Goal: Task Accomplishment & Management: Complete application form

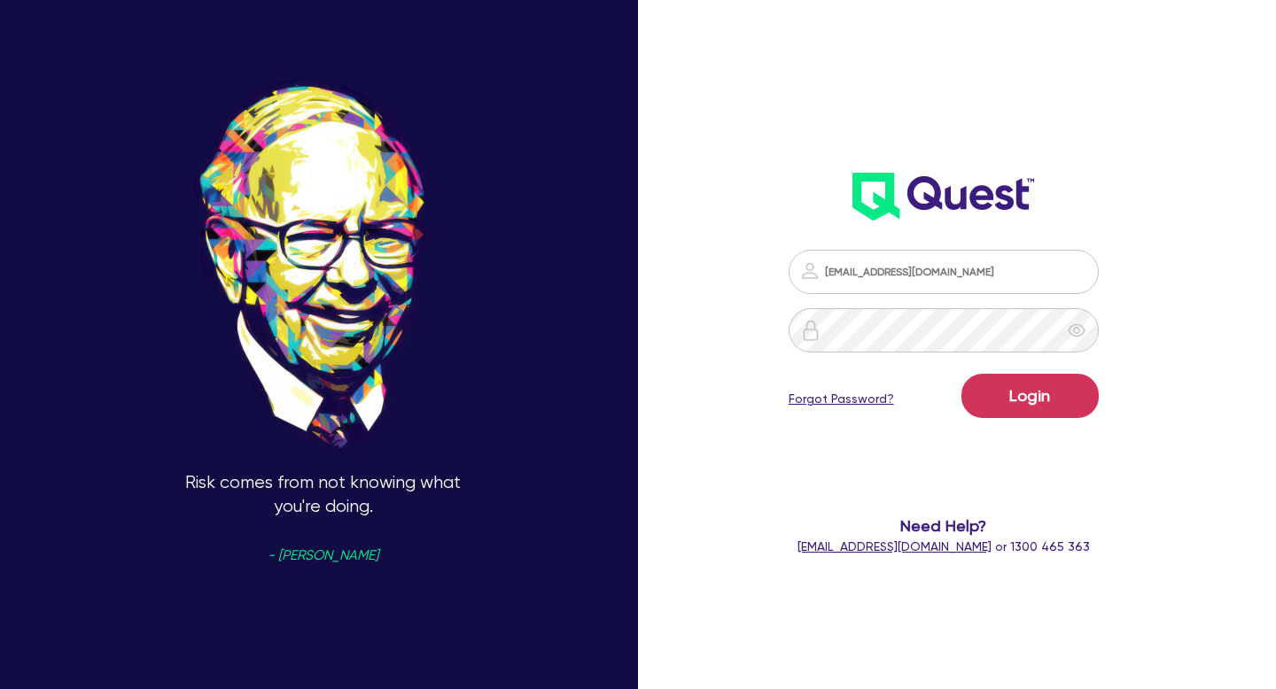
type input "[EMAIL_ADDRESS][DOMAIN_NAME]"
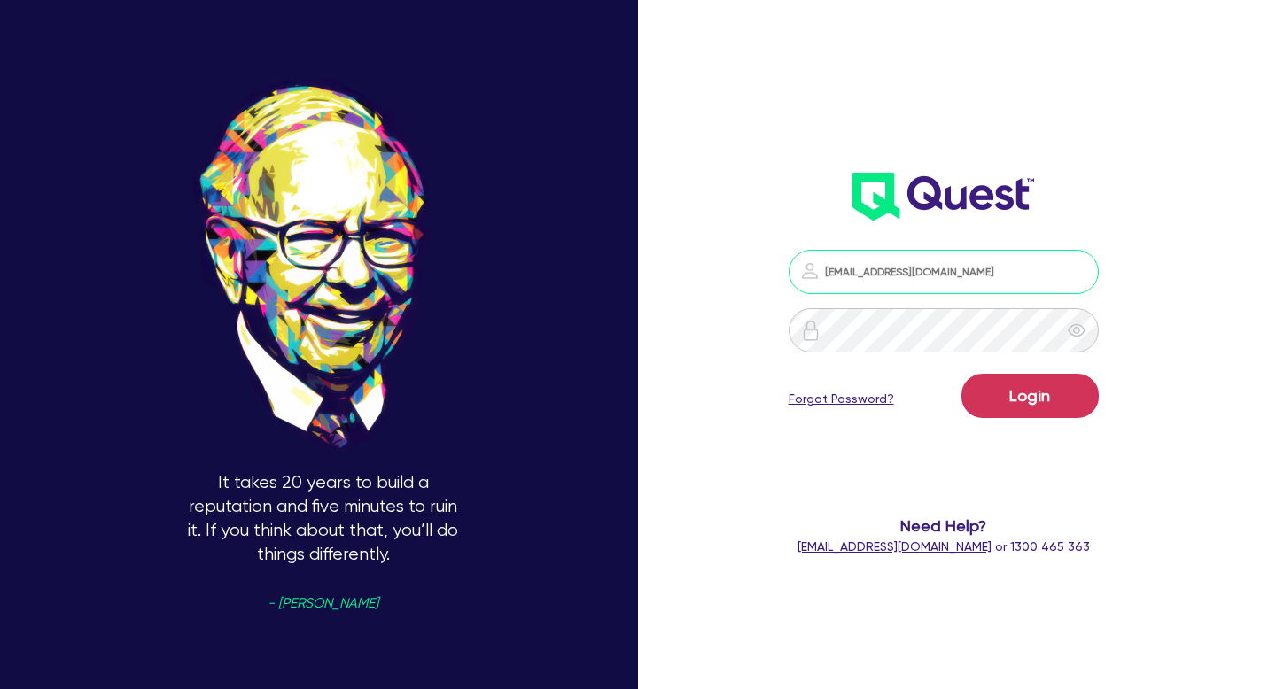
click at [959, 269] on input "[EMAIL_ADDRESS][DOMAIN_NAME]" at bounding box center [943, 272] width 310 height 44
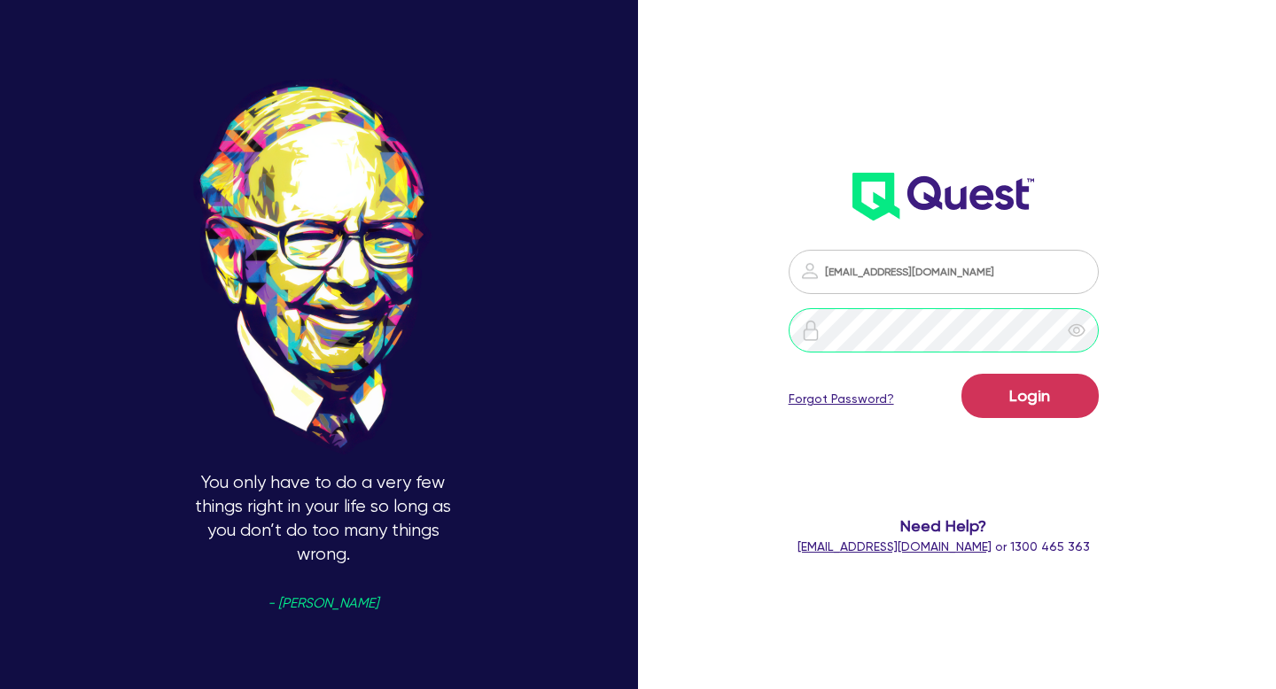
click at [961, 374] on button "Login" at bounding box center [1029, 396] width 137 height 44
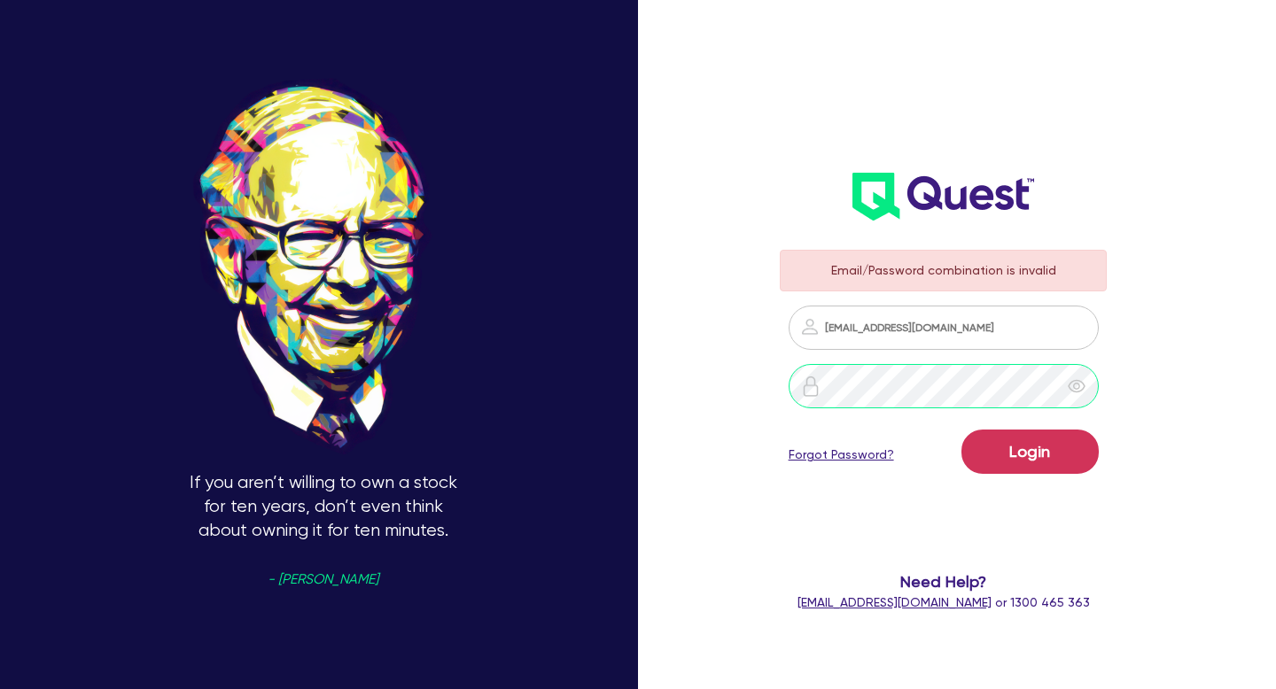
click at [961, 430] on button "Login" at bounding box center [1029, 452] width 137 height 44
click at [1075, 384] on icon "eye" at bounding box center [1076, 386] width 18 height 18
click at [961, 430] on button "Login" at bounding box center [1029, 452] width 137 height 44
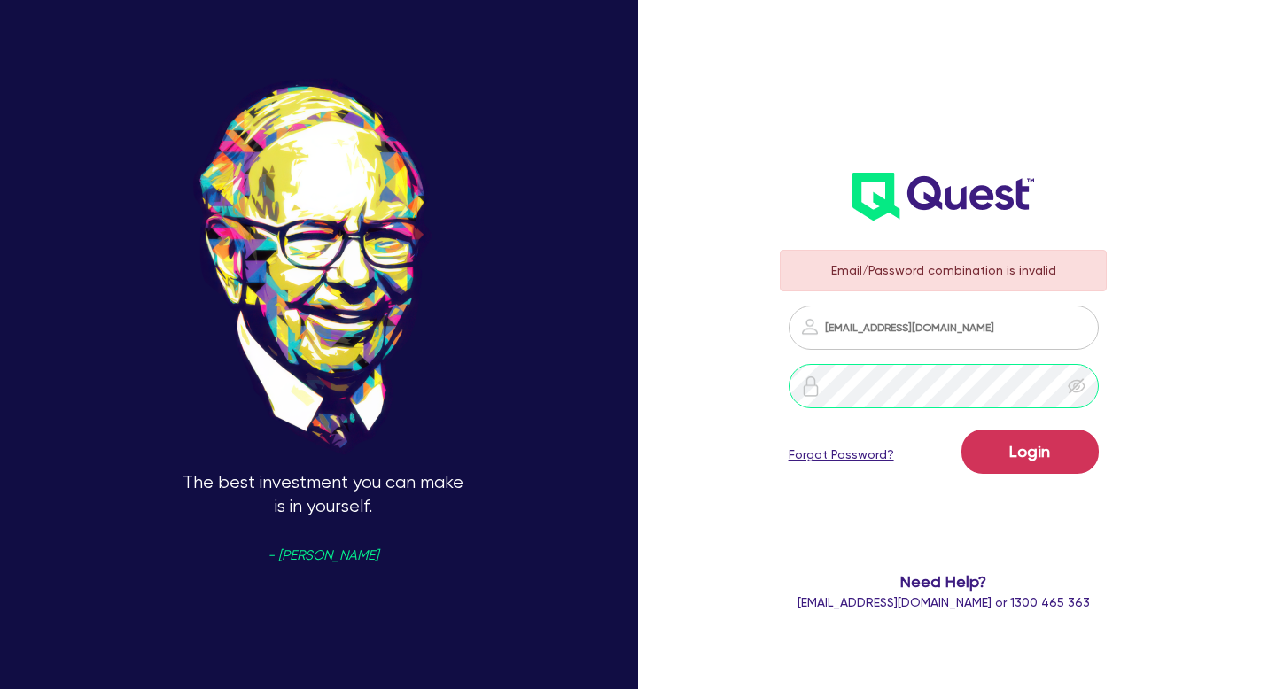
click at [961, 430] on button "Login" at bounding box center [1029, 452] width 137 height 44
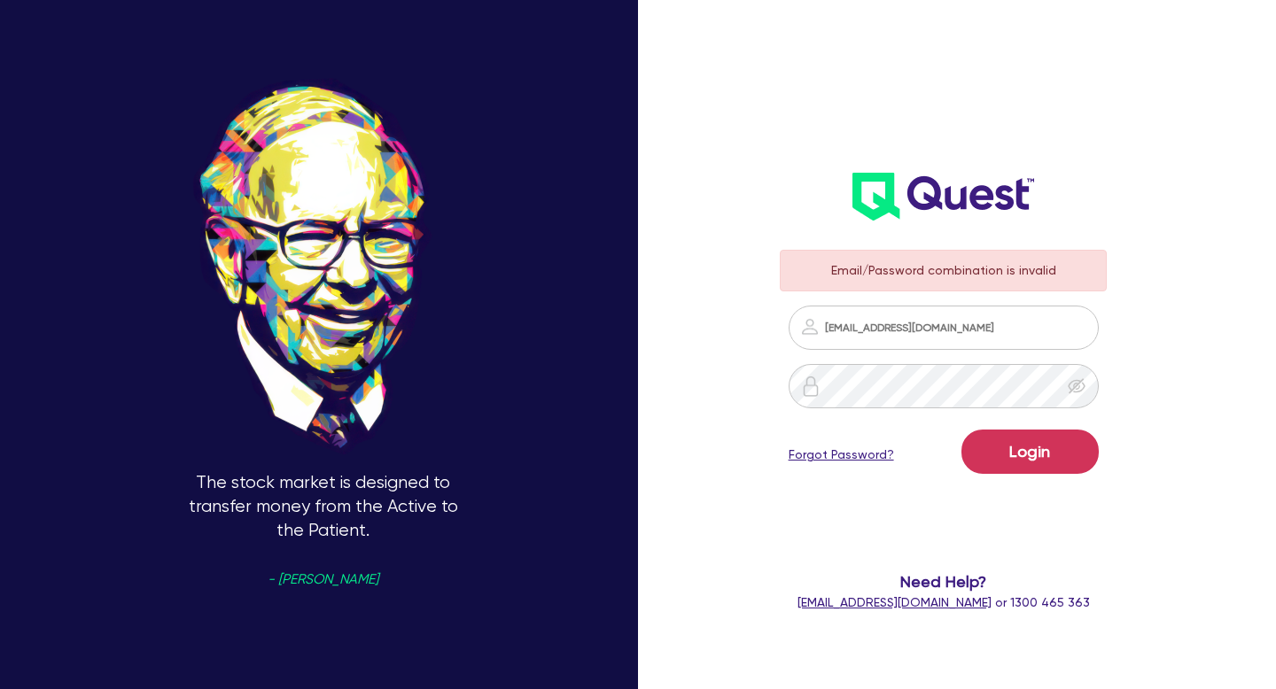
click at [849, 457] on link "Forgot Password?" at bounding box center [840, 455] width 105 height 19
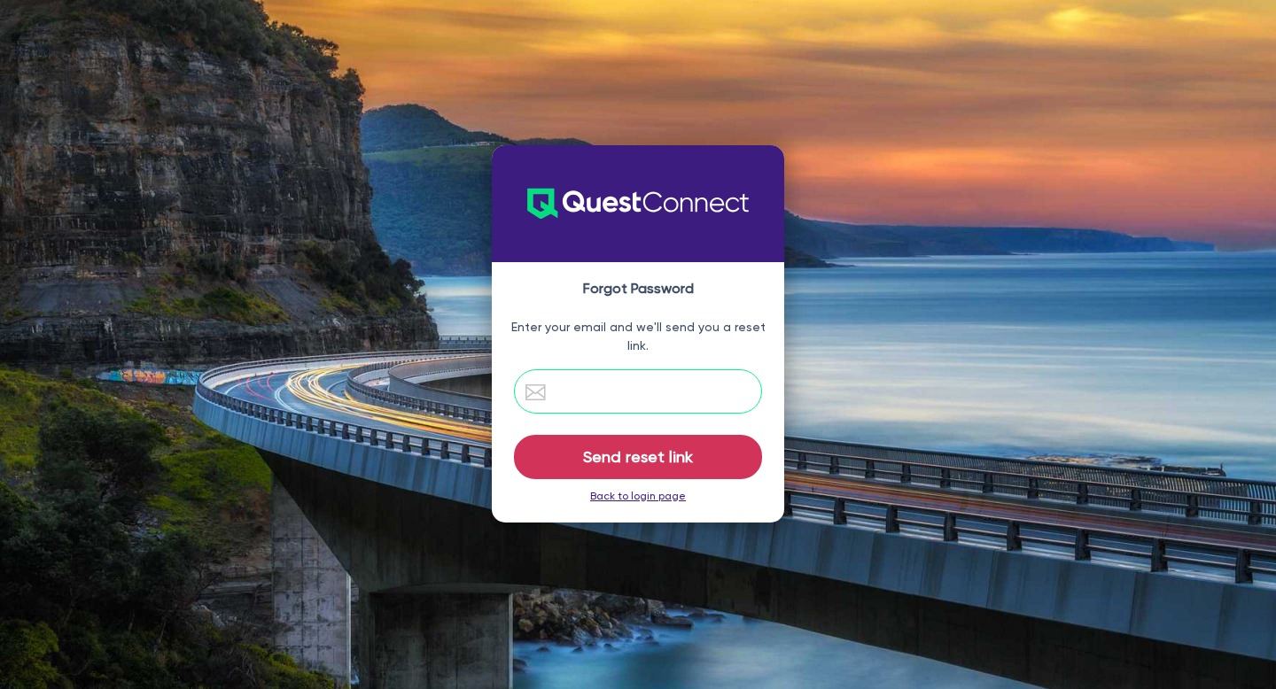
click at [643, 401] on input "email" at bounding box center [638, 391] width 248 height 44
paste input "[EMAIL_ADDRESS][DOMAIN_NAME]"
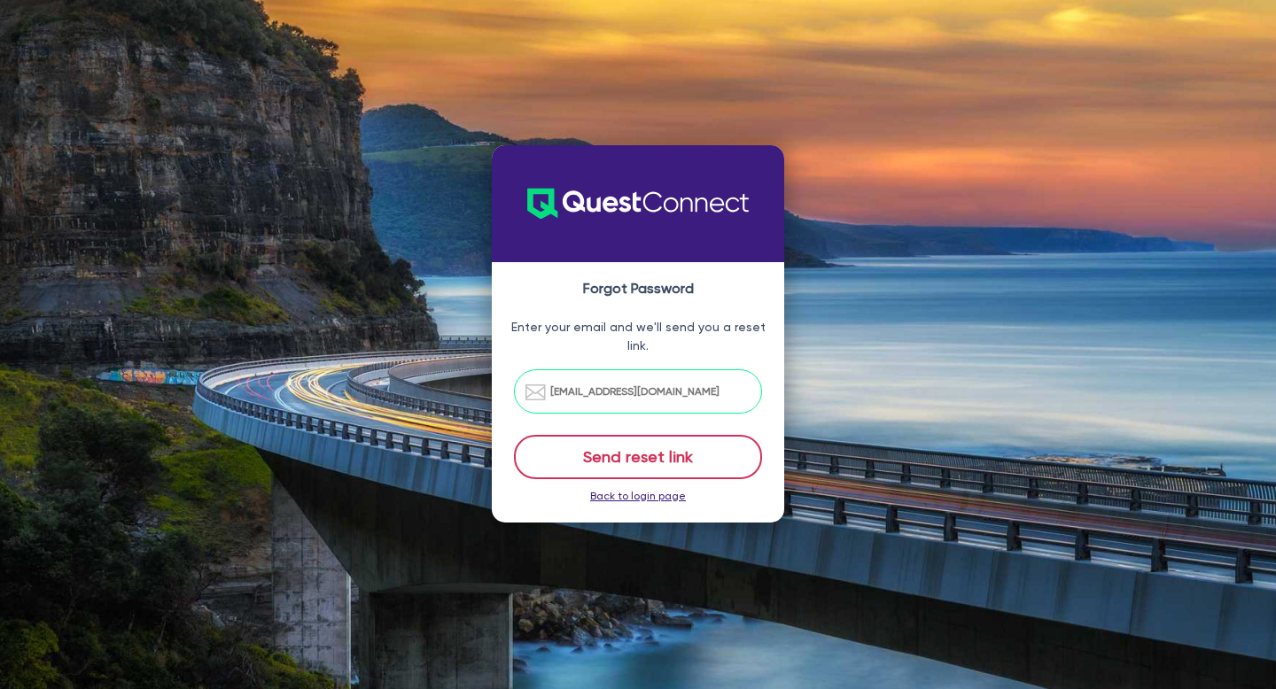
type input "[EMAIL_ADDRESS][DOMAIN_NAME]"
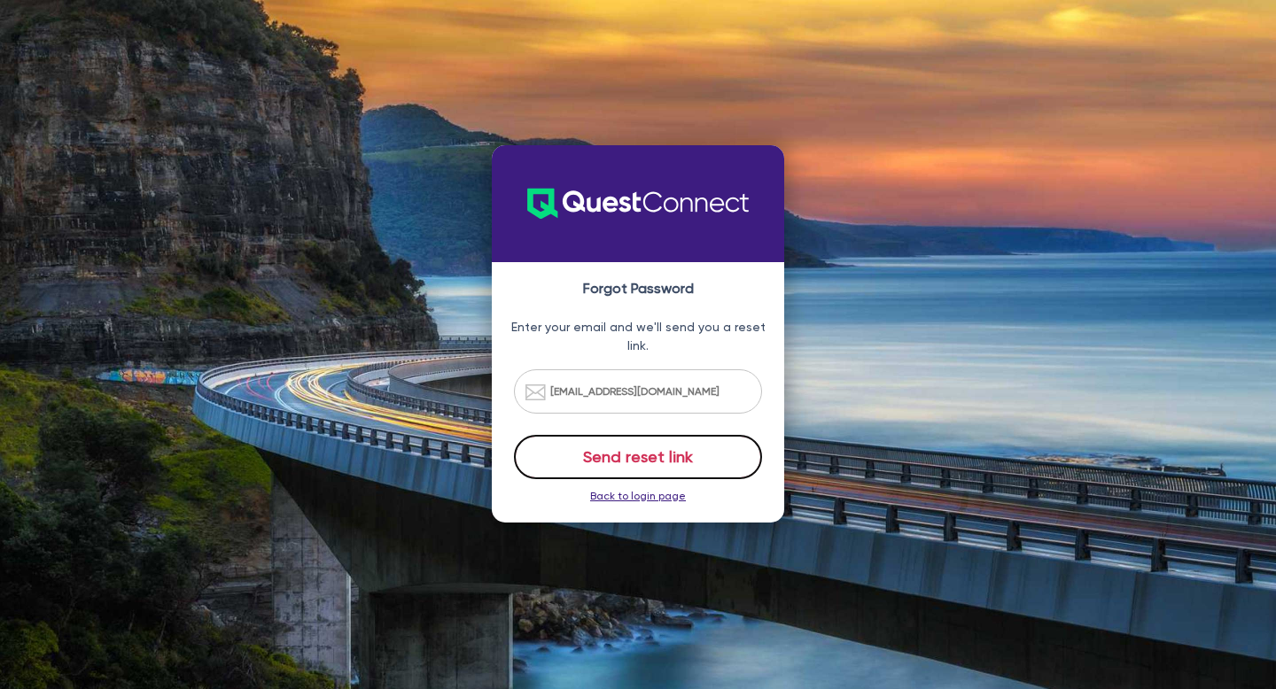
click at [649, 457] on button "Send reset link" at bounding box center [638, 457] width 248 height 44
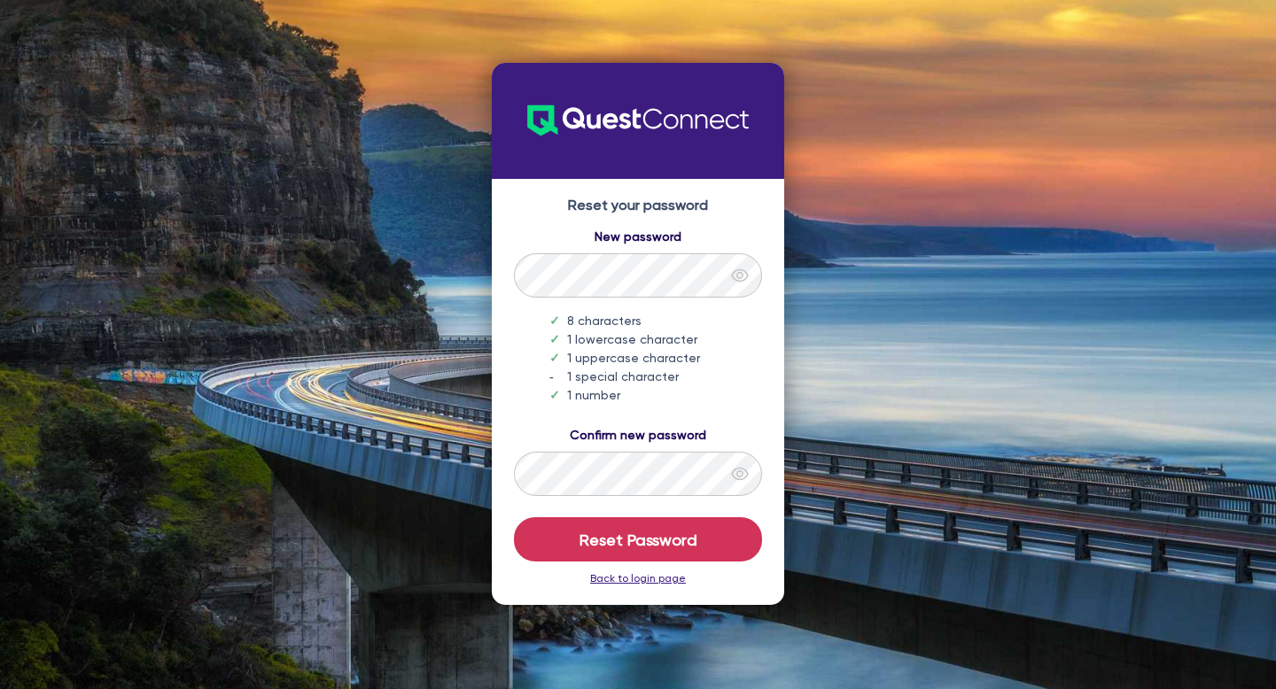
click at [745, 279] on icon "eye" at bounding box center [739, 275] width 17 height 13
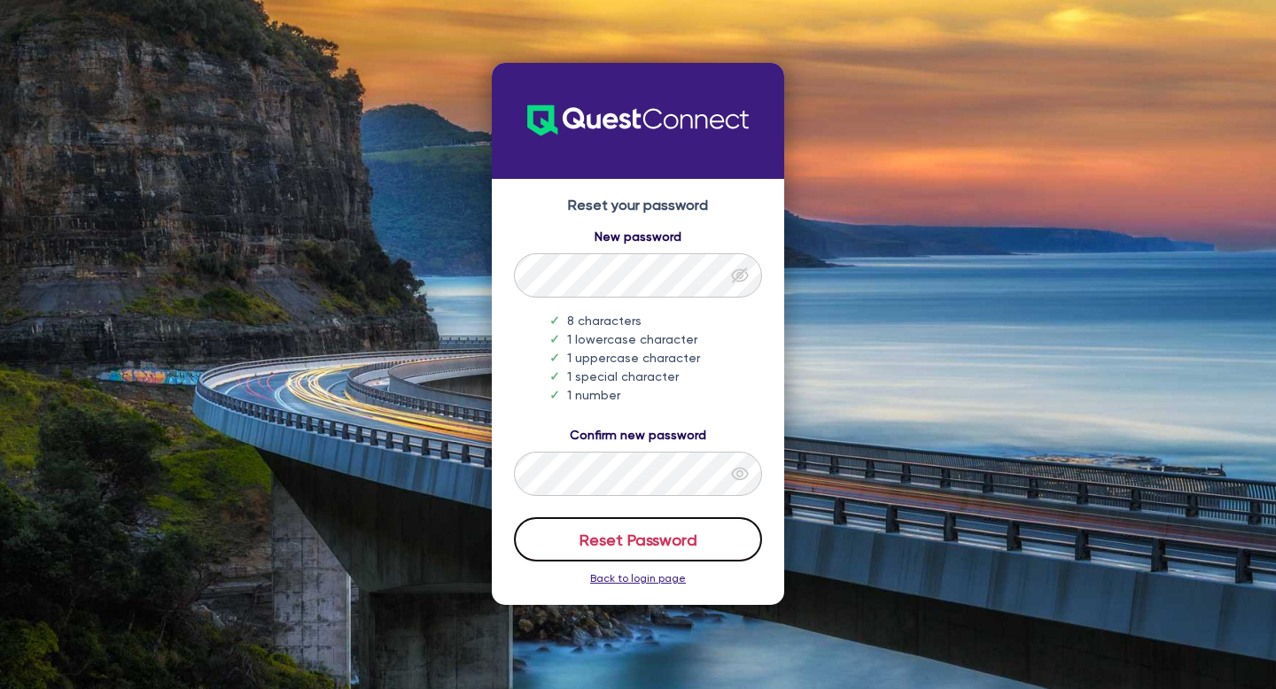
click at [632, 546] on button "Reset Password" at bounding box center [638, 539] width 248 height 44
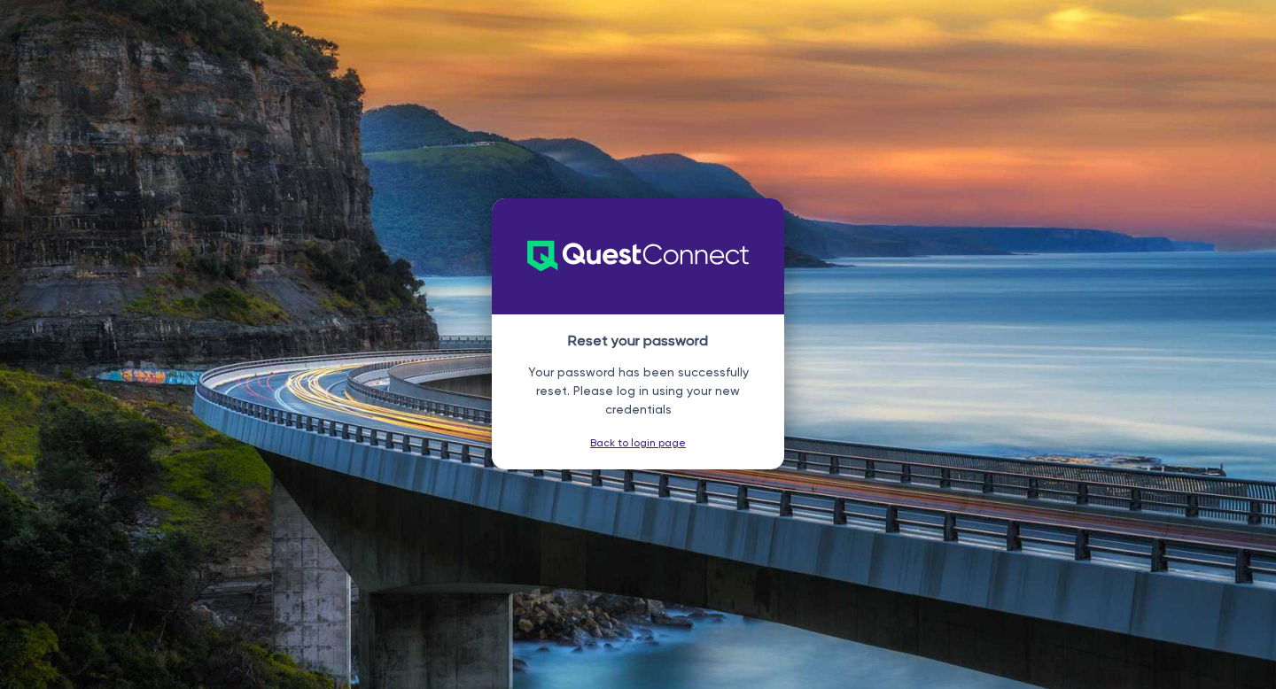
click at [633, 438] on link "Back to login page" at bounding box center [638, 443] width 96 height 12
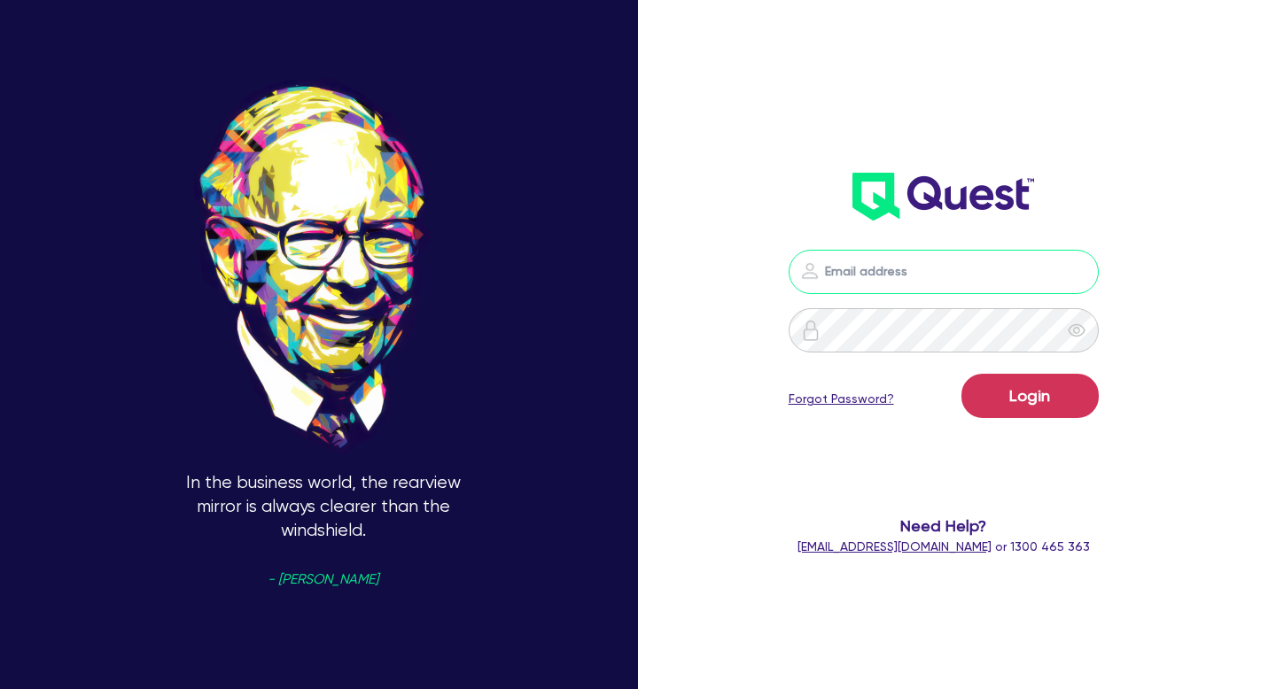
click at [855, 268] on input "email" at bounding box center [943, 272] width 310 height 44
paste input "[EMAIL_ADDRESS][DOMAIN_NAME]"
type input "[EMAIL_ADDRESS][DOMAIN_NAME]"
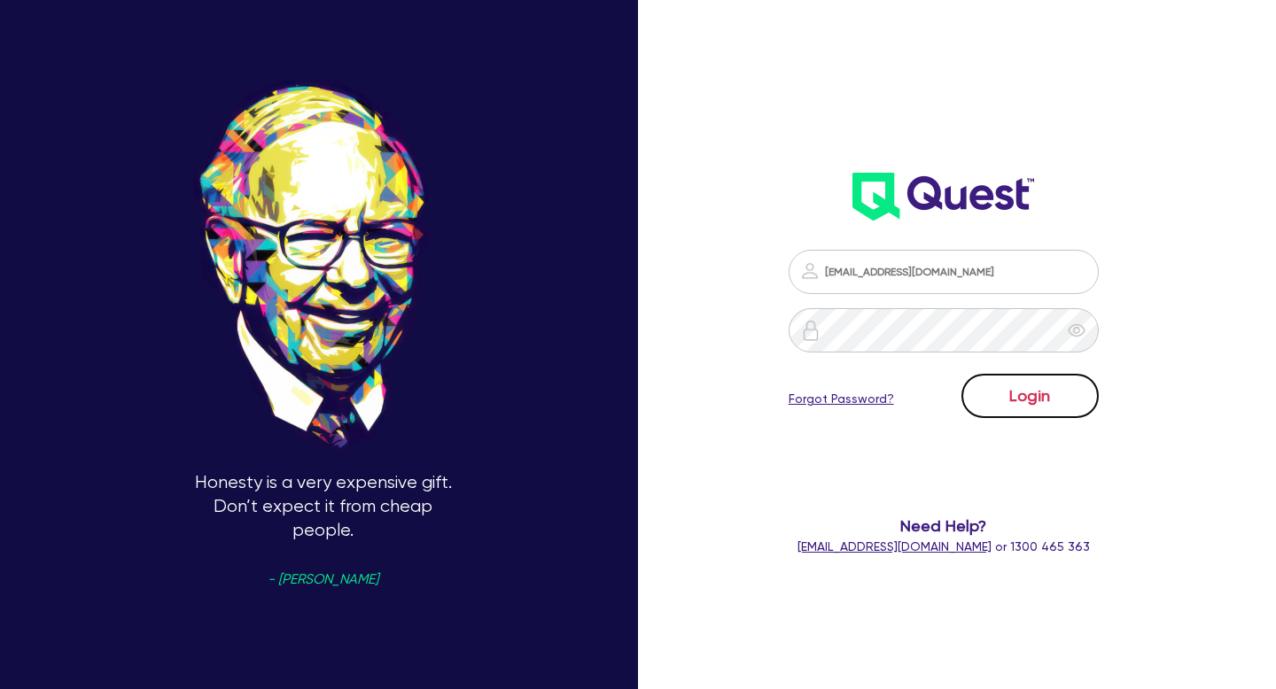
click at [1033, 405] on button "Login" at bounding box center [1029, 396] width 137 height 44
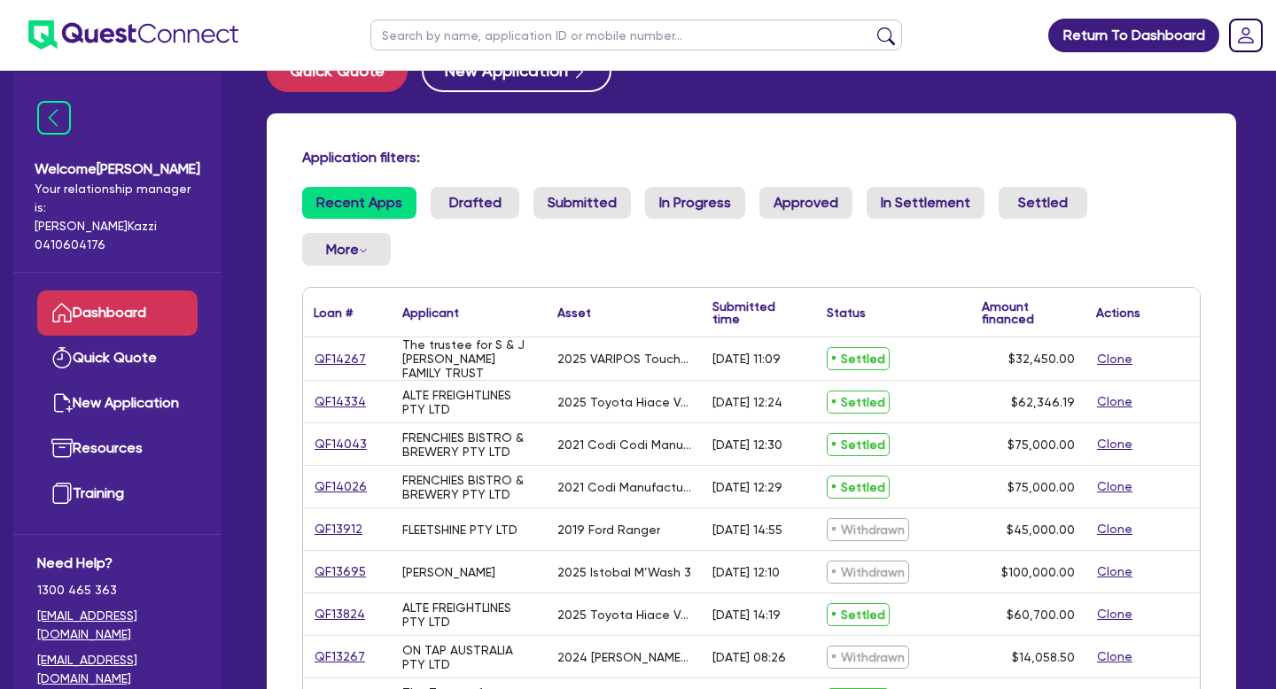
scroll to position [50, 0]
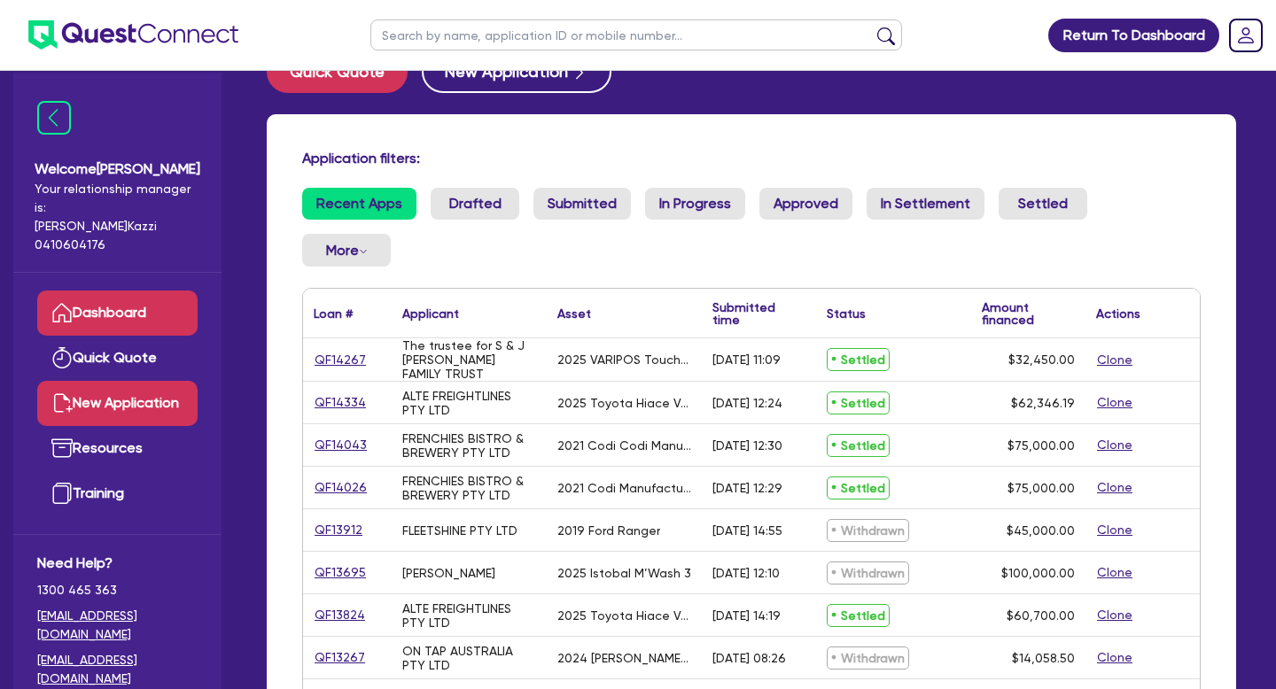
click at [161, 383] on link "New Application" at bounding box center [117, 403] width 160 height 45
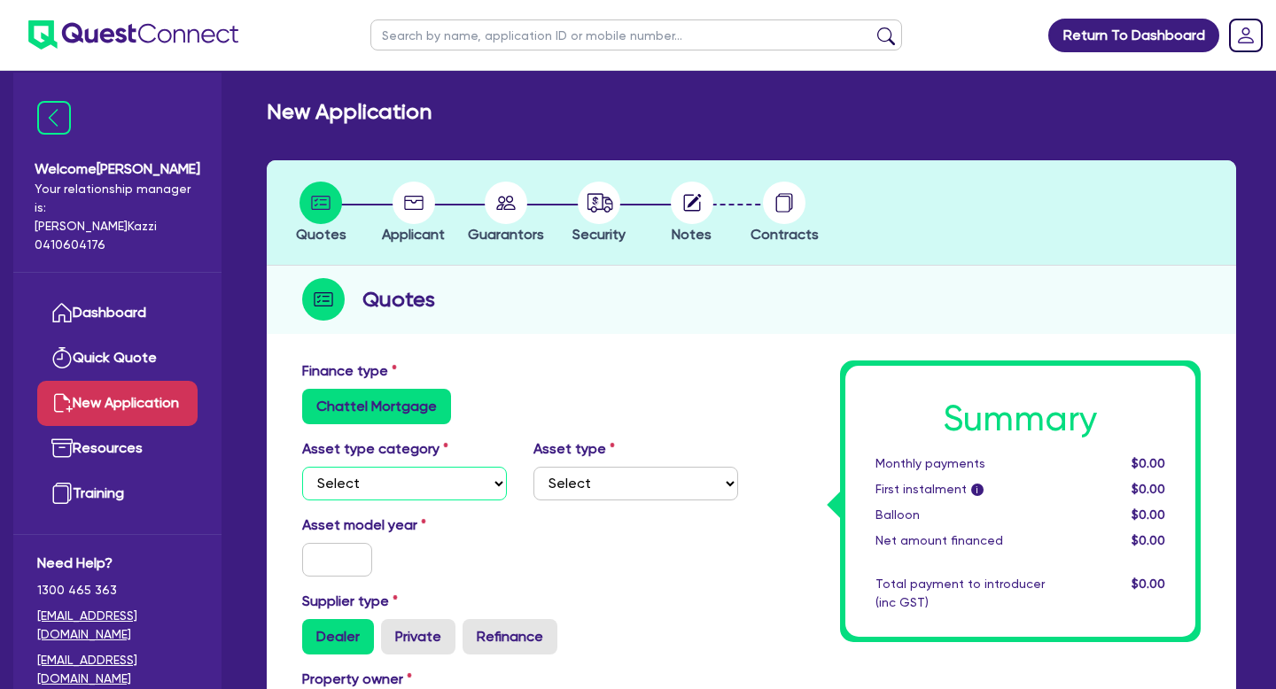
click at [496, 481] on select "Select Cars and light trucks Primary assets Secondary assets Tertiary assets" at bounding box center [404, 484] width 205 height 34
select select "TERTIARY_ASSETS"
click at [302, 467] on select "Select Cars and light trucks Primary assets Secondary assets Tertiary assets" at bounding box center [404, 484] width 205 height 34
click at [732, 482] on select "Select Beauty equipment IT equipment IT software Watercraft Other" at bounding box center [635, 484] width 205 height 34
select select "OTHER_TERTIARY"
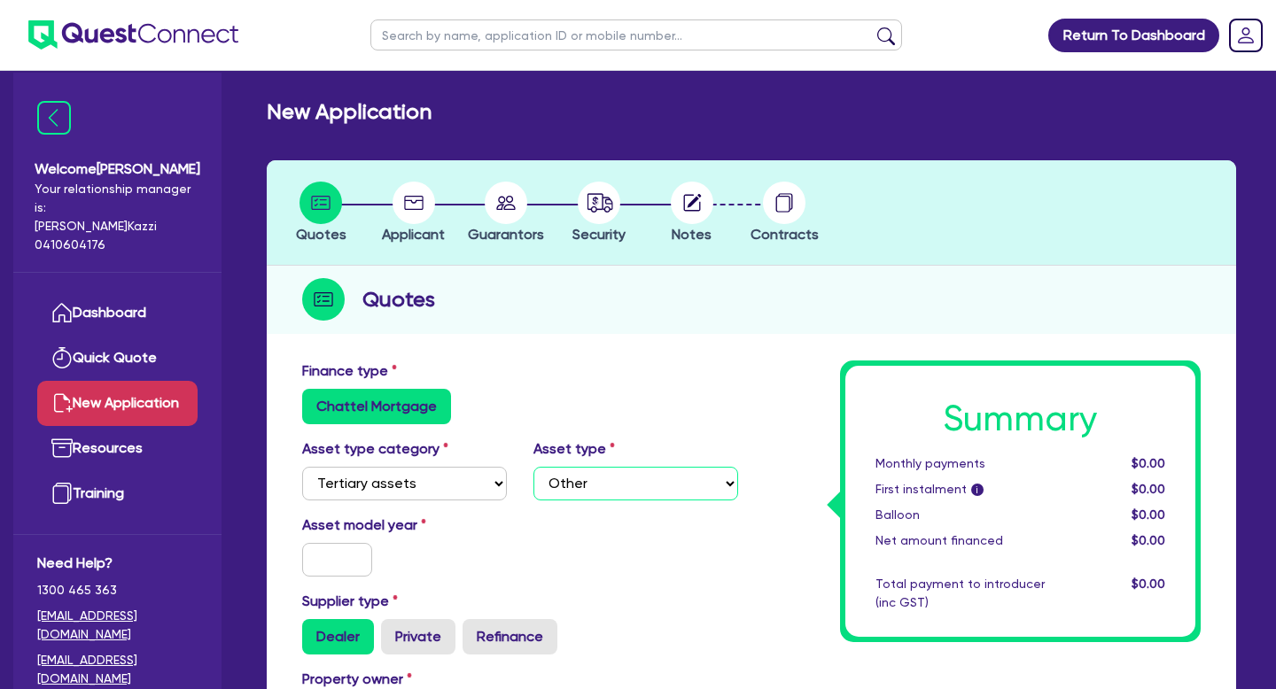
click at [533, 467] on select "Select Beauty equipment IT equipment IT software Watercraft Other" at bounding box center [635, 484] width 205 height 34
click at [338, 563] on input "text" at bounding box center [337, 560] width 70 height 34
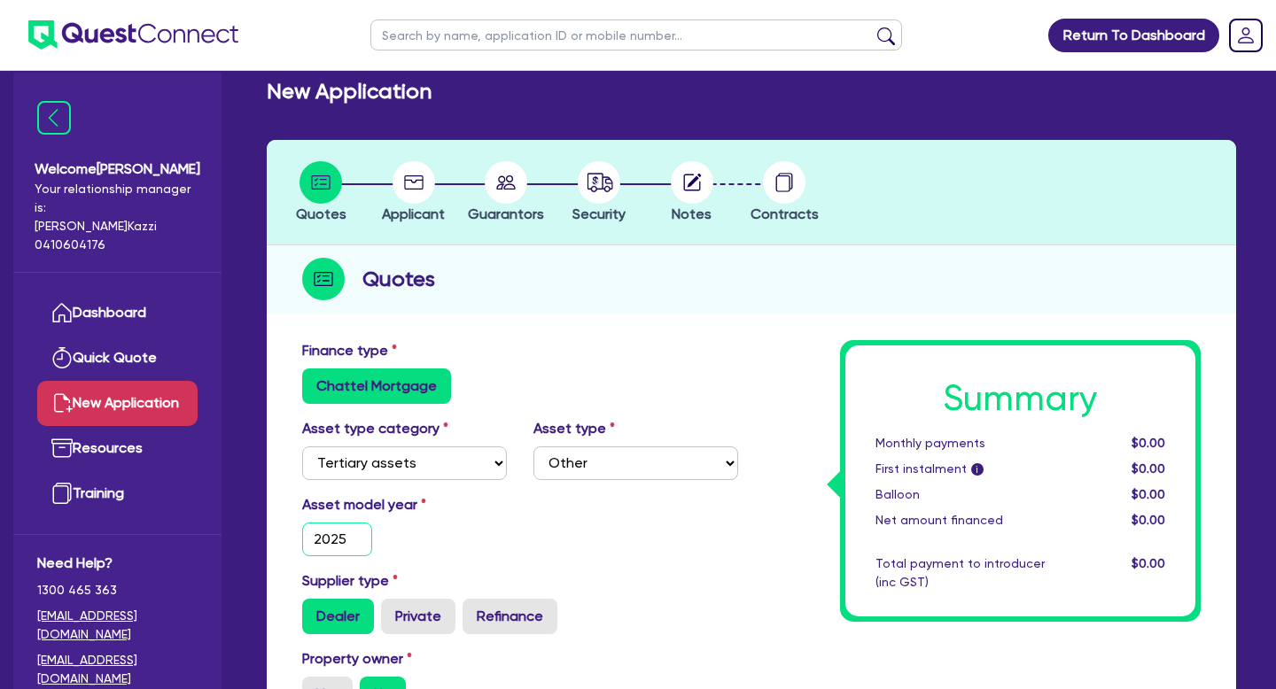
scroll to position [199, 0]
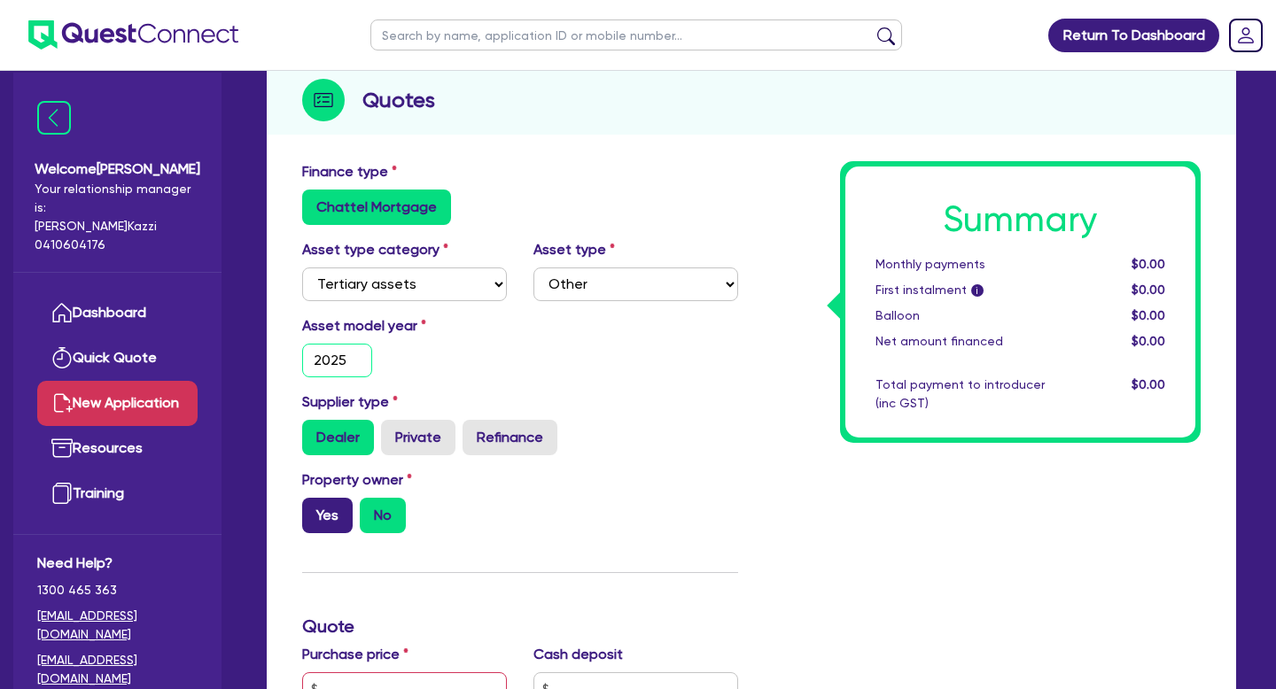
type input "2025"
click at [323, 515] on label "Yes" at bounding box center [327, 515] width 50 height 35
click at [314, 509] on input "Yes" at bounding box center [308, 504] width 12 height 12
radio input "true"
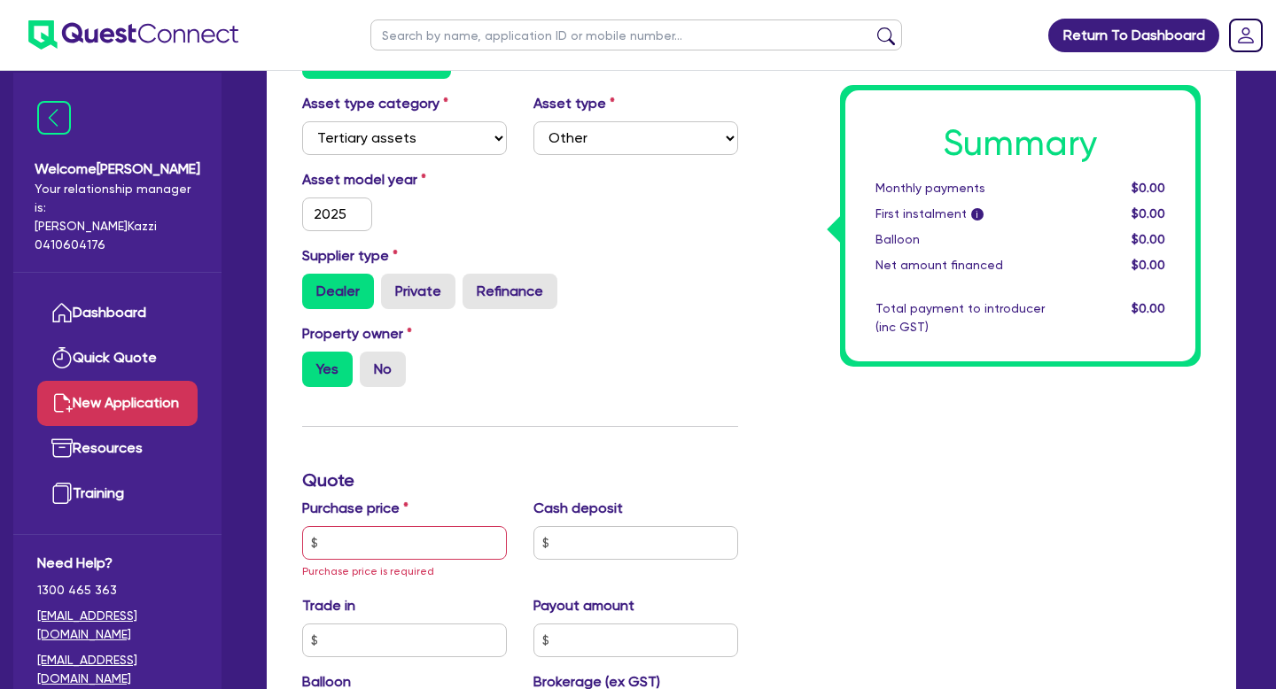
scroll to position [346, 0]
click at [363, 545] on input "text" at bounding box center [404, 542] width 205 height 34
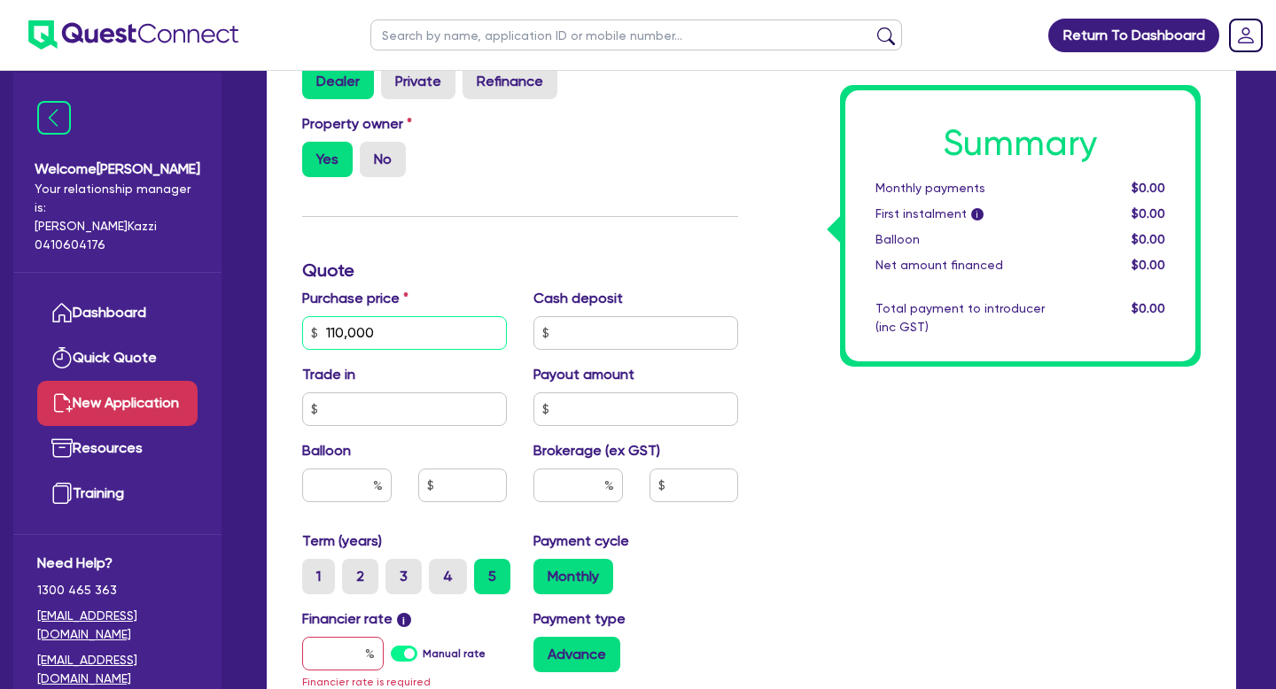
scroll to position [598, 0]
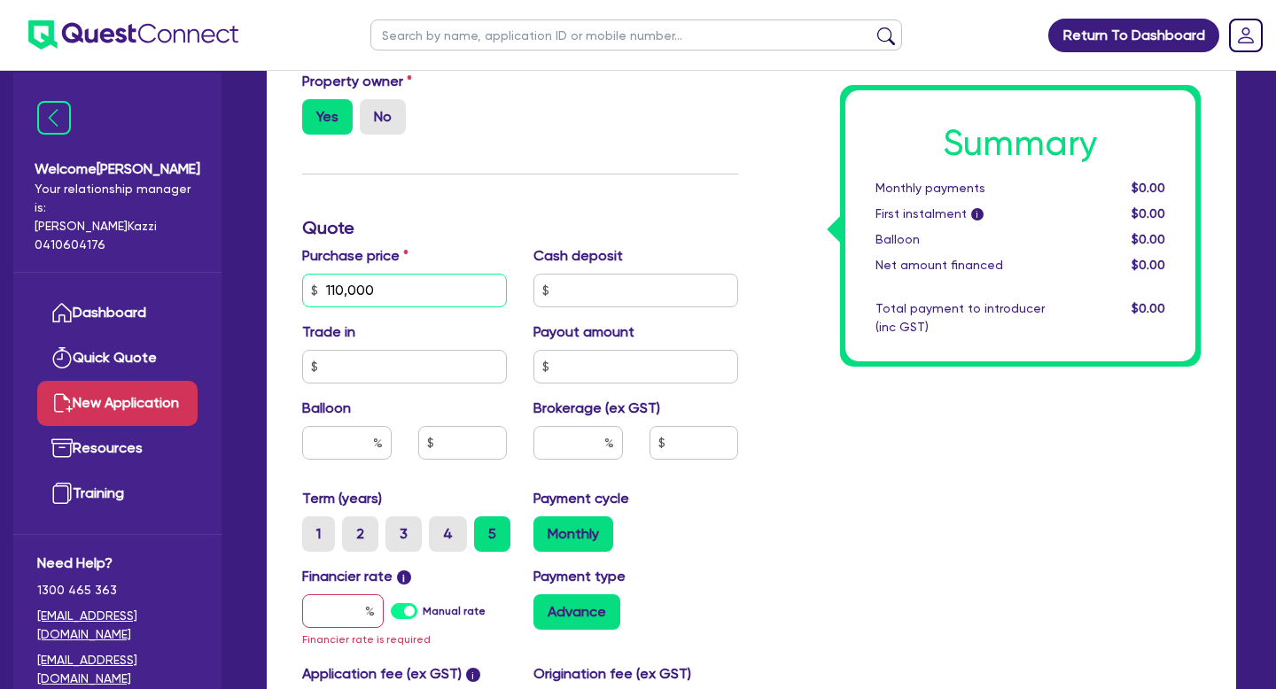
type input "110,000"
click at [331, 446] on input "text" at bounding box center [346, 443] width 89 height 34
type input "6"
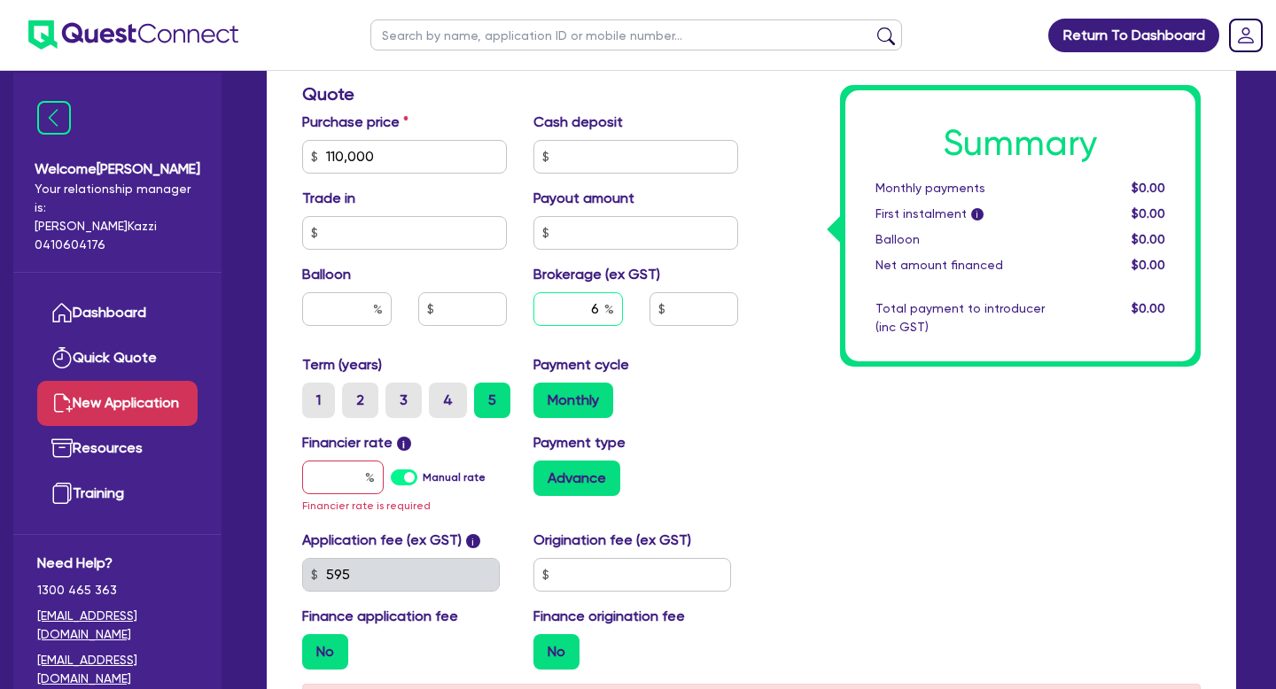
scroll to position [748, 0]
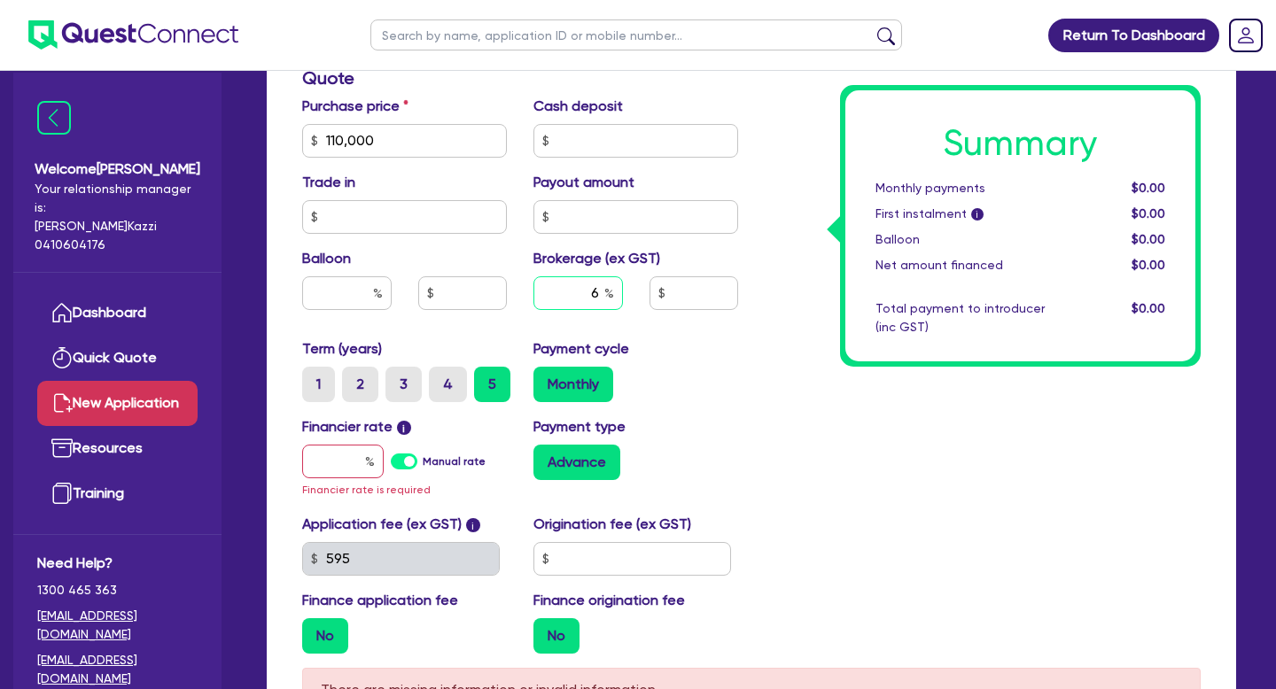
type input "6"
click at [361, 464] on input "text" at bounding box center [342, 462] width 81 height 34
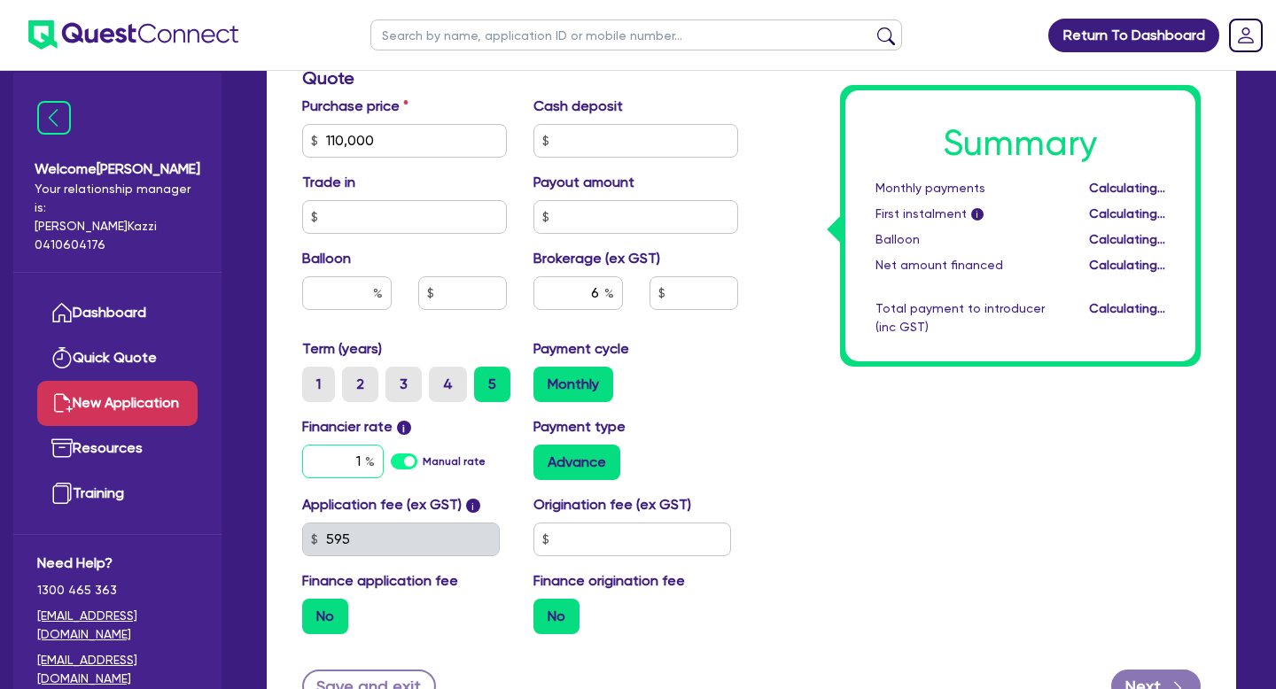
type input "17"
type input "6,600"
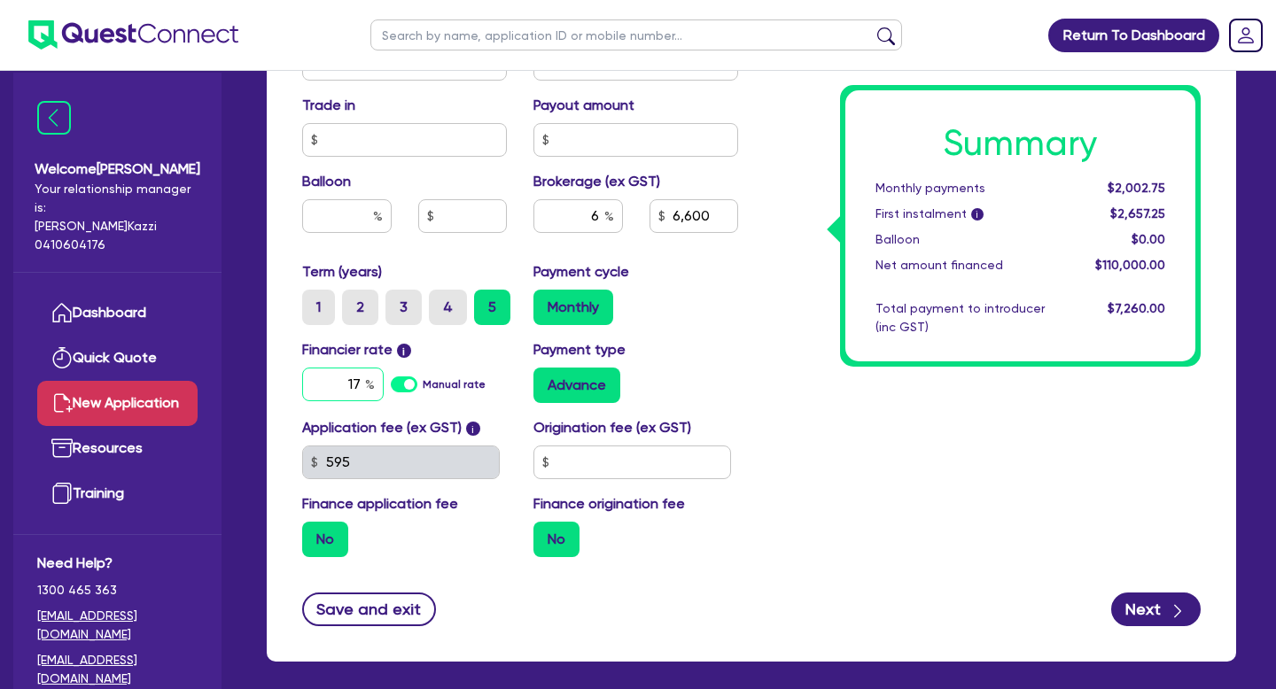
scroll to position [858, 0]
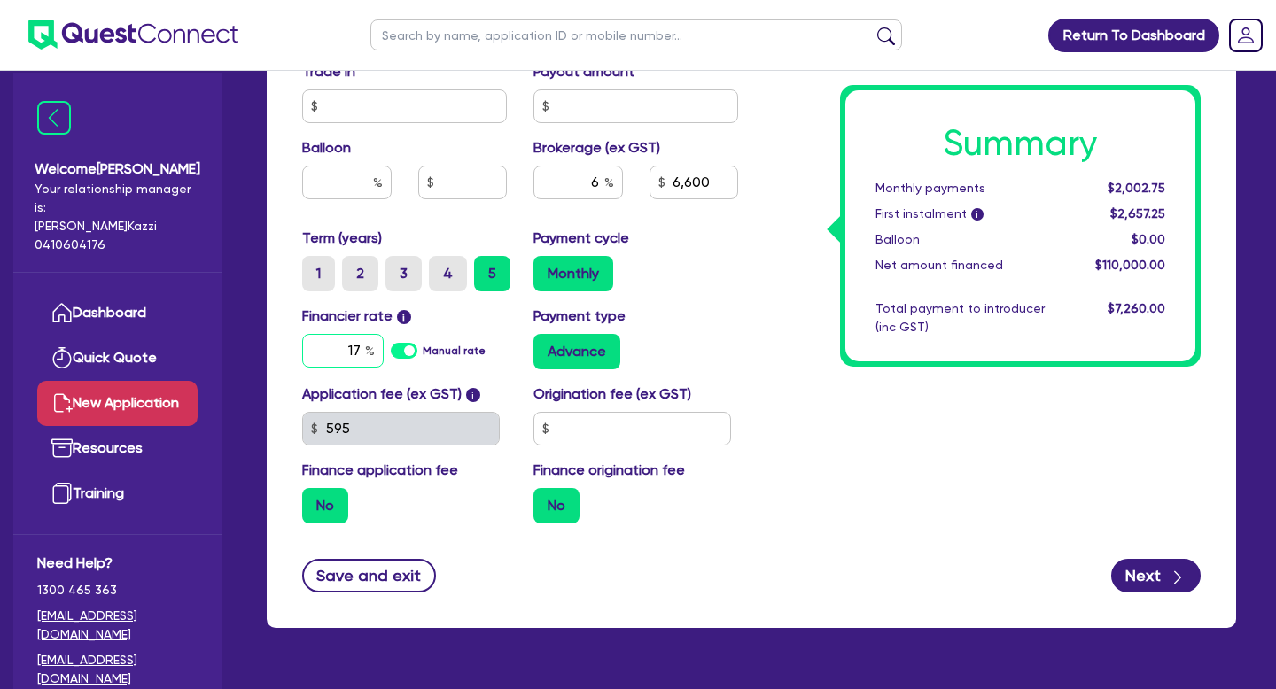
type input "17"
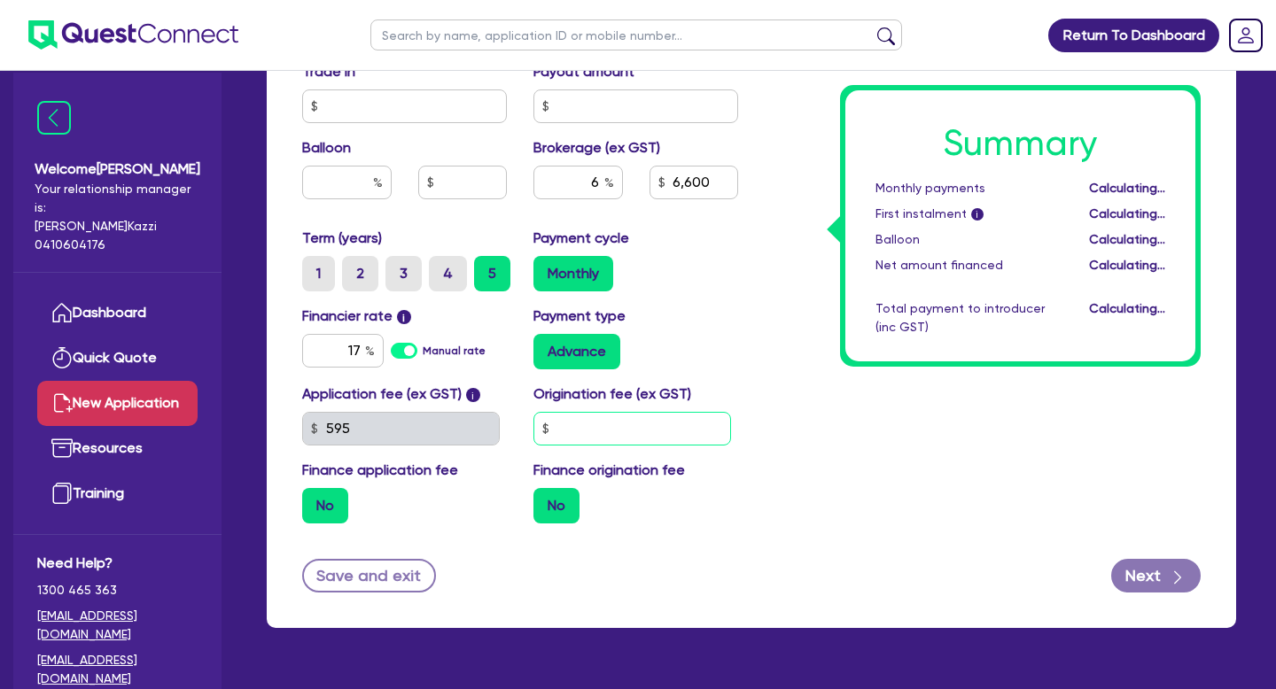
type input "6,600"
click at [593, 429] on input "text" at bounding box center [632, 429] width 198 height 34
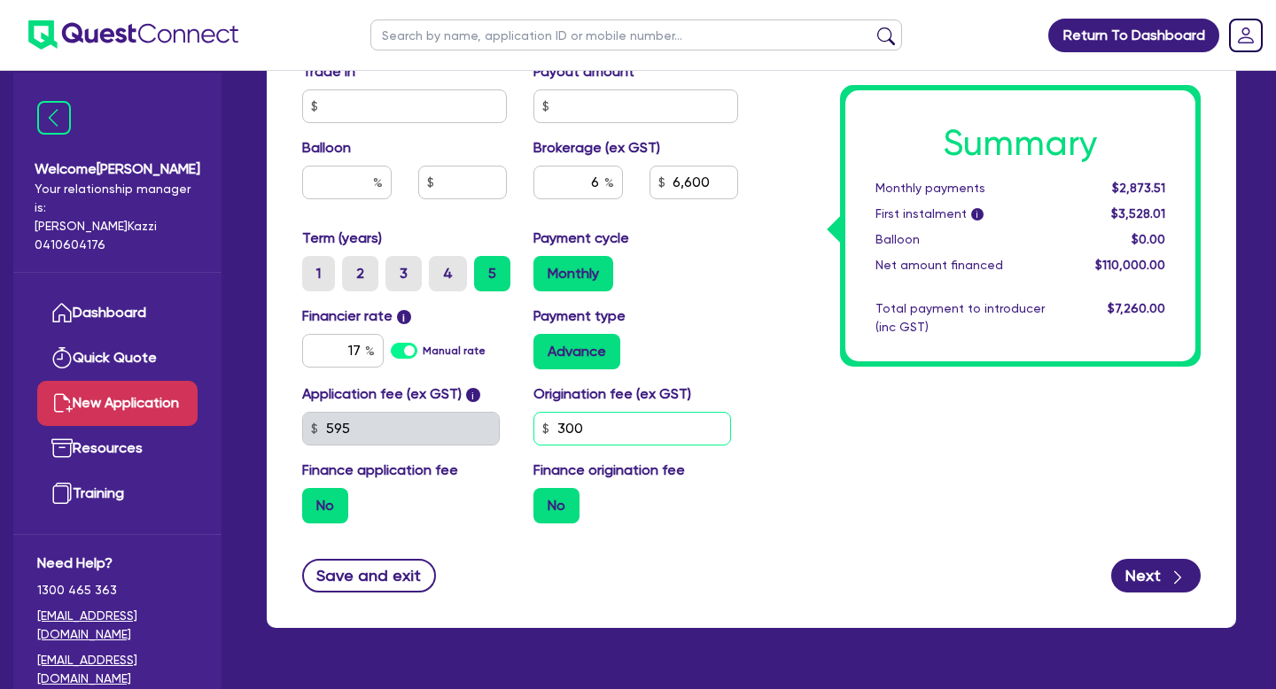
scroll to position [904, 0]
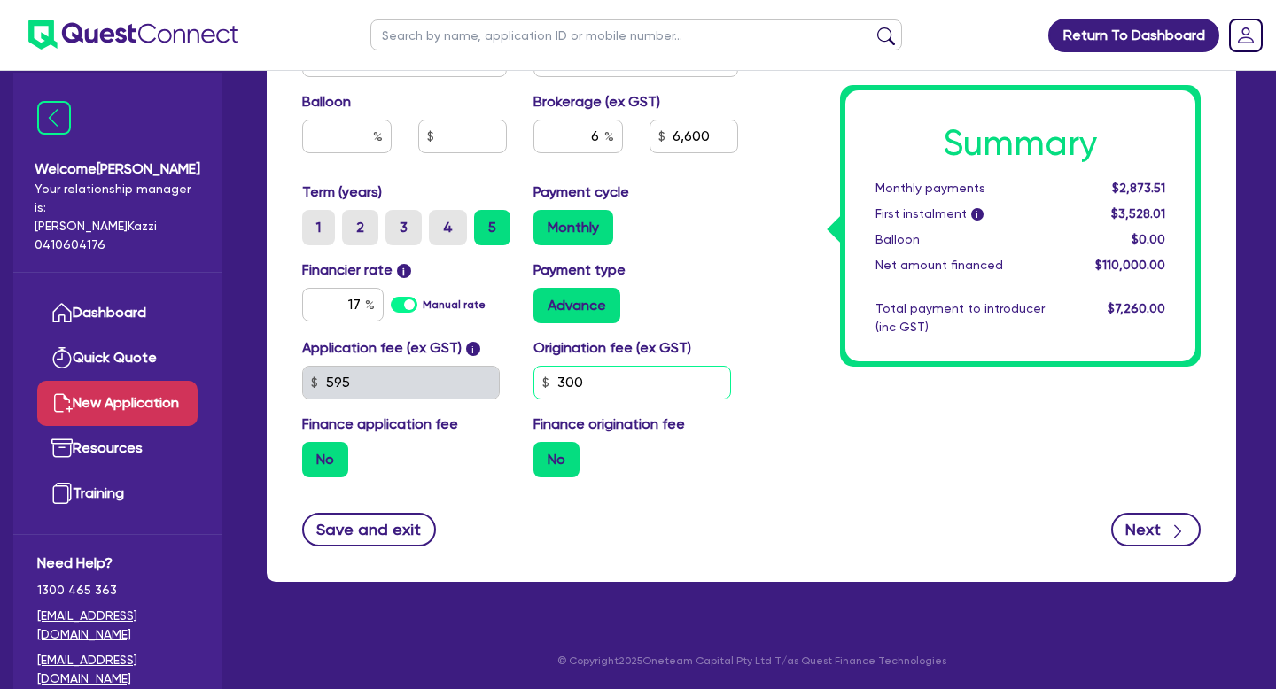
type input "300"
click at [1164, 529] on button "Next" at bounding box center [1155, 530] width 89 height 34
type input "6,600"
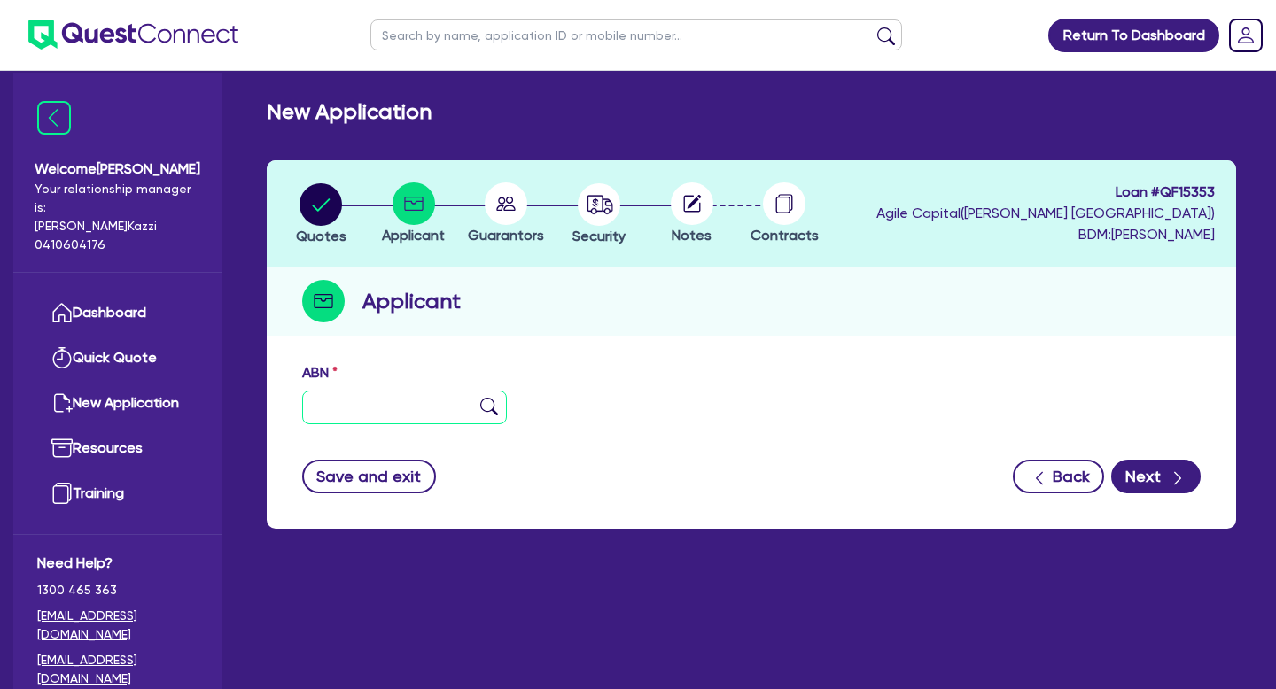
click at [344, 422] on input "text" at bounding box center [404, 408] width 205 height 34
paste input "77 348 484 354"
type input "77 348 484 354"
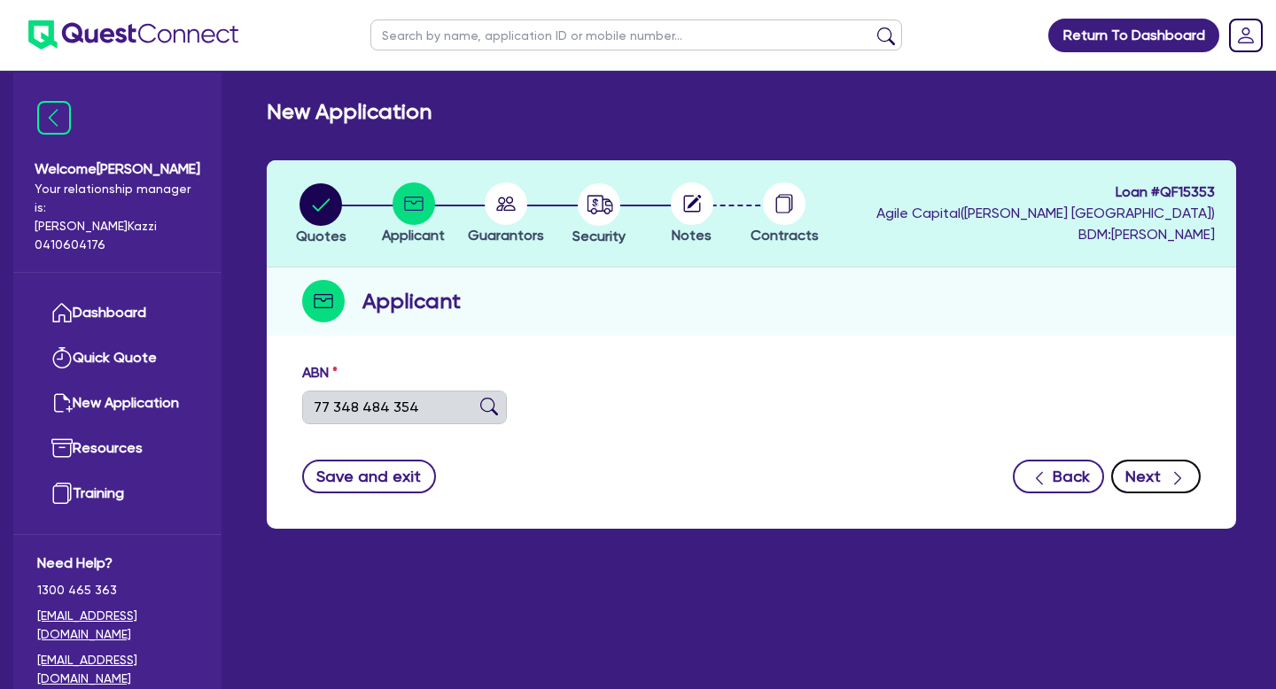
click at [1157, 475] on button "Next" at bounding box center [1155, 477] width 89 height 34
type input "The Trustee for ADKINS-BARBER FAMILY TRUST"
select select "TRUST"
type input "18/04/2018"
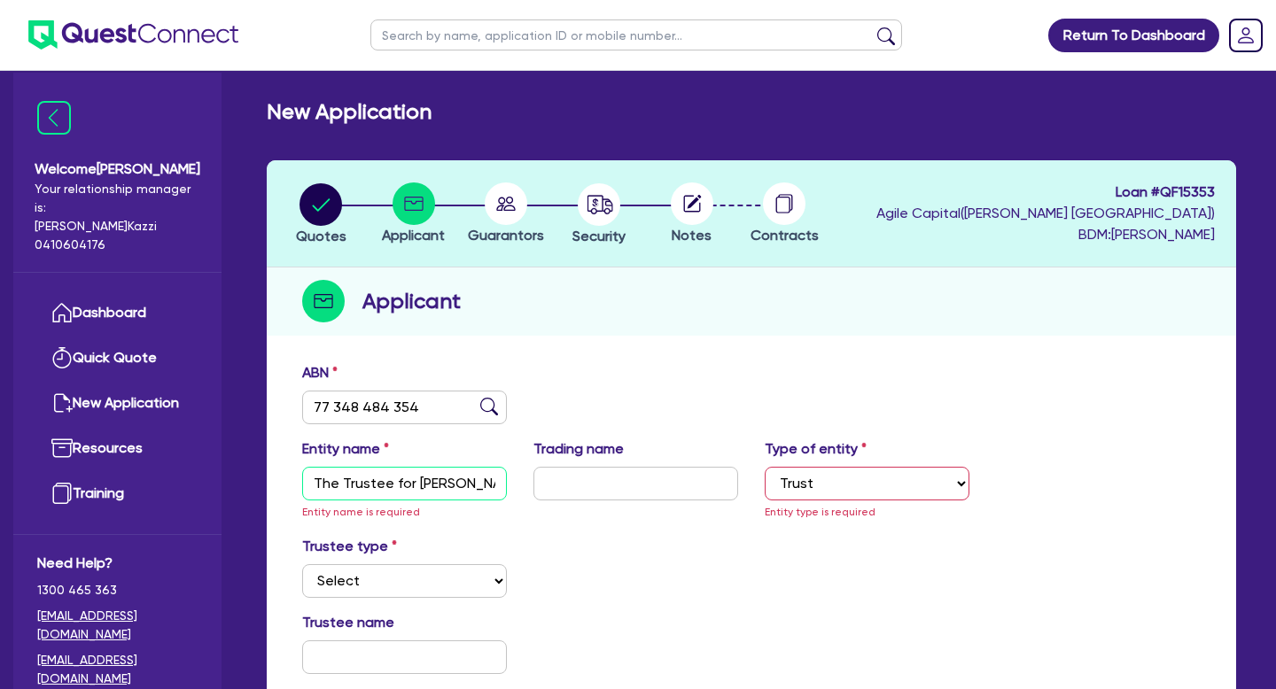
click at [426, 488] on input "The Trustee for ADKINS-BARBER FAMILY TRUST" at bounding box center [404, 484] width 205 height 34
click at [619, 490] on input "text" at bounding box center [635, 484] width 205 height 34
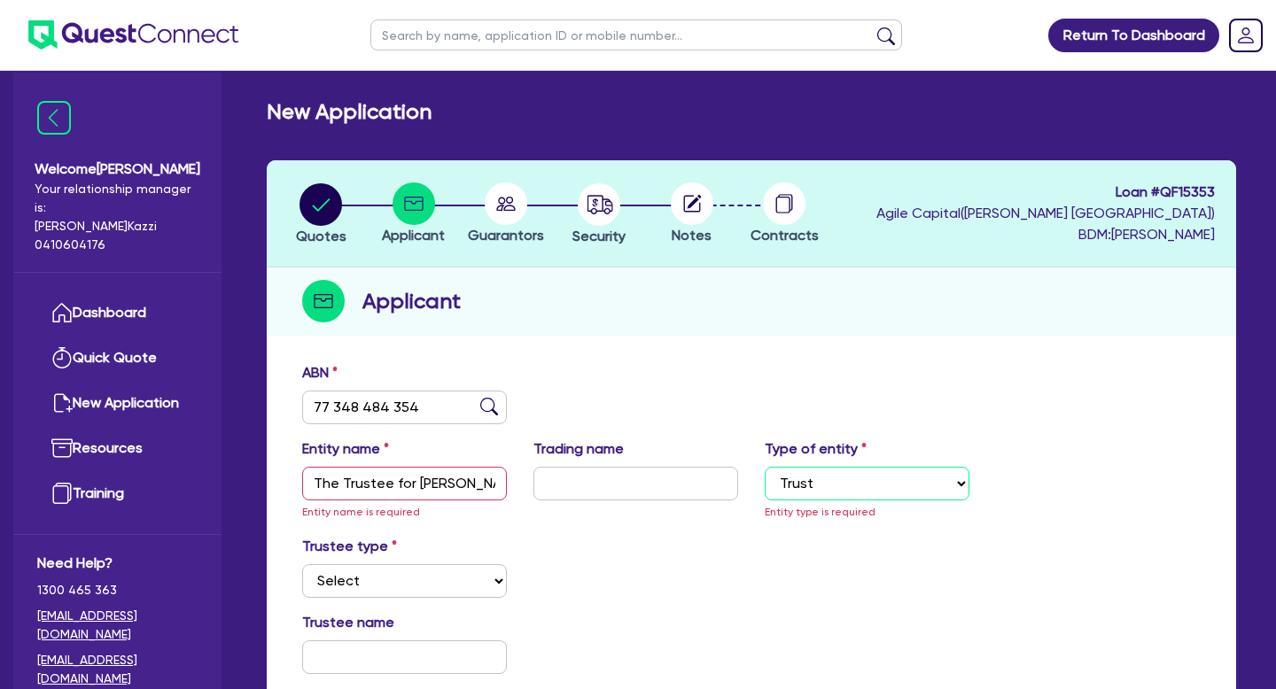
click at [850, 492] on select "Select Sole Trader Company Partnership Trust" at bounding box center [866, 484] width 205 height 34
click at [764, 467] on select "Select Sole Trader Company Partnership Trust" at bounding box center [866, 484] width 205 height 34
click at [602, 474] on input "text" at bounding box center [635, 484] width 205 height 34
paste input "The Little Swim School"
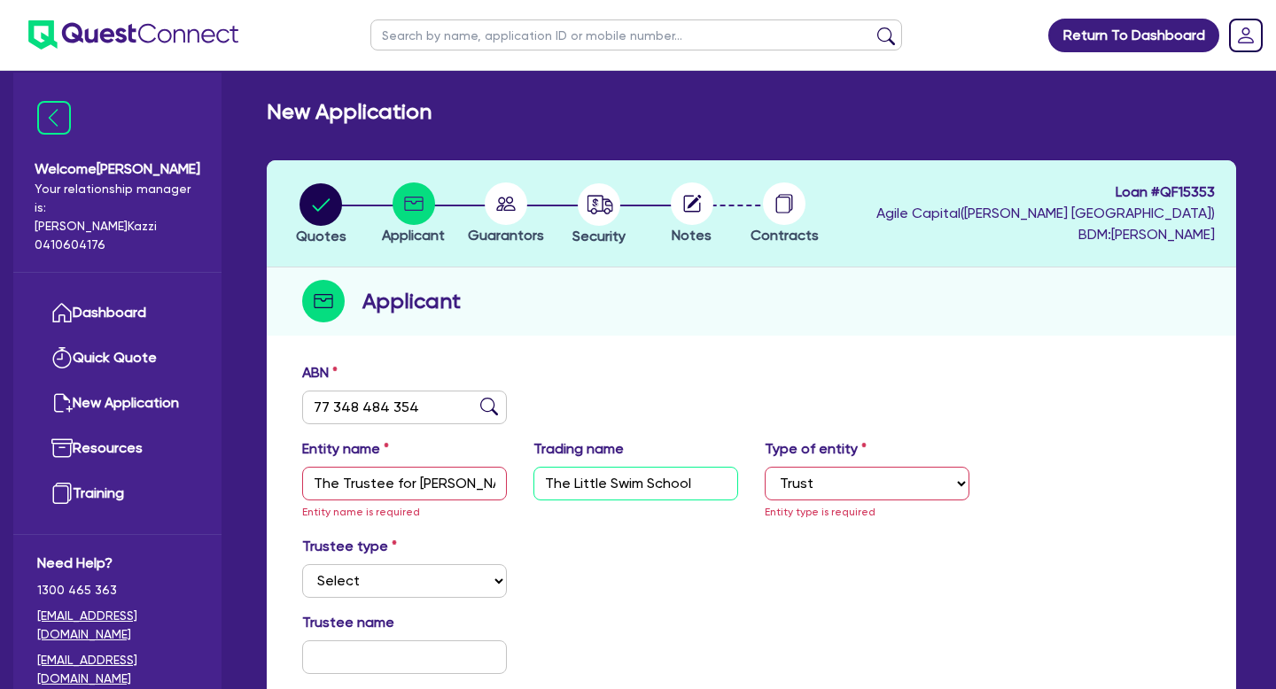
type input "The Little Swim School"
click at [619, 596] on div "Trustee type Select Individual Company" at bounding box center [751, 574] width 925 height 76
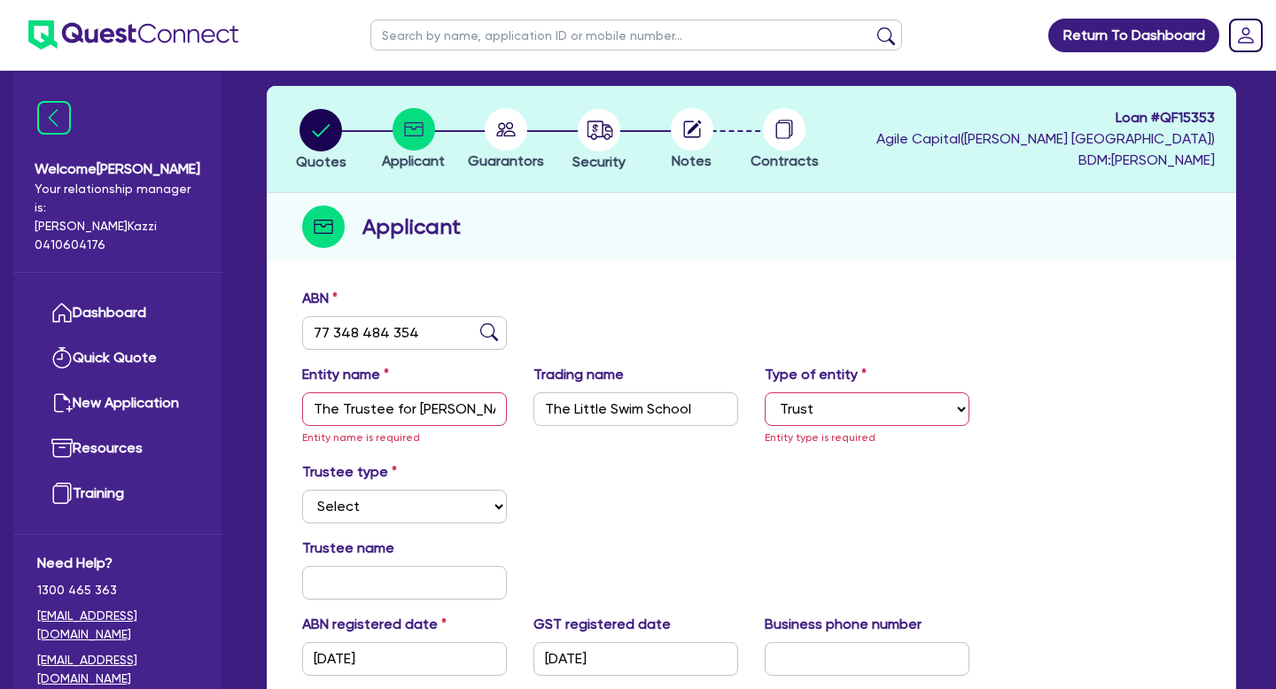
scroll to position [79, 0]
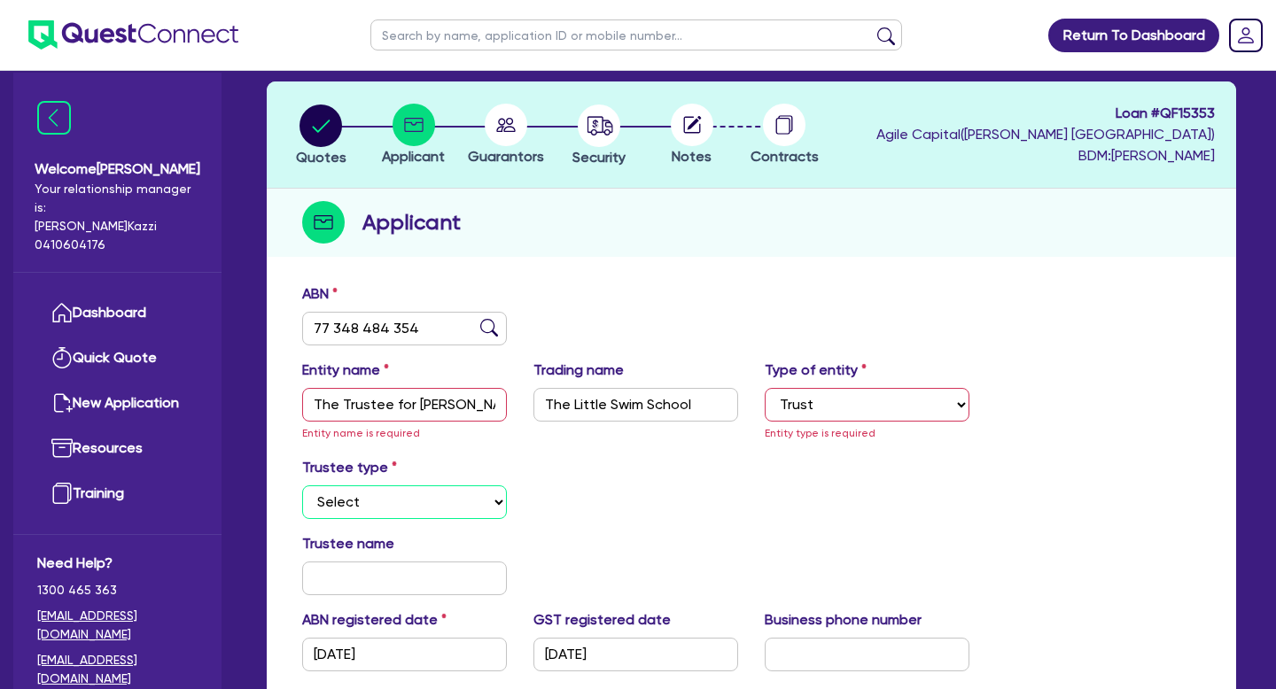
click at [502, 503] on select "Select Individual Company" at bounding box center [404, 502] width 205 height 34
select select "COMPANY"
click at [302, 485] on select "Select Individual Company" at bounding box center [404, 502] width 205 height 34
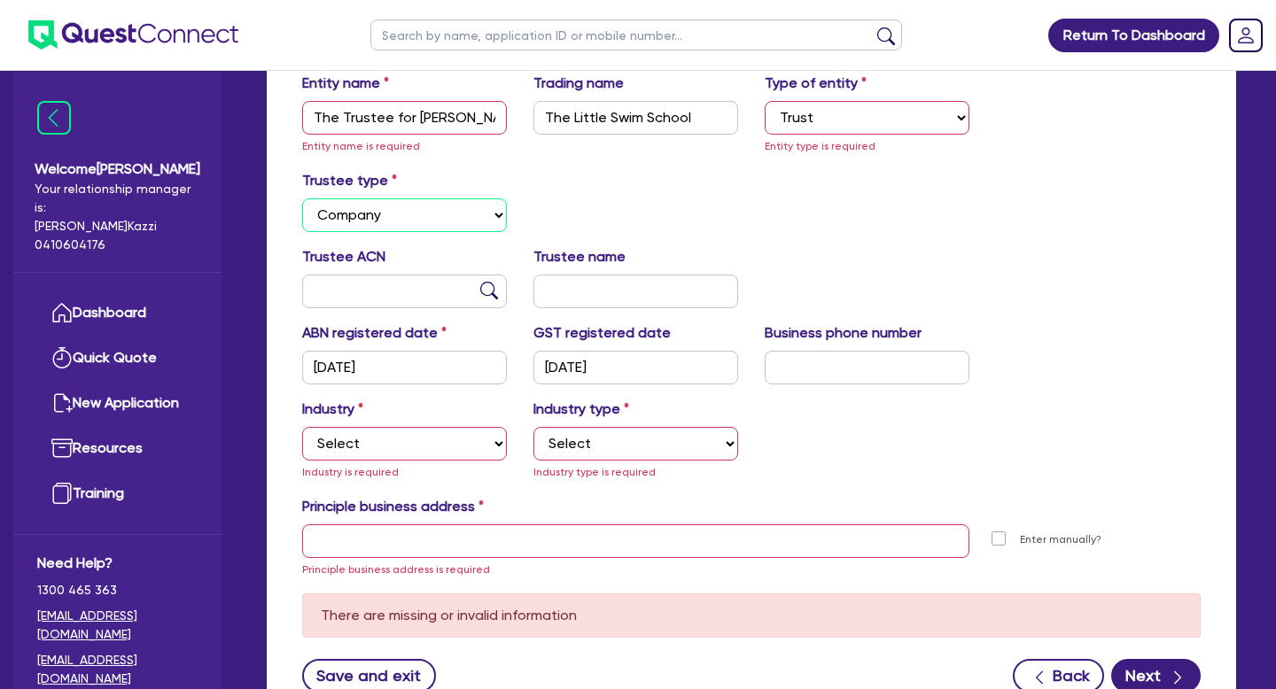
scroll to position [367, 0]
click at [500, 440] on select "Select Accomodation & Food Services Administrative & Support Services Agricultu…" at bounding box center [404, 443] width 205 height 34
select select "ARTS_RECREATION"
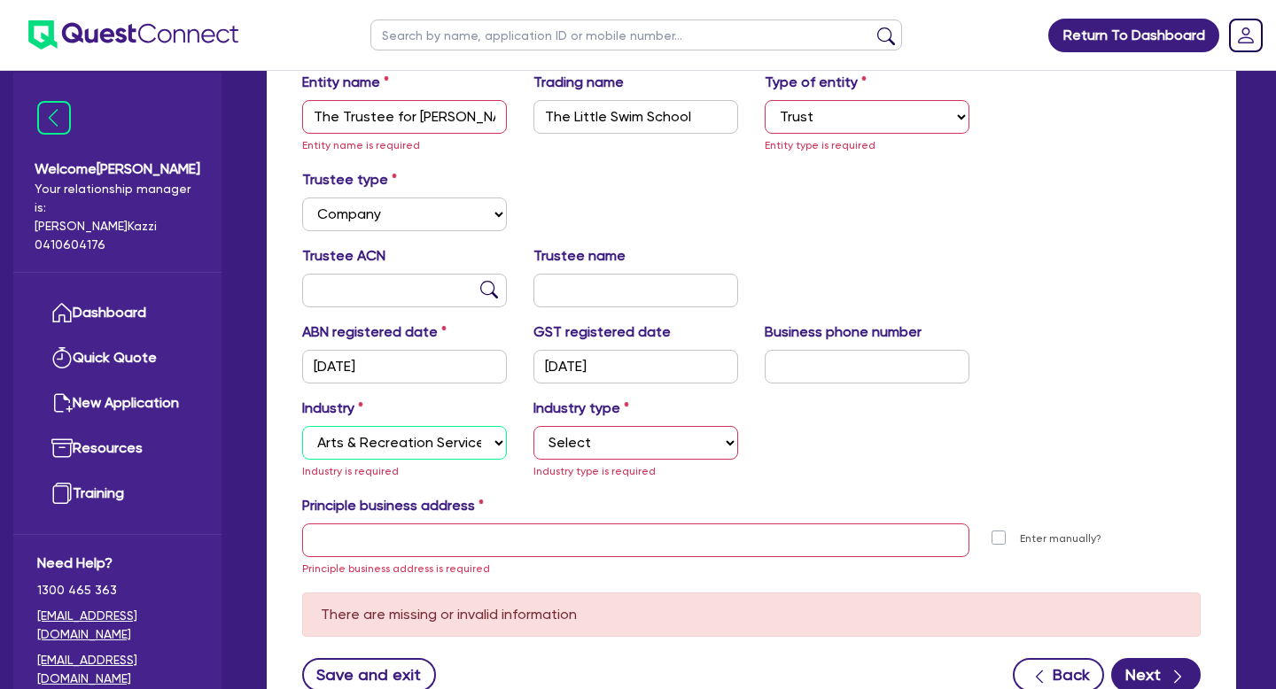
click at [302, 426] on select "Select Accomodation & Food Services Administrative & Support Services Agricultu…" at bounding box center [404, 443] width 205 height 34
click at [662, 446] on select "Select Artists Musicians Writers Performers Venue Operators Sports Venue Gyms S…" at bounding box center [635, 443] width 205 height 34
select select "VENUE_OPERATORS"
click at [533, 426] on select "Select Artists Musicians Writers Performers Venue Operators Sports Venue Gyms S…" at bounding box center [635, 443] width 205 height 34
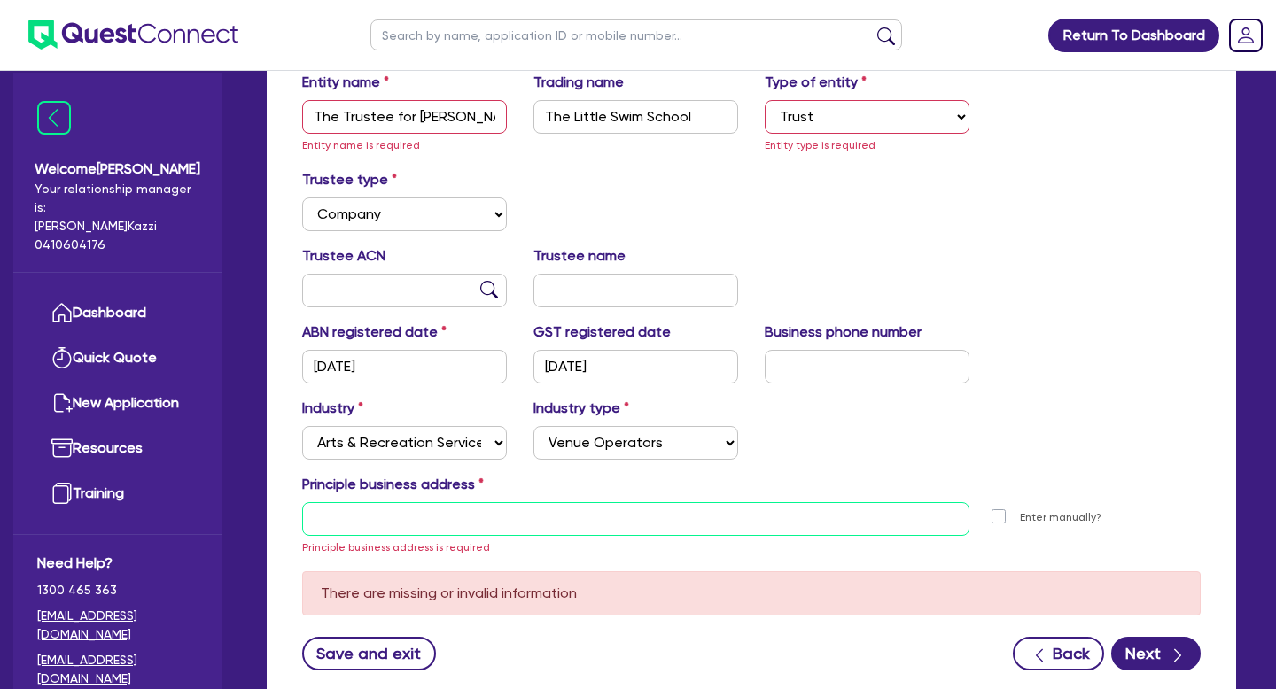
click at [366, 516] on input "text" at bounding box center [635, 519] width 667 height 34
paste input "1/536 Clyton rd, Clayton South"
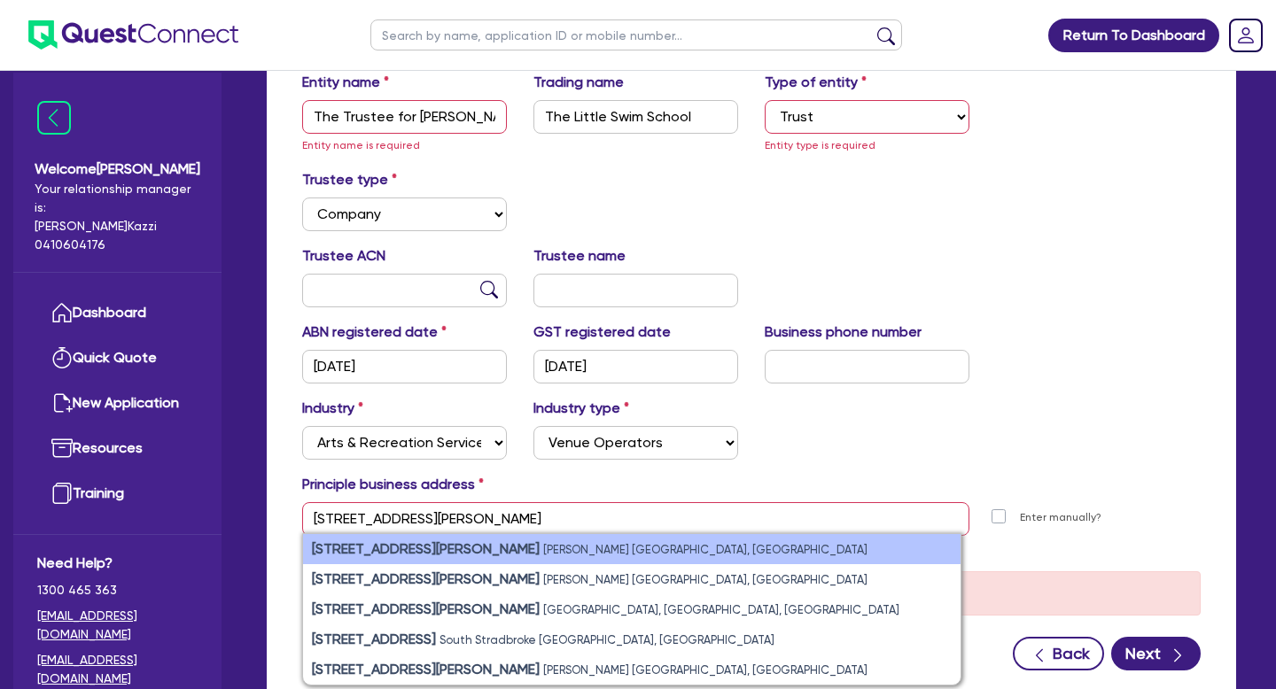
click at [414, 554] on strong "1/536 Clayton Rd" at bounding box center [426, 548] width 228 height 17
type input "1 536 Clayton Rd Clayton South VIC 3169"
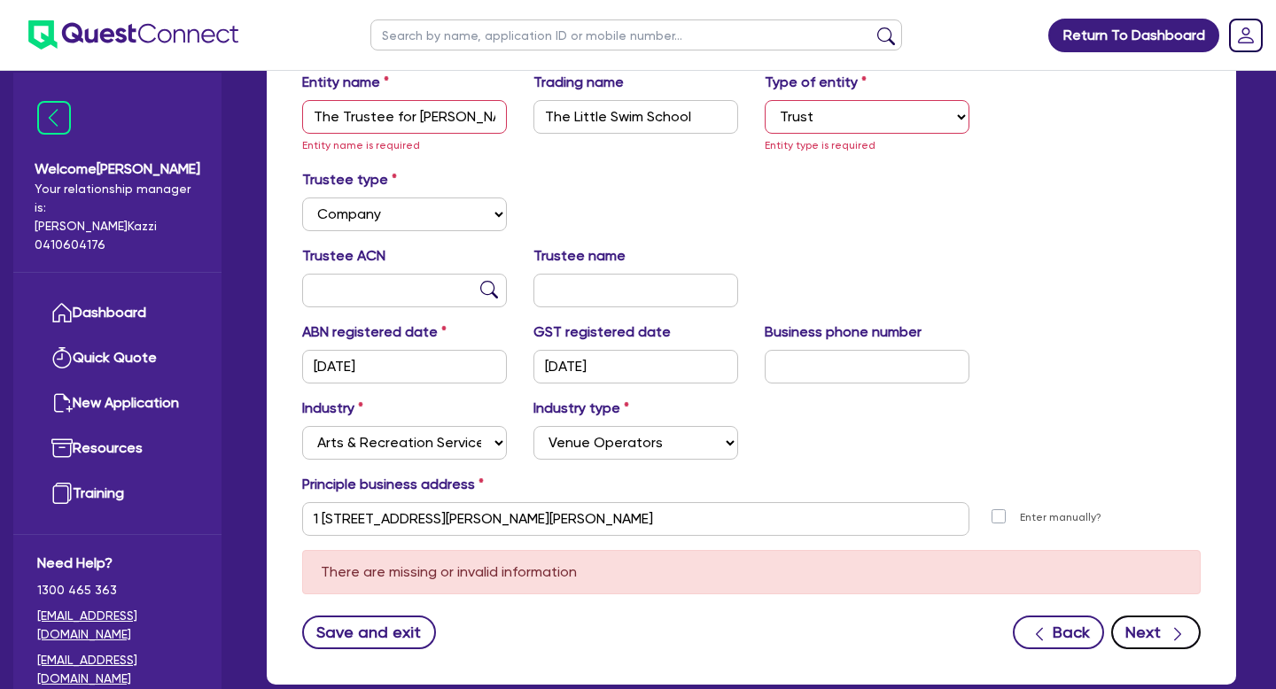
click at [1166, 635] on button "Next" at bounding box center [1155, 633] width 89 height 34
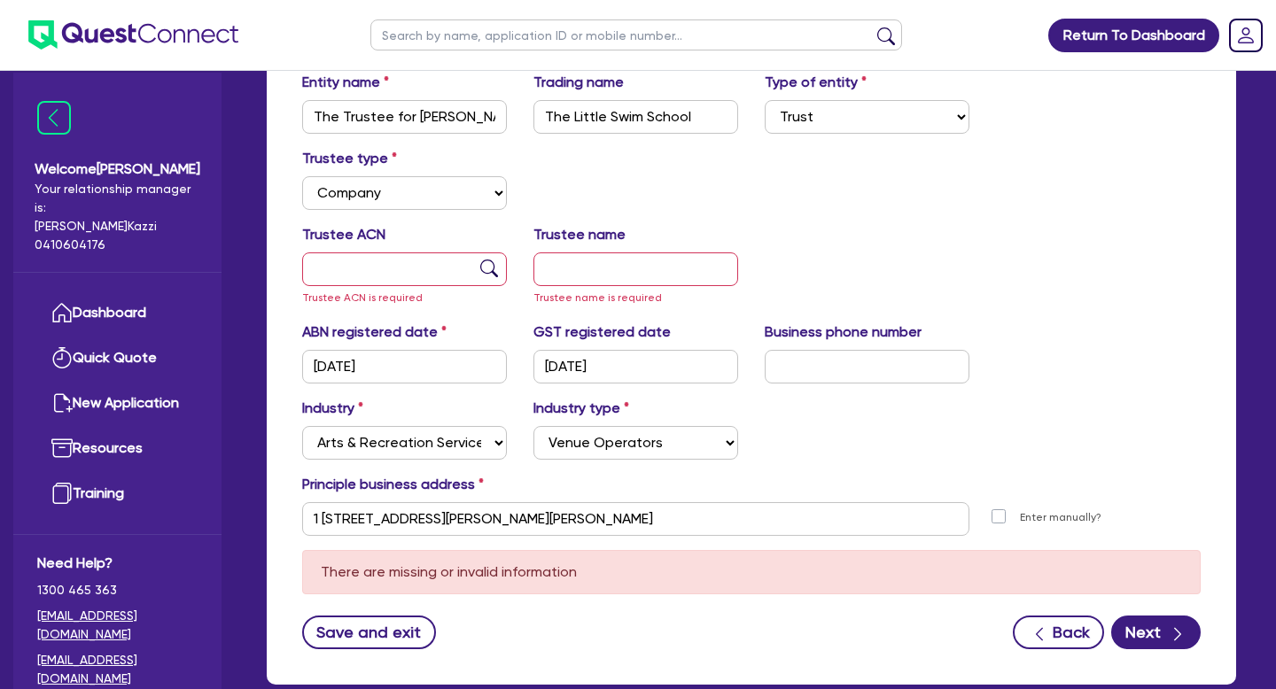
click at [392, 287] on div "Trustee ACN Trustee ACN is required" at bounding box center [404, 265] width 231 height 83
click at [364, 271] on input "text" at bounding box center [404, 269] width 205 height 34
type input "TBC"
click at [322, 266] on input "text" at bounding box center [404, 269] width 205 height 34
click at [487, 270] on img at bounding box center [489, 269] width 18 height 18
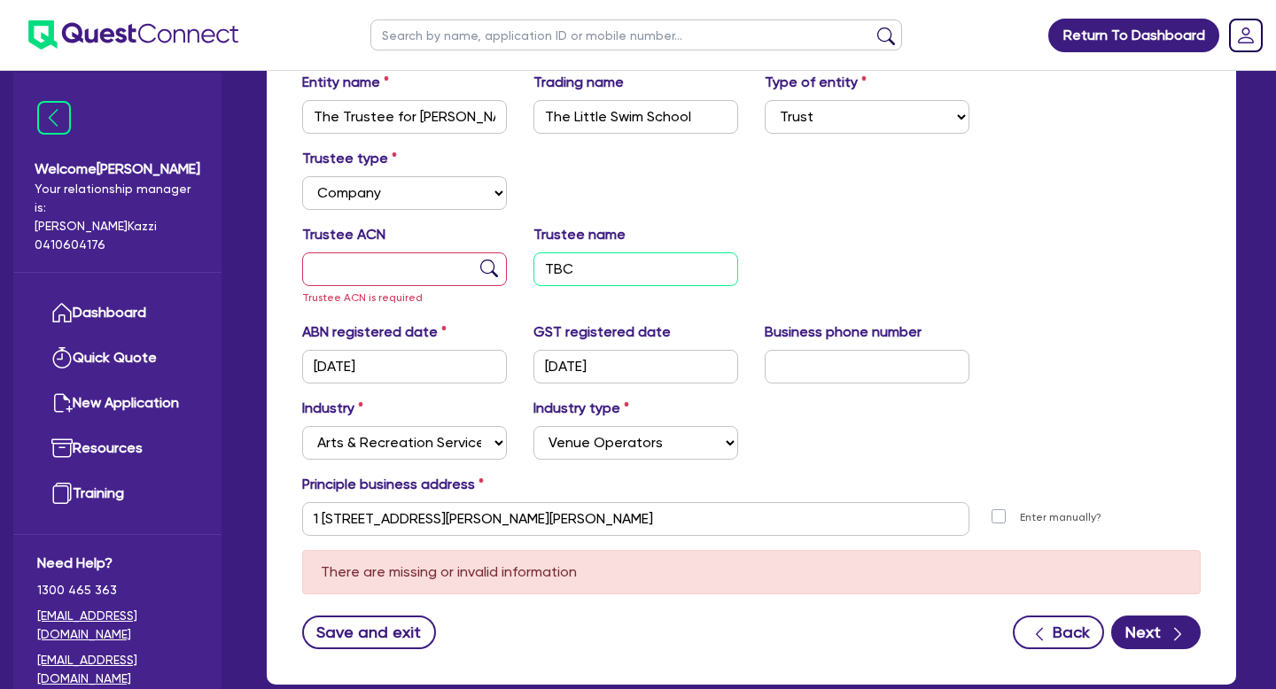
drag, startPoint x: 576, startPoint y: 270, endPoint x: 544, endPoint y: 269, distance: 31.9
click at [544, 269] on input "TBC" at bounding box center [635, 269] width 205 height 34
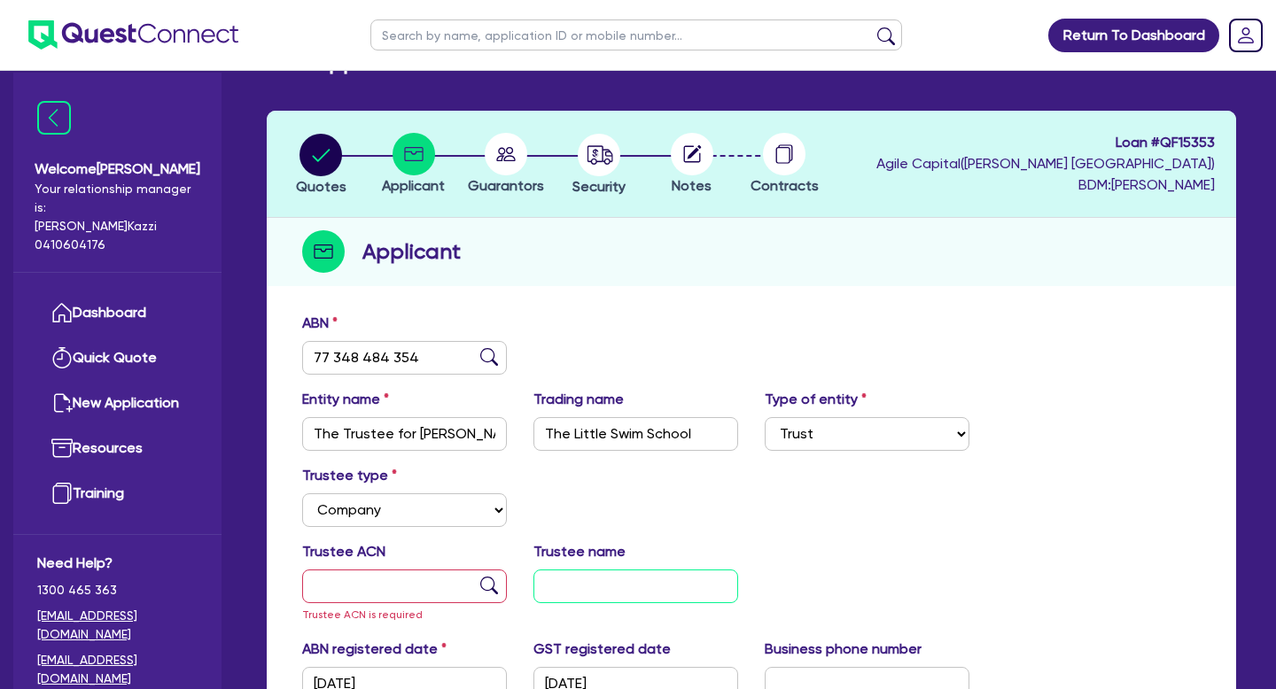
scroll to position [0, 0]
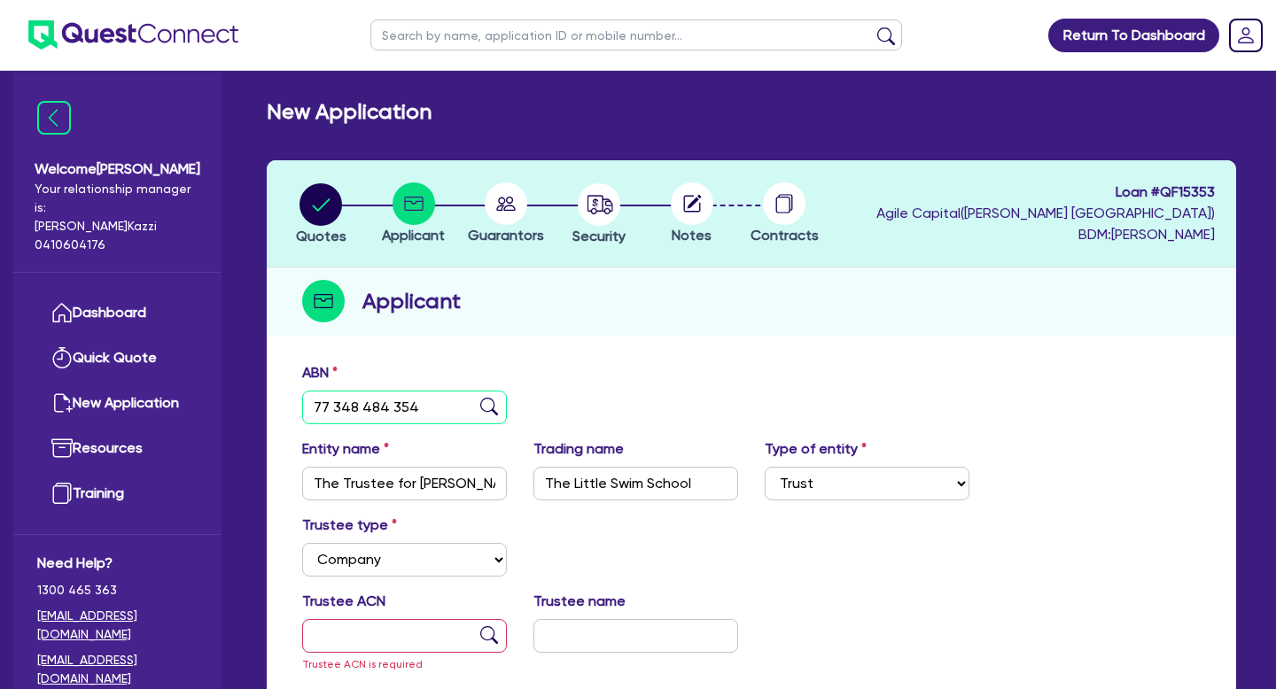
drag, startPoint x: 420, startPoint y: 397, endPoint x: 436, endPoint y: 408, distance: 19.7
click at [437, 409] on input "77 348 484 354" at bounding box center [404, 408] width 205 height 34
paste input "53 677 439 119"
type input "53 677 439 119"
type input "J.A.B. SWIM PTY LTD"
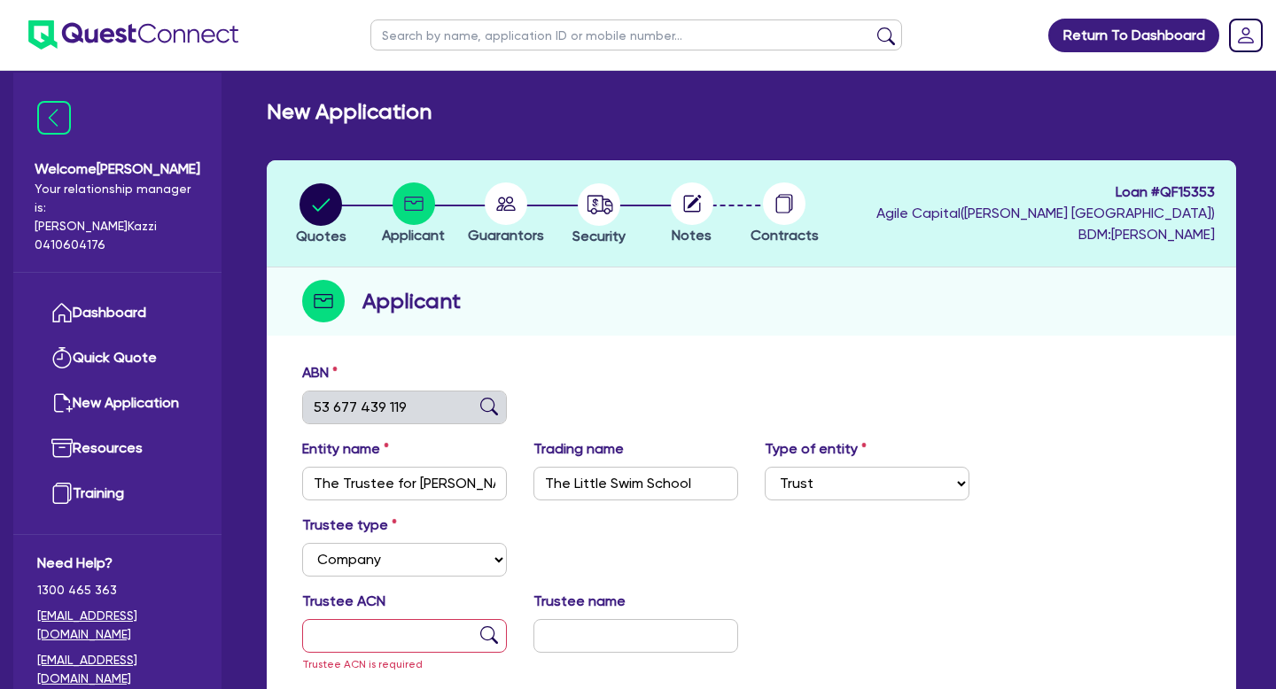
type input "Jump! Swim Schools Ferntree Gully"
select select "COMPANY"
type input "17/05/2024"
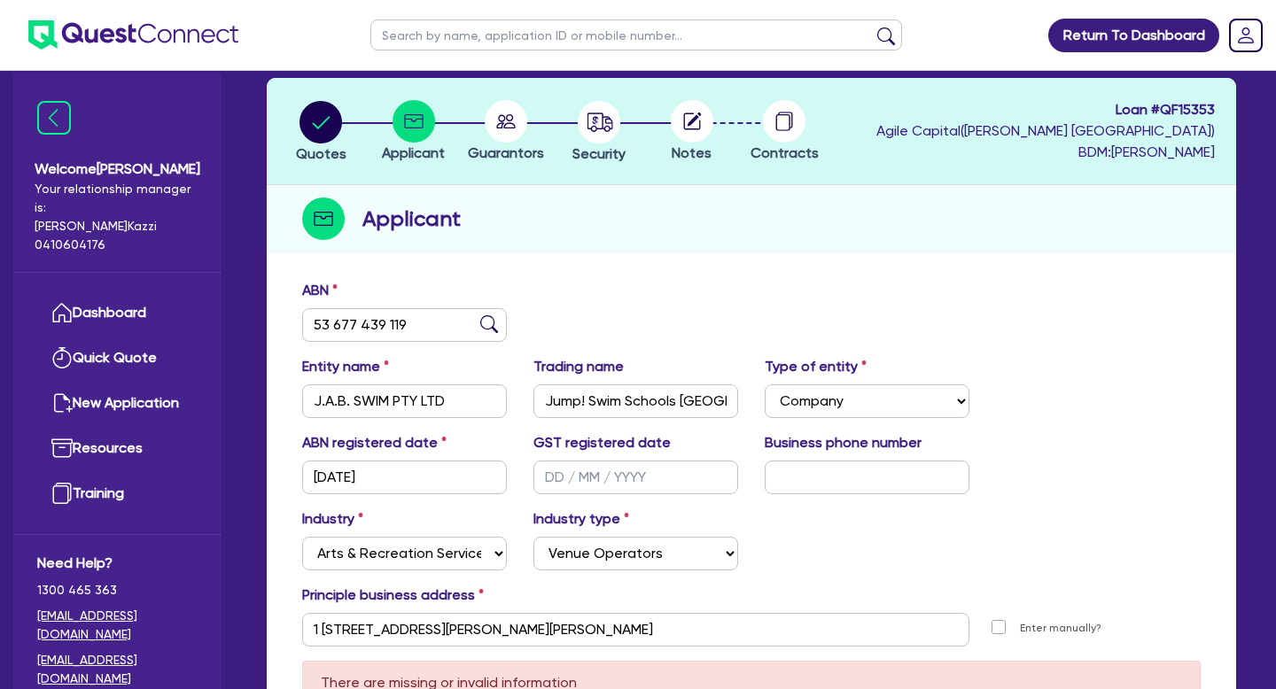
scroll to position [90, 0]
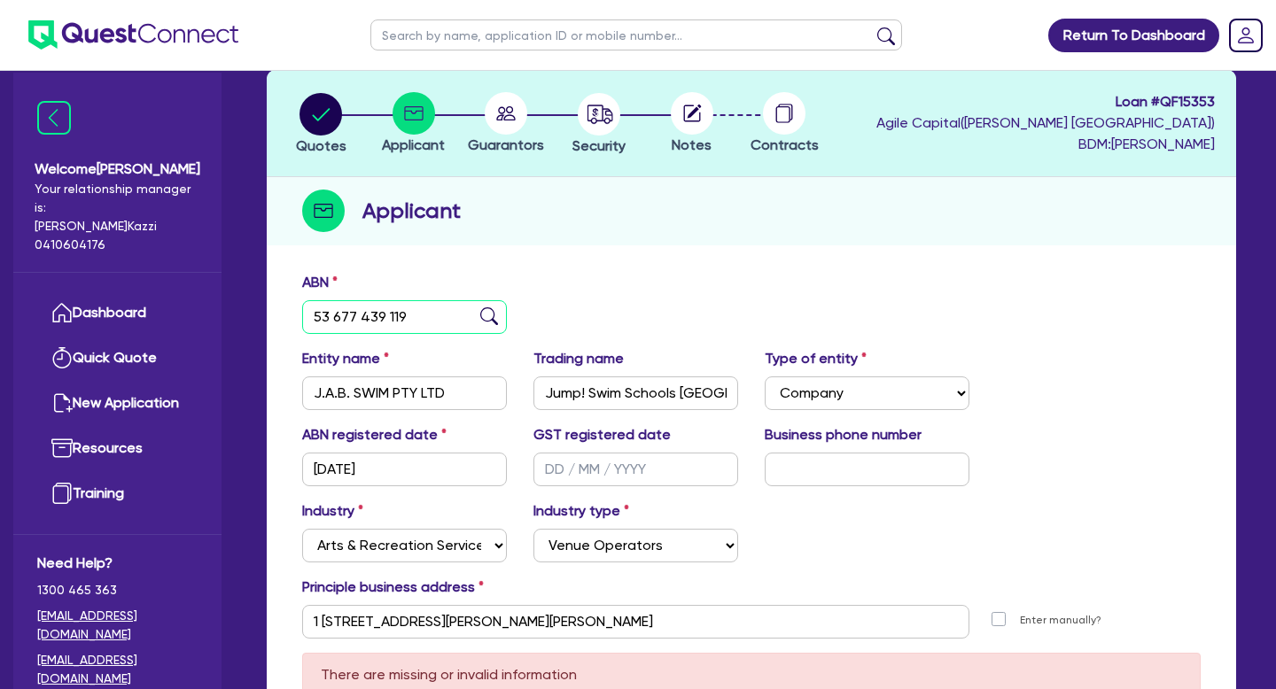
drag, startPoint x: 417, startPoint y: 315, endPoint x: 312, endPoint y: 310, distance: 105.5
click at [311, 310] on input "53 677 439 119" at bounding box center [404, 317] width 205 height 34
click at [565, 475] on input "text" at bounding box center [635, 470] width 205 height 34
click at [586, 476] on input "text" at bounding box center [635, 470] width 205 height 34
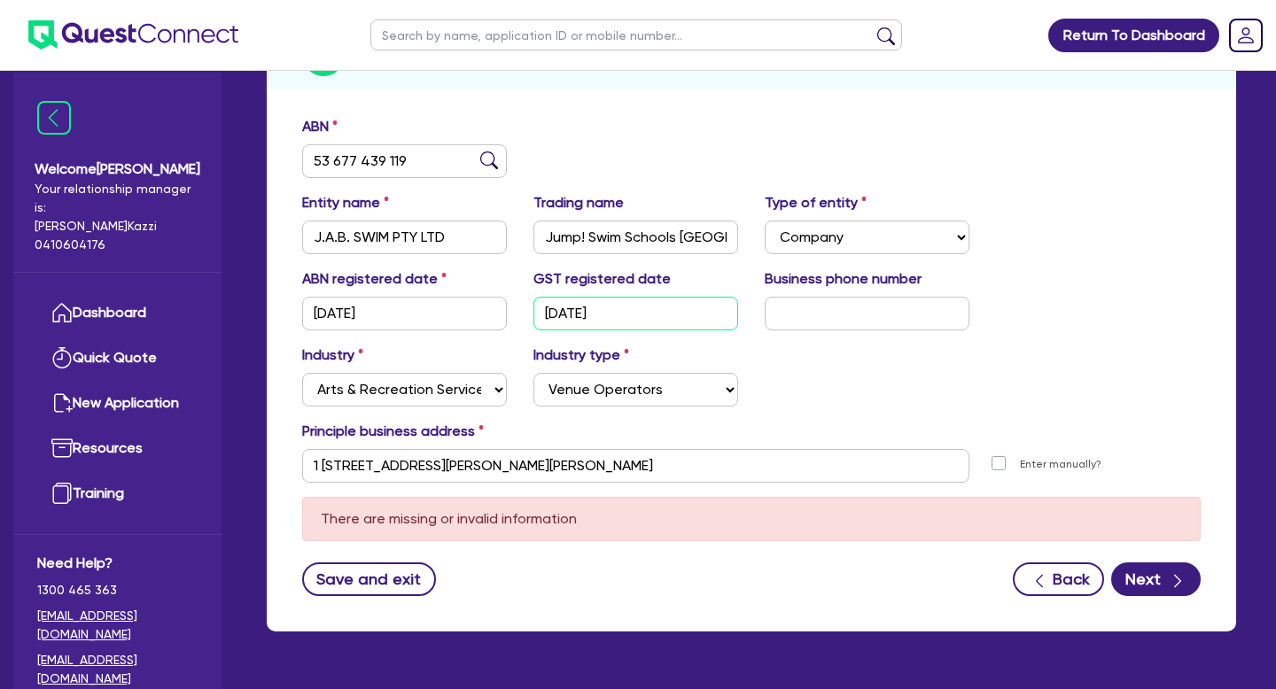
scroll to position [276, 0]
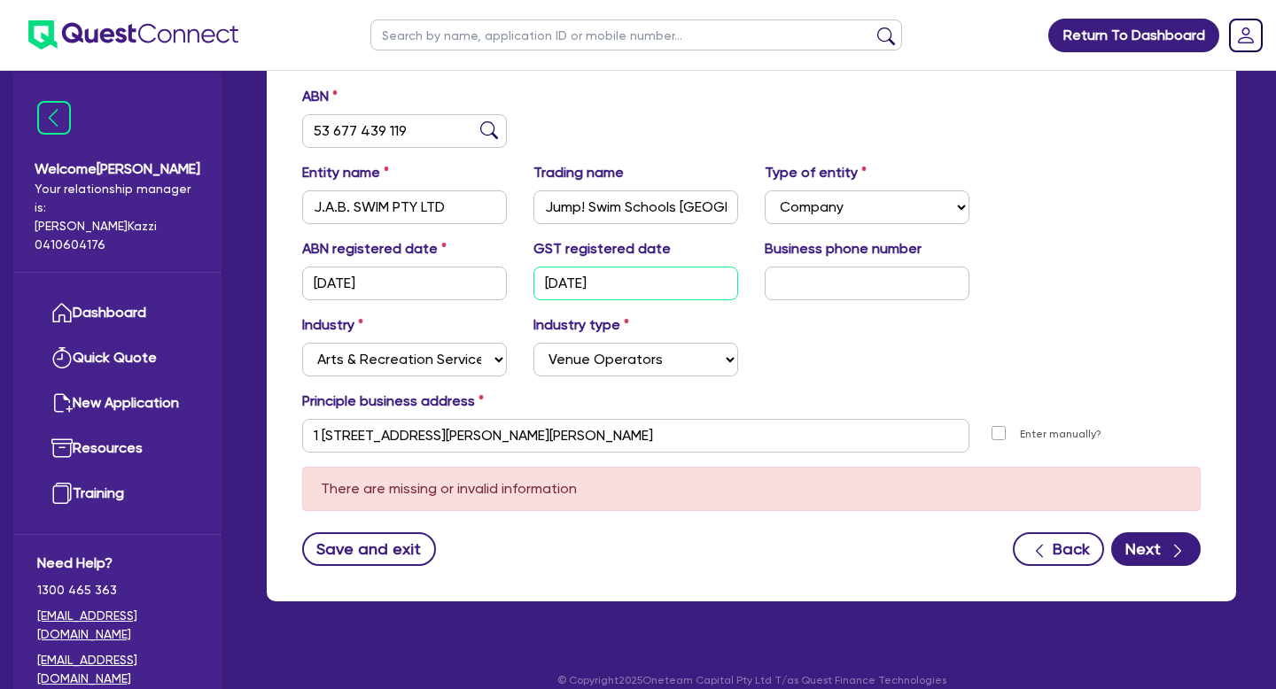
type input "01/05/2024"
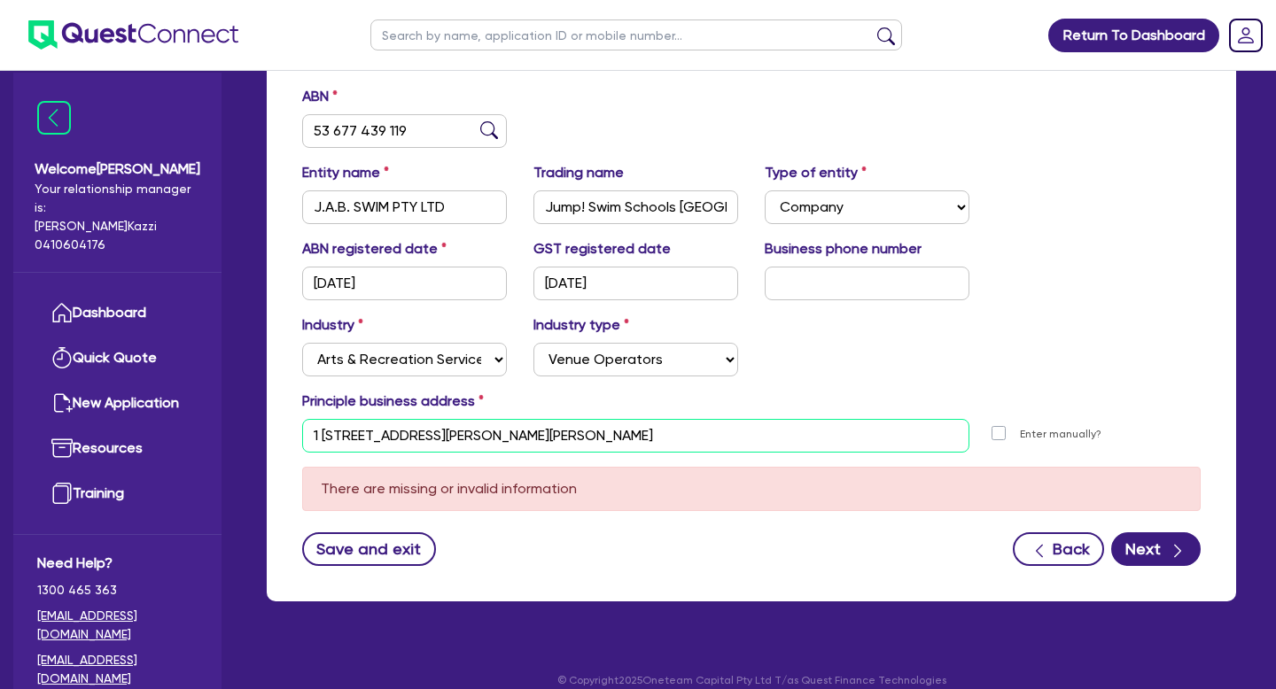
drag, startPoint x: 595, startPoint y: 441, endPoint x: 311, endPoint y: 438, distance: 284.4
click at [310, 438] on input "1 536 Clayton Rd Clayton South VIC 3169" at bounding box center [635, 436] width 667 height 34
paste input "10/1845 Ferntree Gully rd, Ferntree gully"
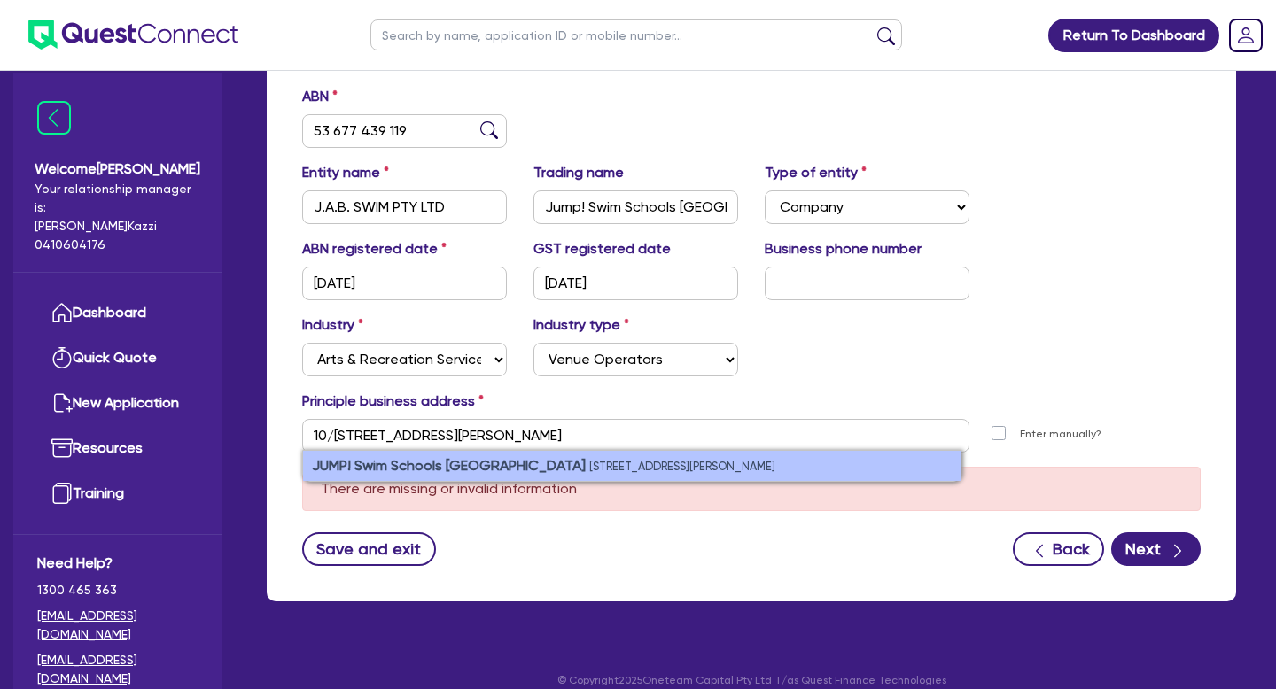
click at [402, 465] on strong "JUMP! Swim Schools Ferntree Gully" at bounding box center [449, 465] width 274 height 17
type input "10 1845 Ferntree Gully Rd Ferntree Gully VIC 3156"
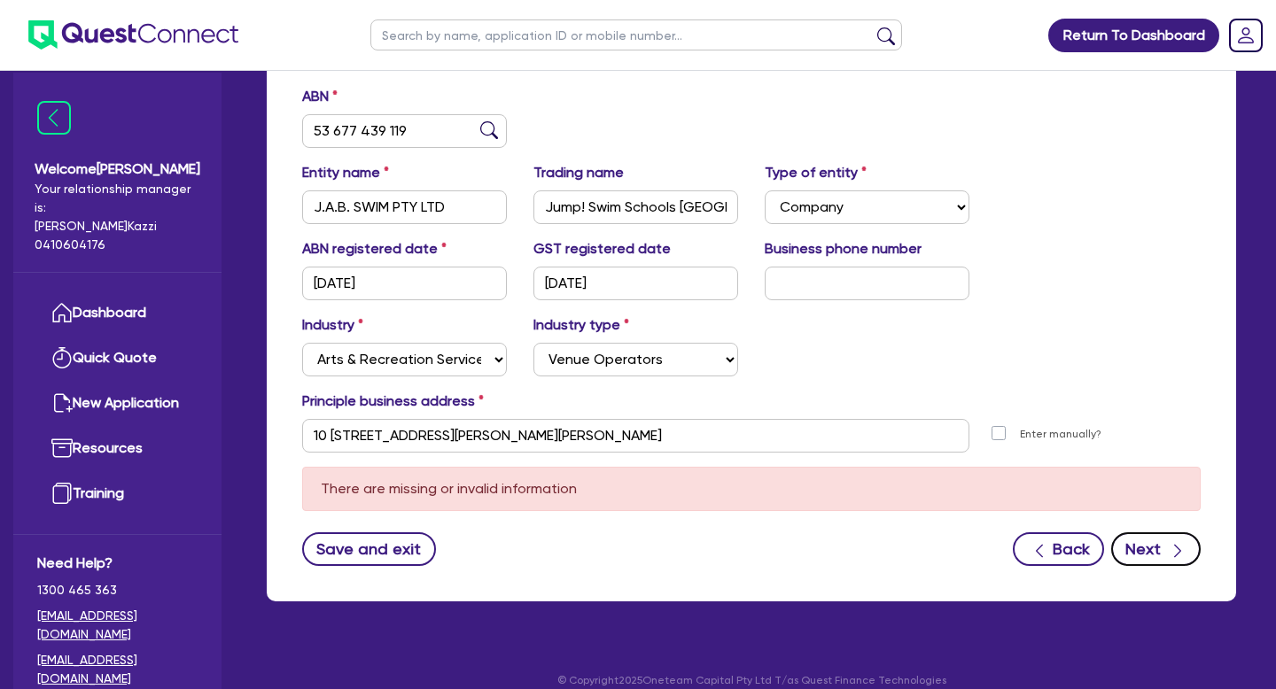
click at [1152, 548] on button "Next" at bounding box center [1155, 549] width 89 height 34
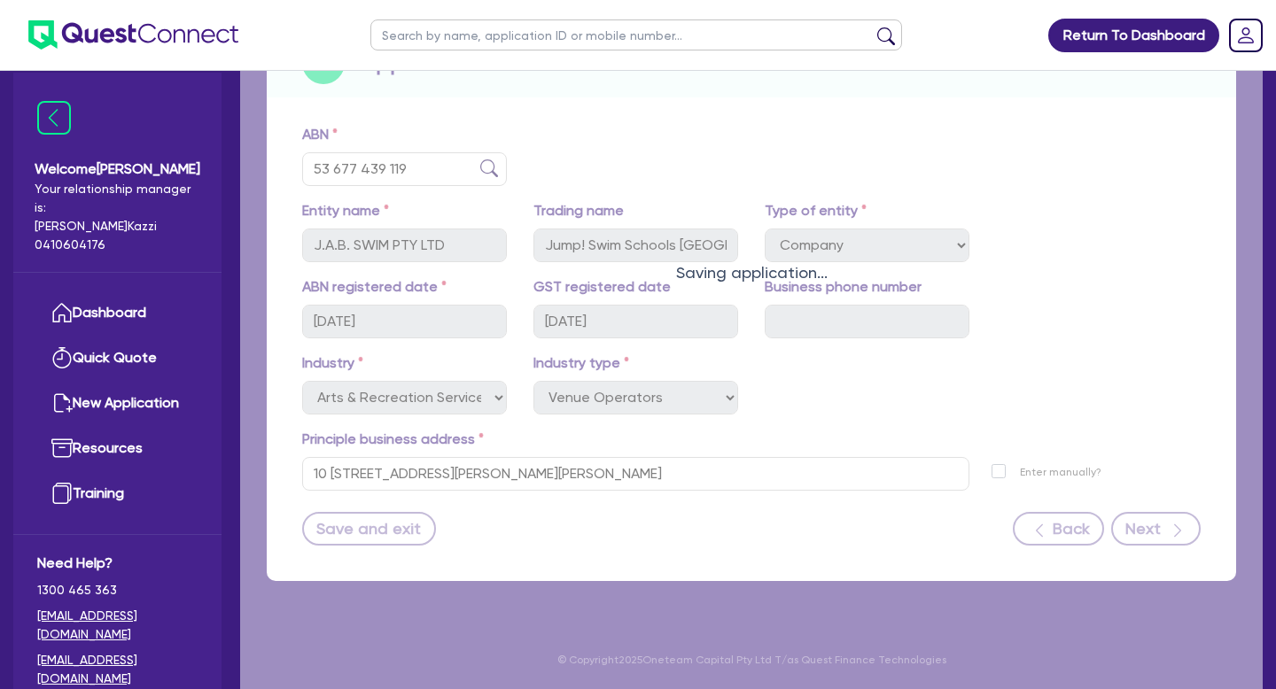
scroll to position [237, 0]
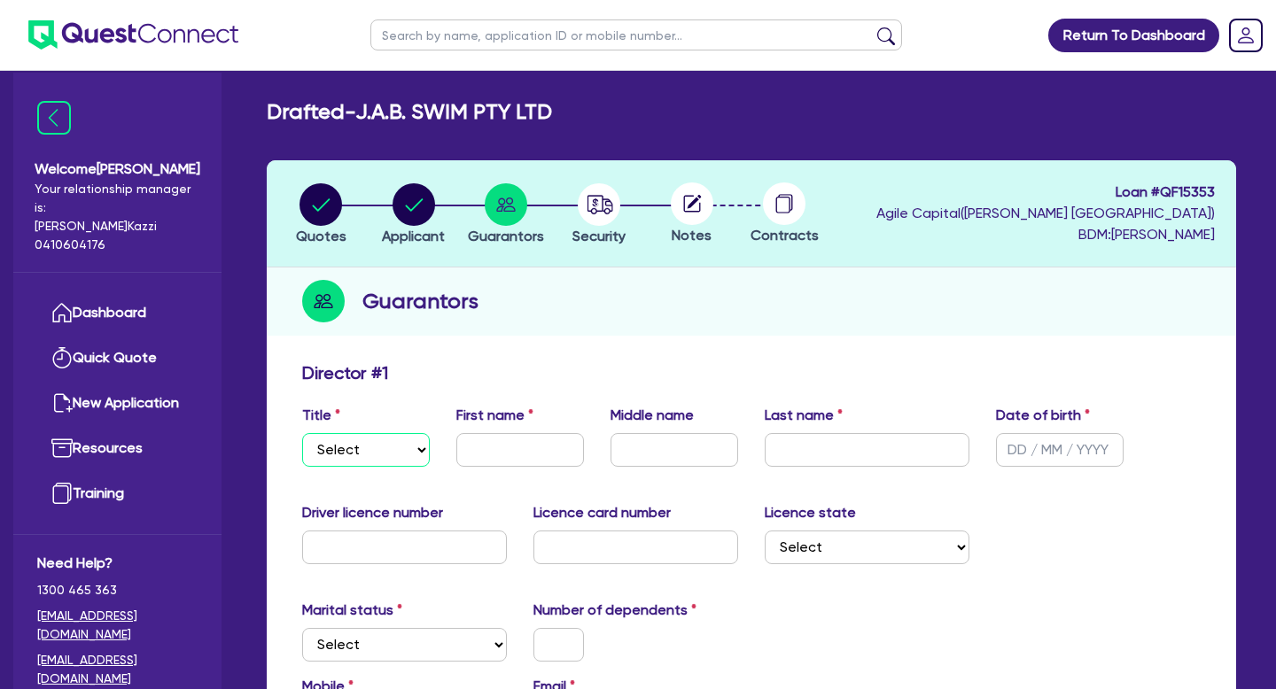
click at [423, 454] on select "Select Mr Mrs Ms Miss Dr" at bounding box center [366, 450] width 128 height 34
select select "MRS"
click at [302, 433] on select "Select Mr Mrs Ms Miss Dr" at bounding box center [366, 450] width 128 height 34
click at [513, 462] on input "text" at bounding box center [520, 450] width 128 height 34
type input "jessica"
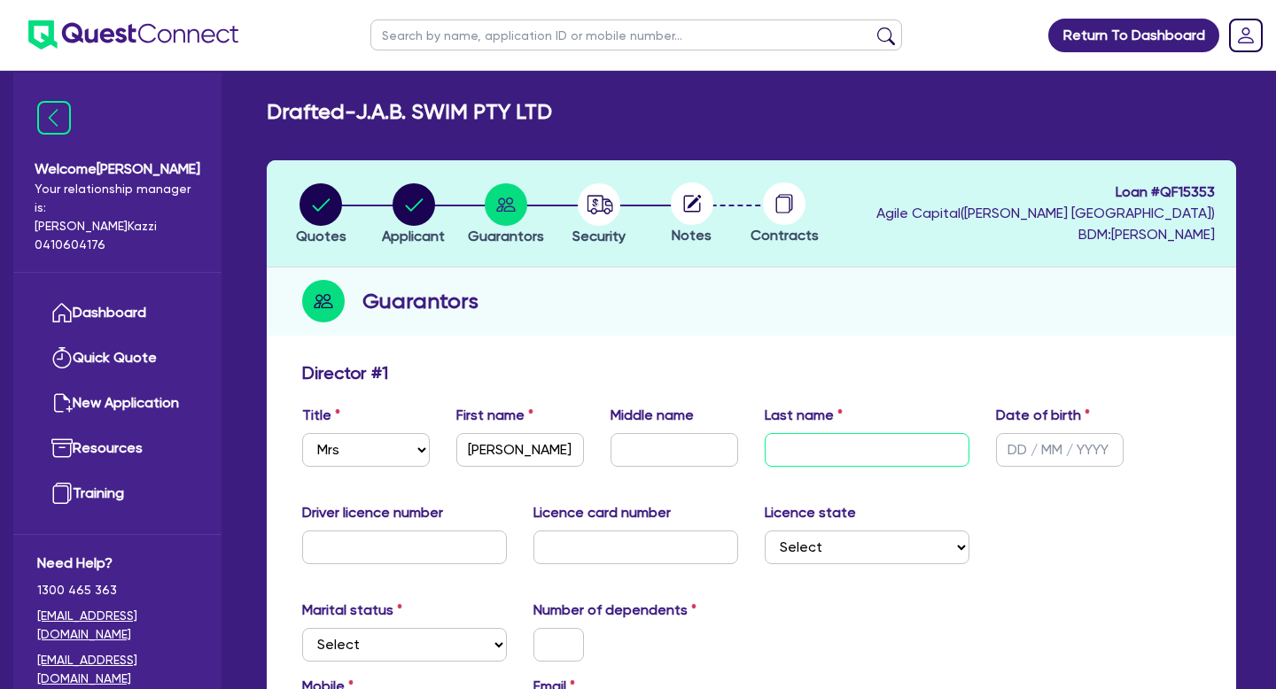
click at [819, 448] on input "text" at bounding box center [866, 450] width 205 height 34
type input "Adkins Barber"
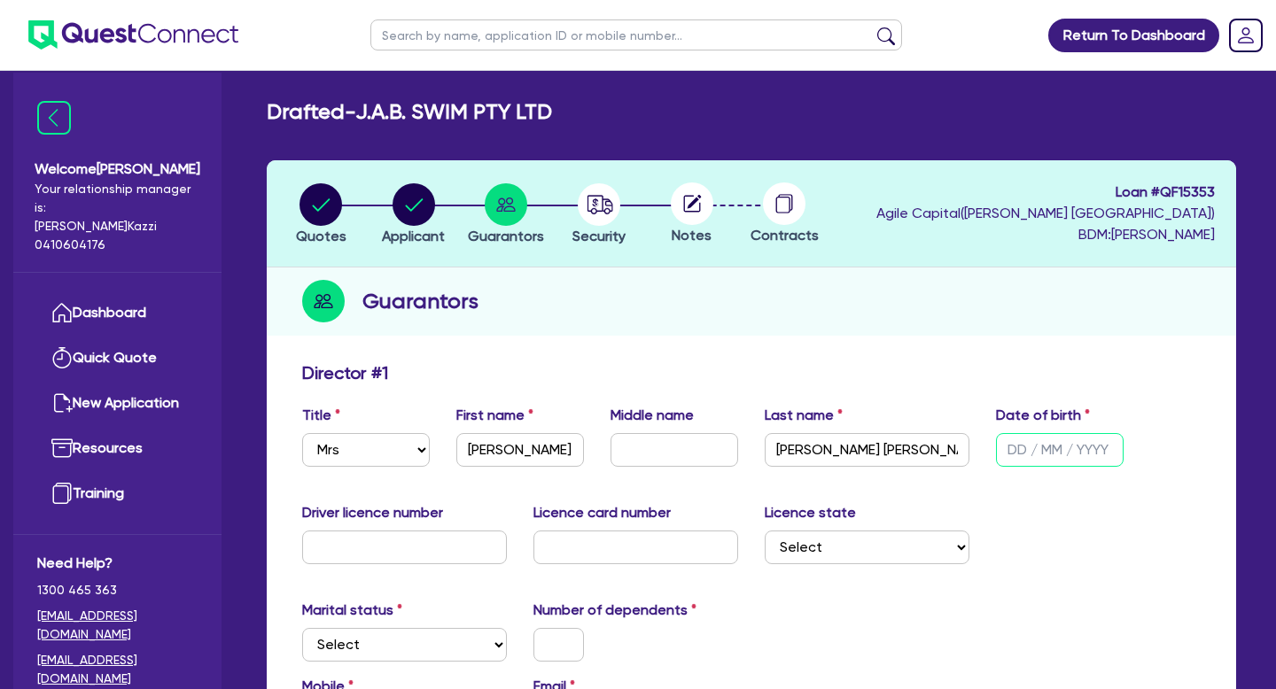
click at [1063, 453] on input "text" at bounding box center [1060, 450] width 128 height 34
click at [1017, 445] on input "text" at bounding box center [1060, 450] width 128 height 34
type input "22/07/1983"
click at [395, 551] on input "text" at bounding box center [404, 548] width 205 height 34
type input "057953384"
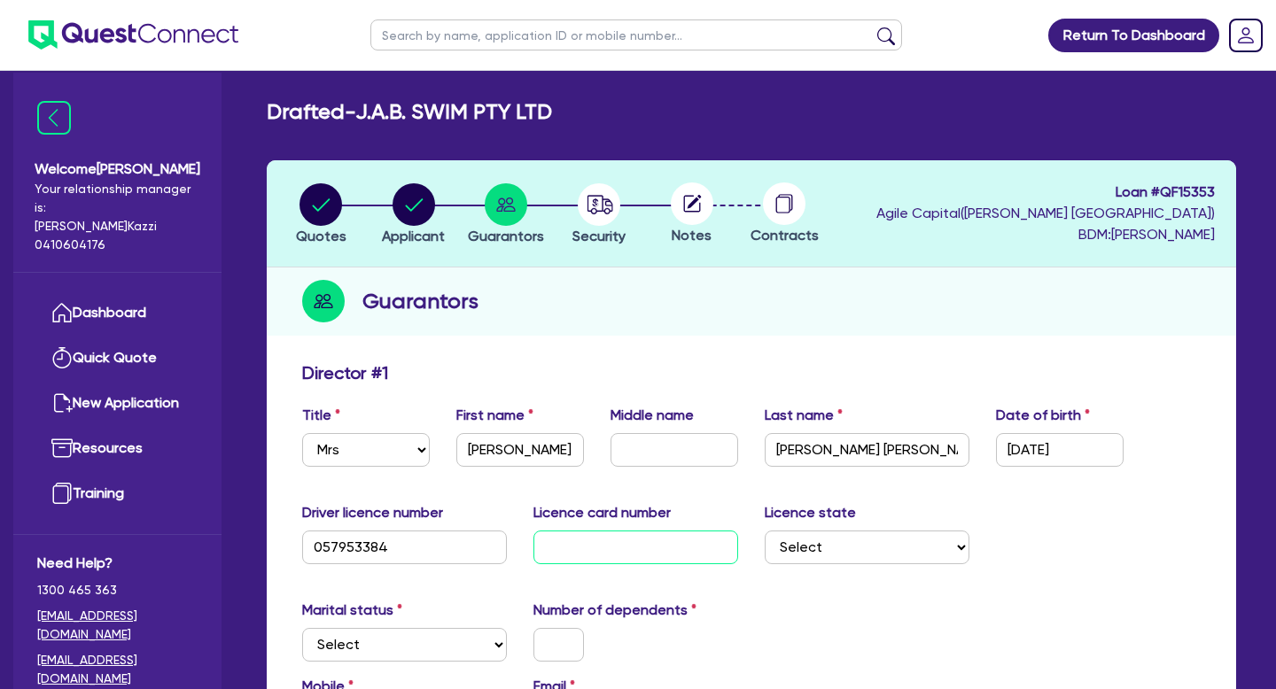
click at [617, 554] on input "text" at bounding box center [635, 548] width 205 height 34
type input "22071983"
click at [927, 539] on select "Select NSW VIC QLD TAS ACT SA NT WA" at bounding box center [866, 548] width 205 height 34
select select "VIC"
click at [764, 531] on select "Select NSW VIC QLD TAS ACT SA NT WA" at bounding box center [866, 548] width 205 height 34
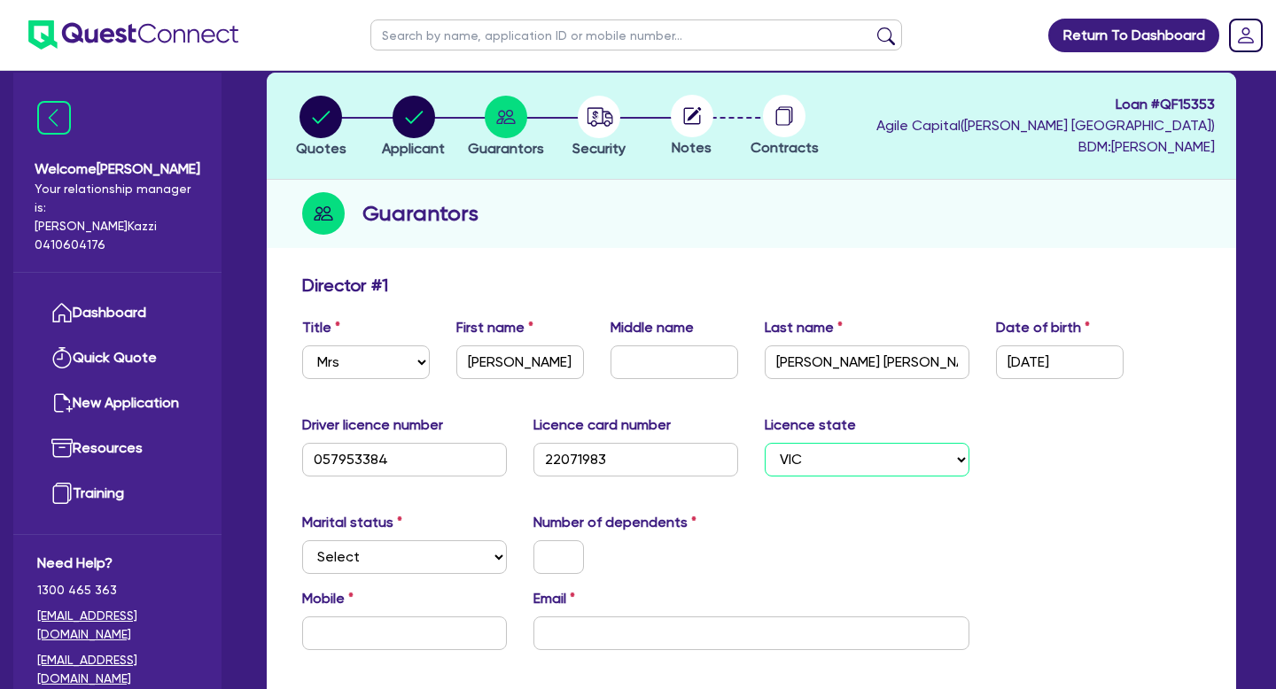
scroll to position [107, 0]
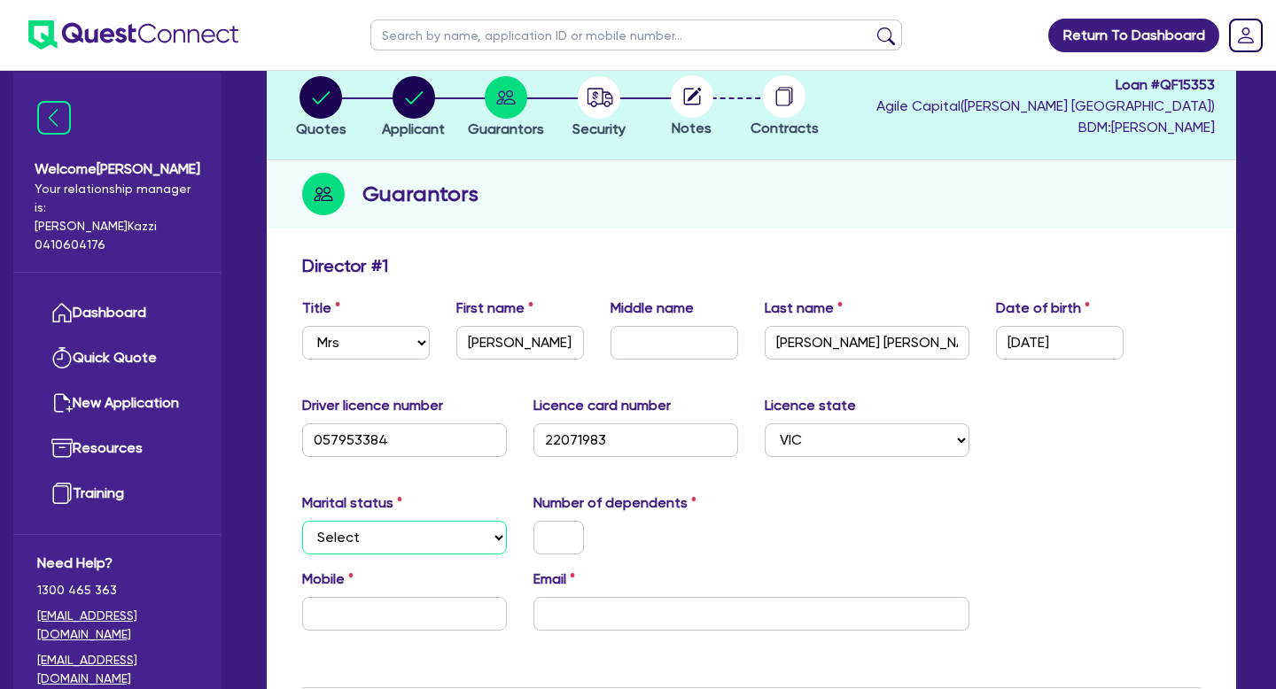
click at [502, 531] on select "Select Single Married De Facto / Partner" at bounding box center [404, 538] width 205 height 34
select select "MARRIED"
click at [302, 521] on select "Select Single Married De Facto / Partner" at bounding box center [404, 538] width 205 height 34
click at [578, 539] on input "text" at bounding box center [558, 538] width 50 height 34
click at [433, 615] on input "text" at bounding box center [404, 614] width 205 height 34
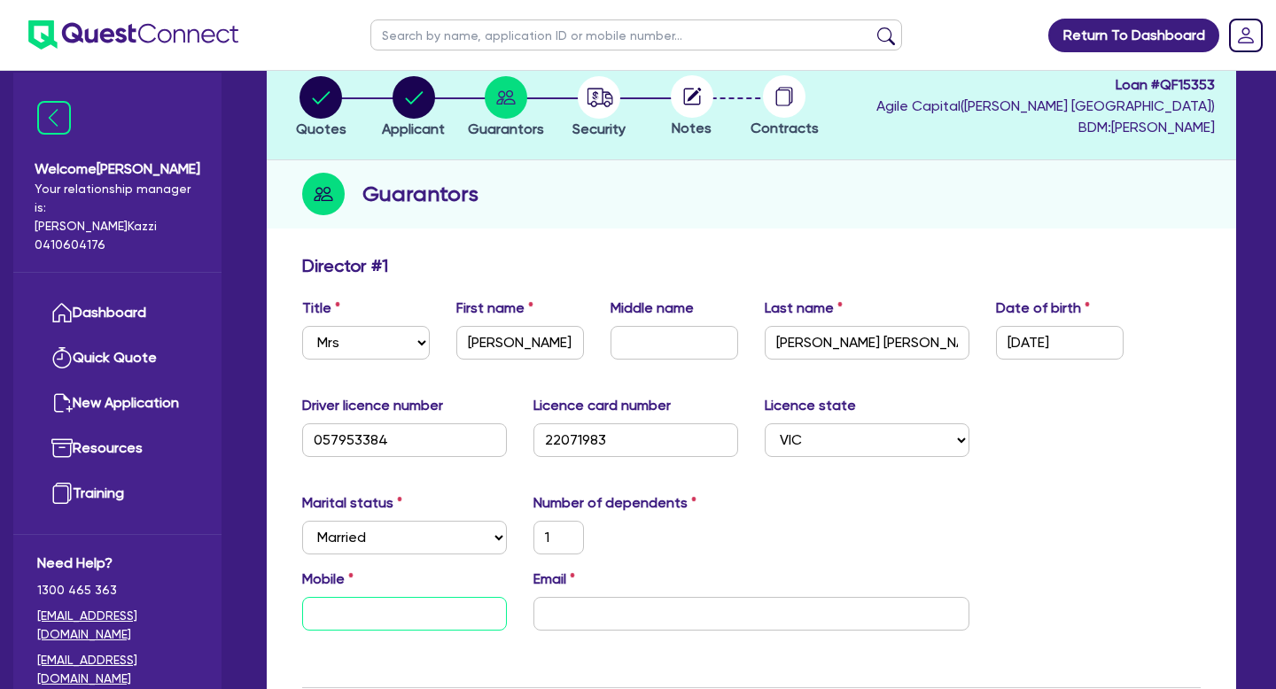
type input "1"
type input "0"
type input "1"
type input "04"
type input "1"
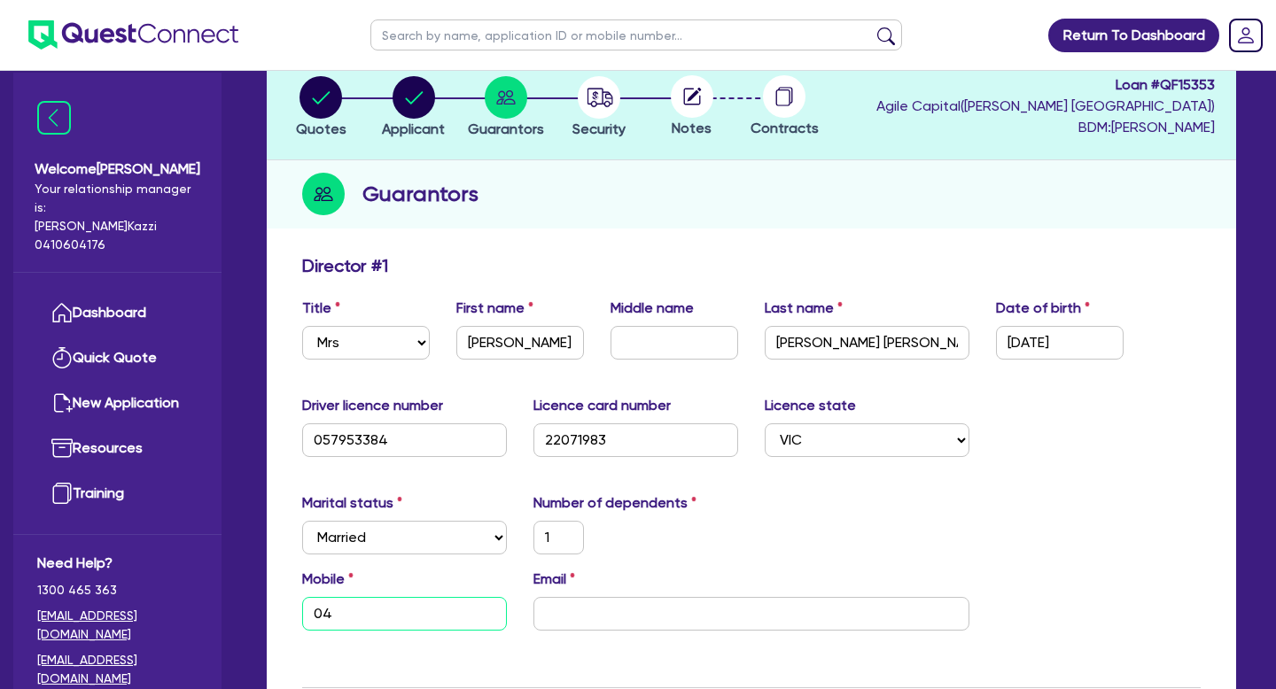
type input "041"
type input "1"
type input "0418"
type input "1"
type input "0418 5"
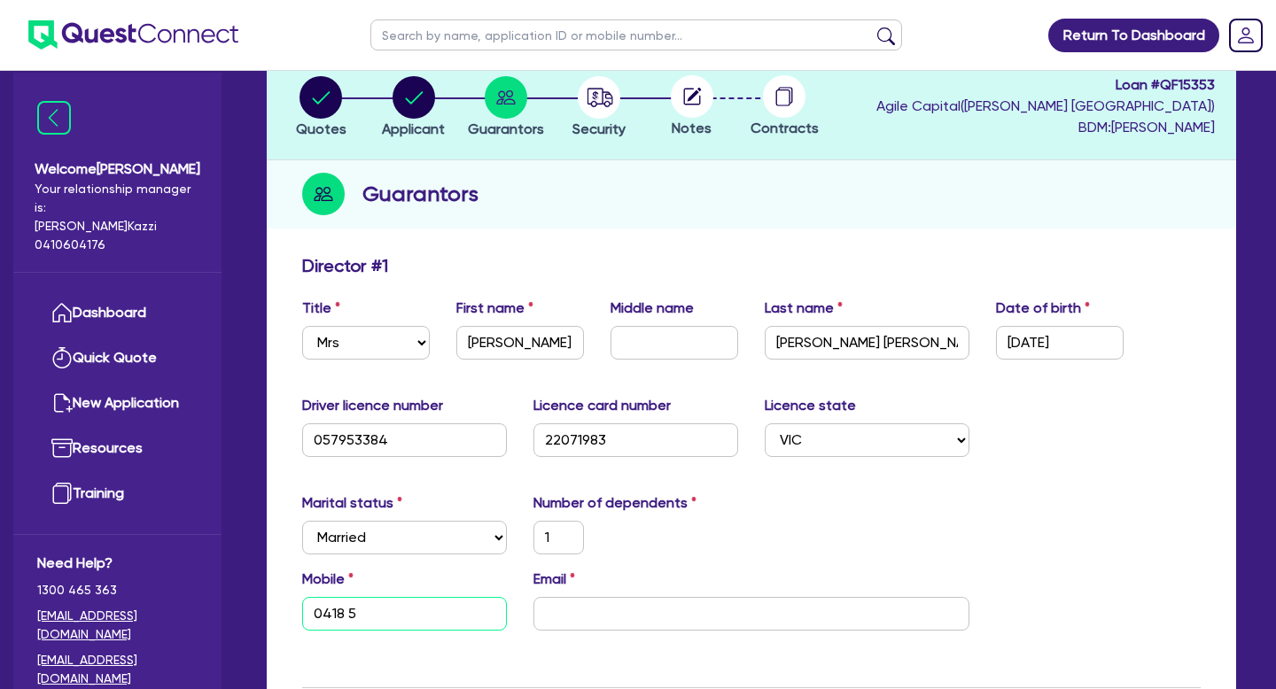
type input "1"
type input "0418 51"
type input "1"
type input "0418 511"
type input "1"
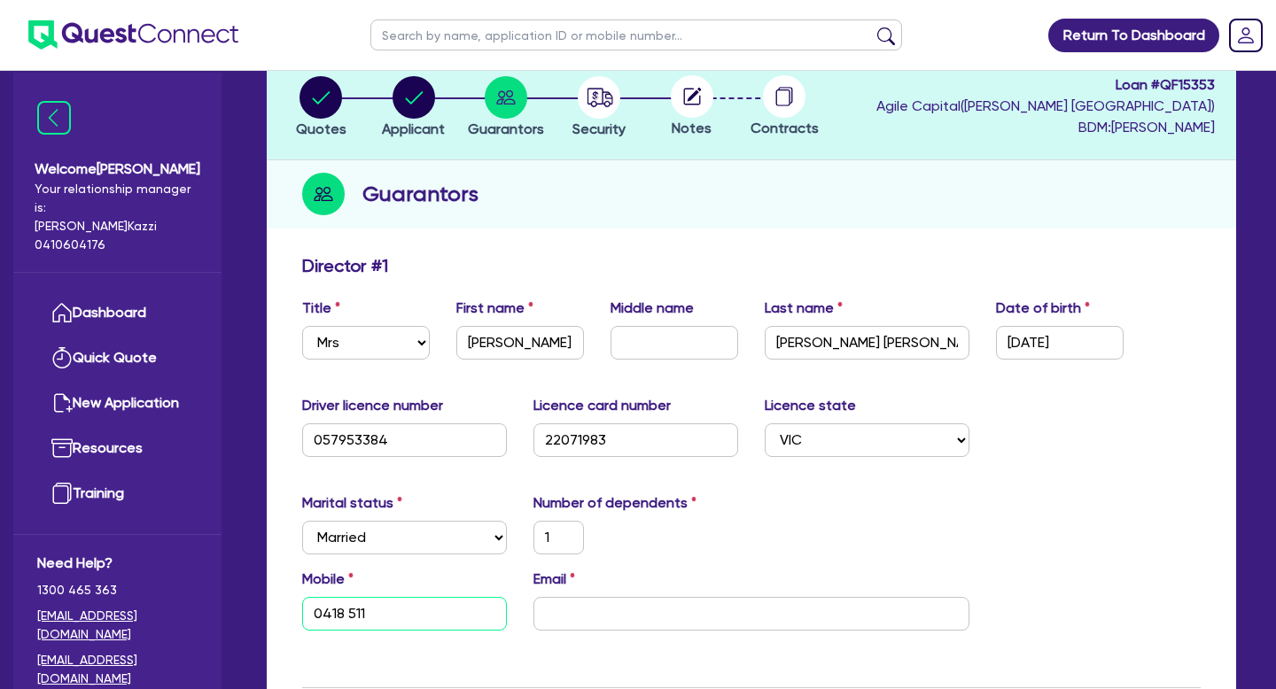
type input "0418 511 0"
type input "1"
type input "0418 511 07"
type input "1"
type input "0418 511 076"
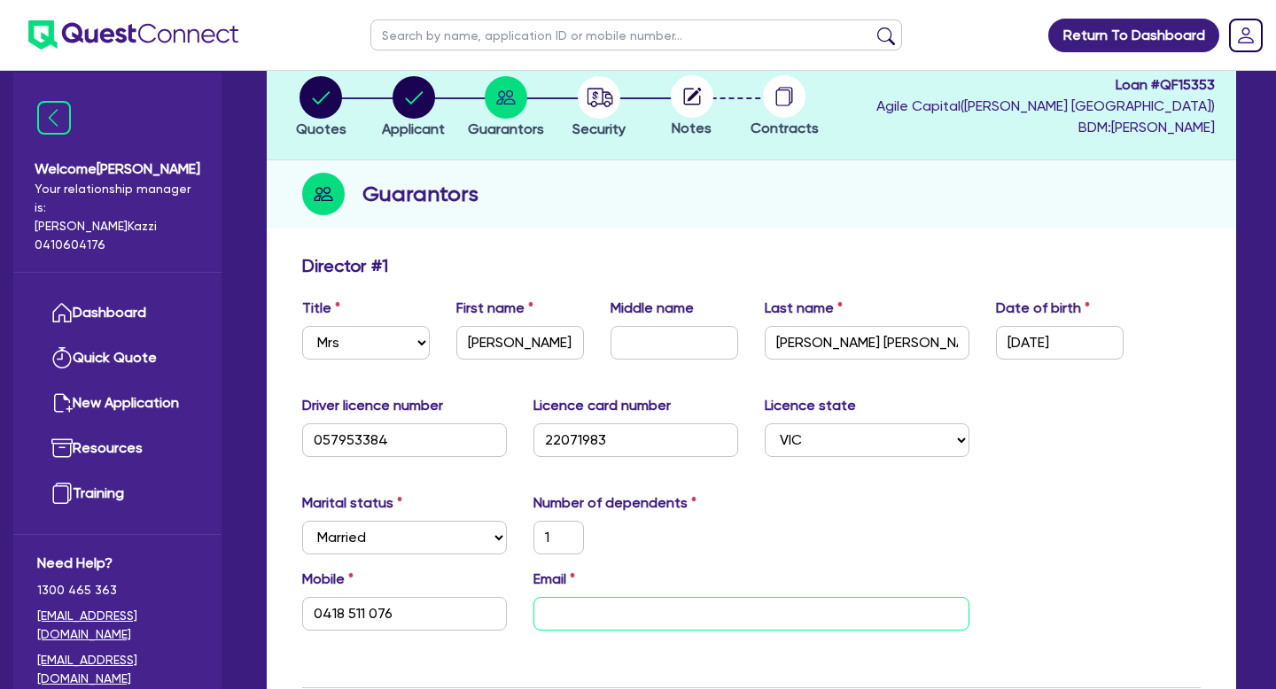
click at [604, 610] on input "email" at bounding box center [751, 614] width 436 height 34
type input "1"
type input "0418 511 076"
type input "j"
type input "1"
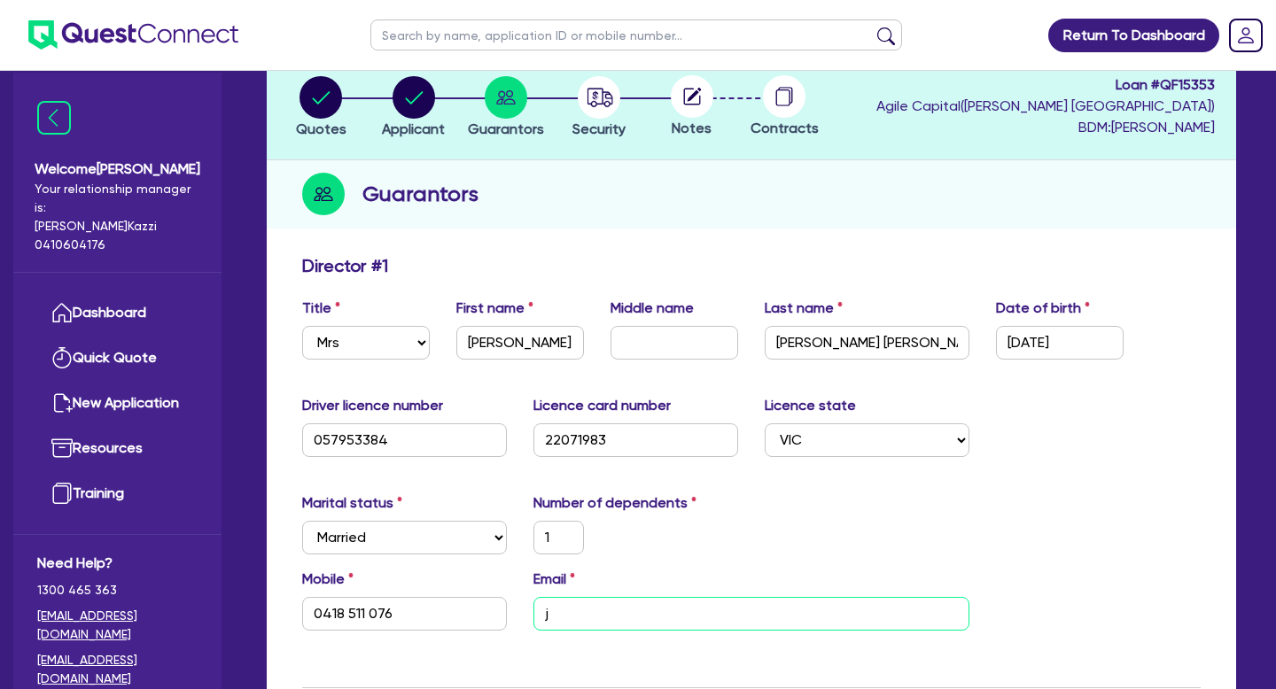
type input "0418 511 076"
type input "je"
type input "1"
type input "0418 511 076"
type input "jes"
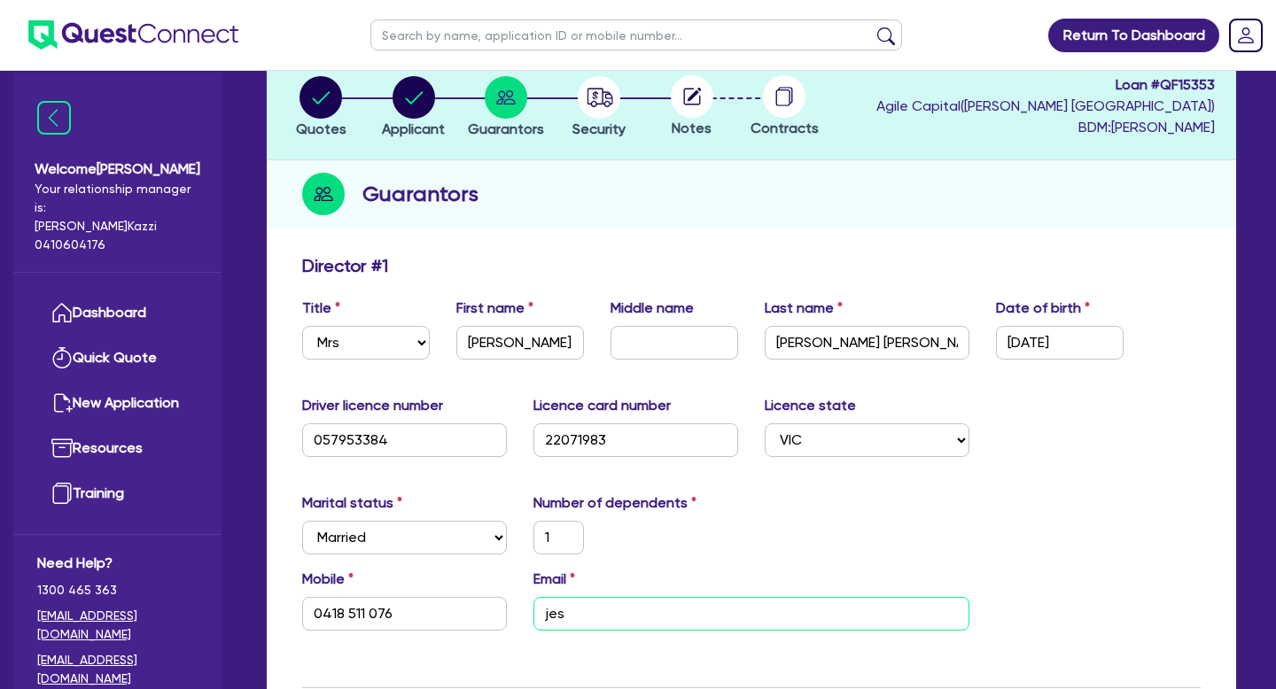
type input "1"
type input "0418 511 076"
type input "jess"
type input "1"
type input "0418 511 076"
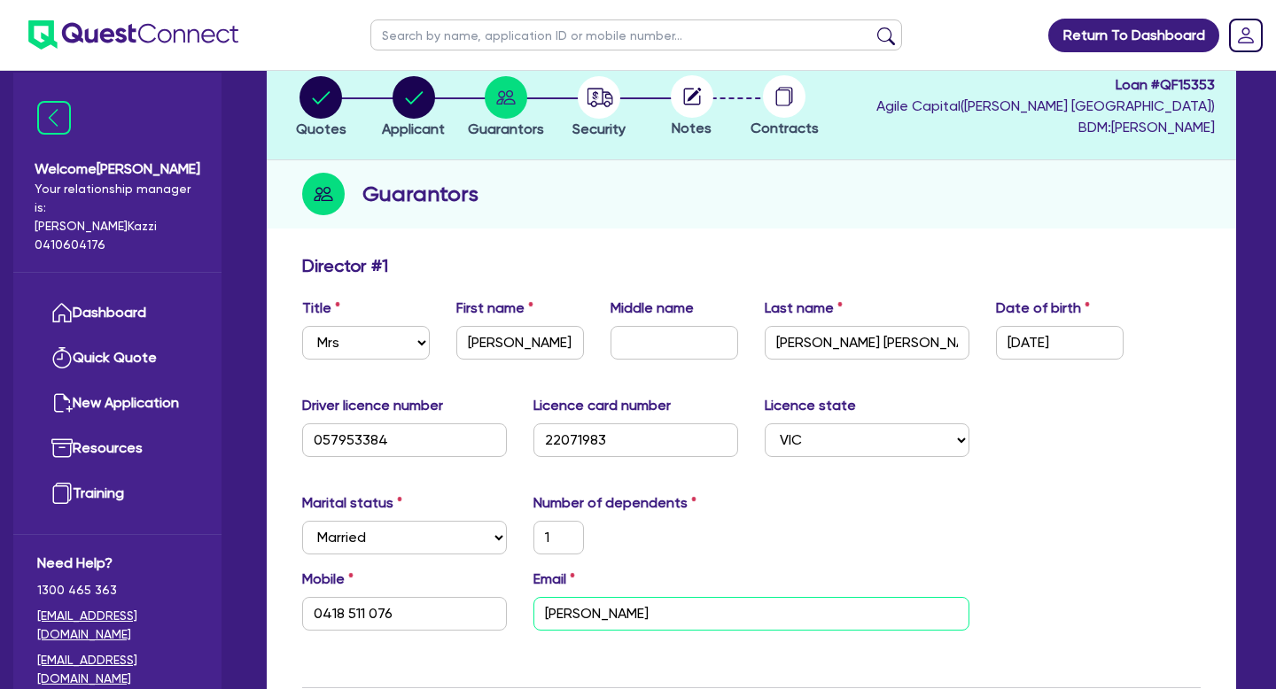
type input "jess."
type input "1"
type input "0418 511 076"
type input "jess.d"
type input "1"
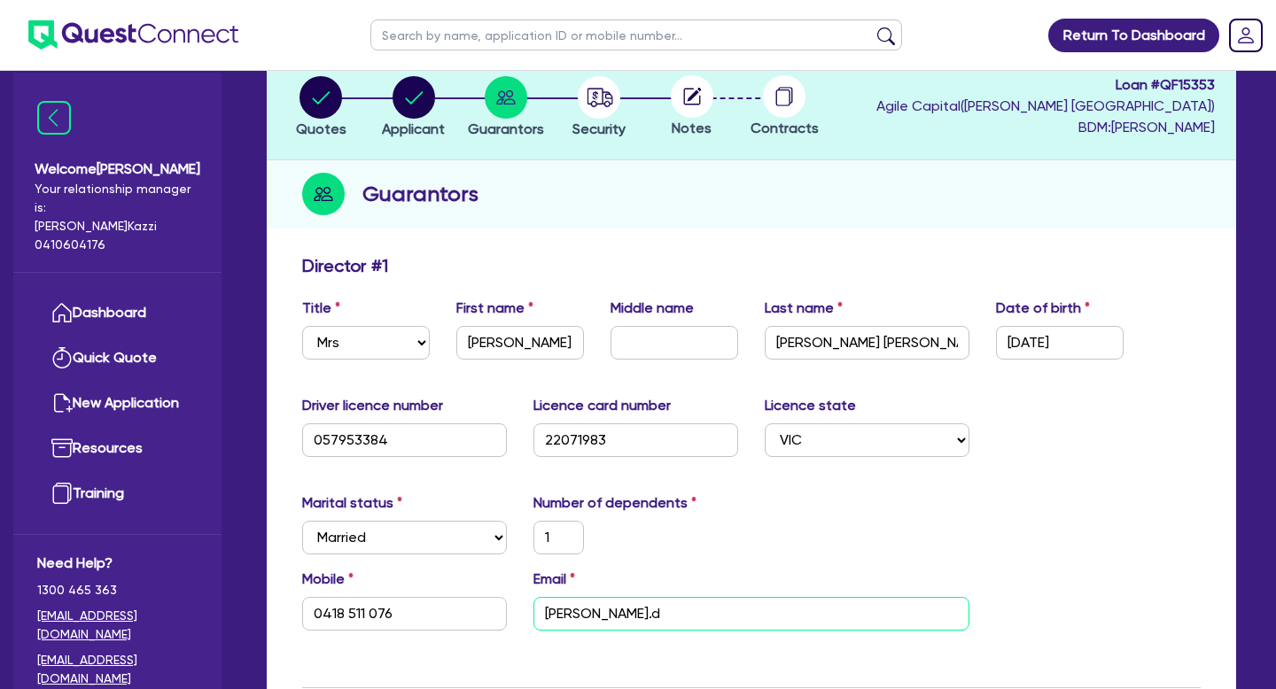
type input "0418 511 076"
type input "jess."
type input "1"
type input "0418 511 076"
type input "jess.a"
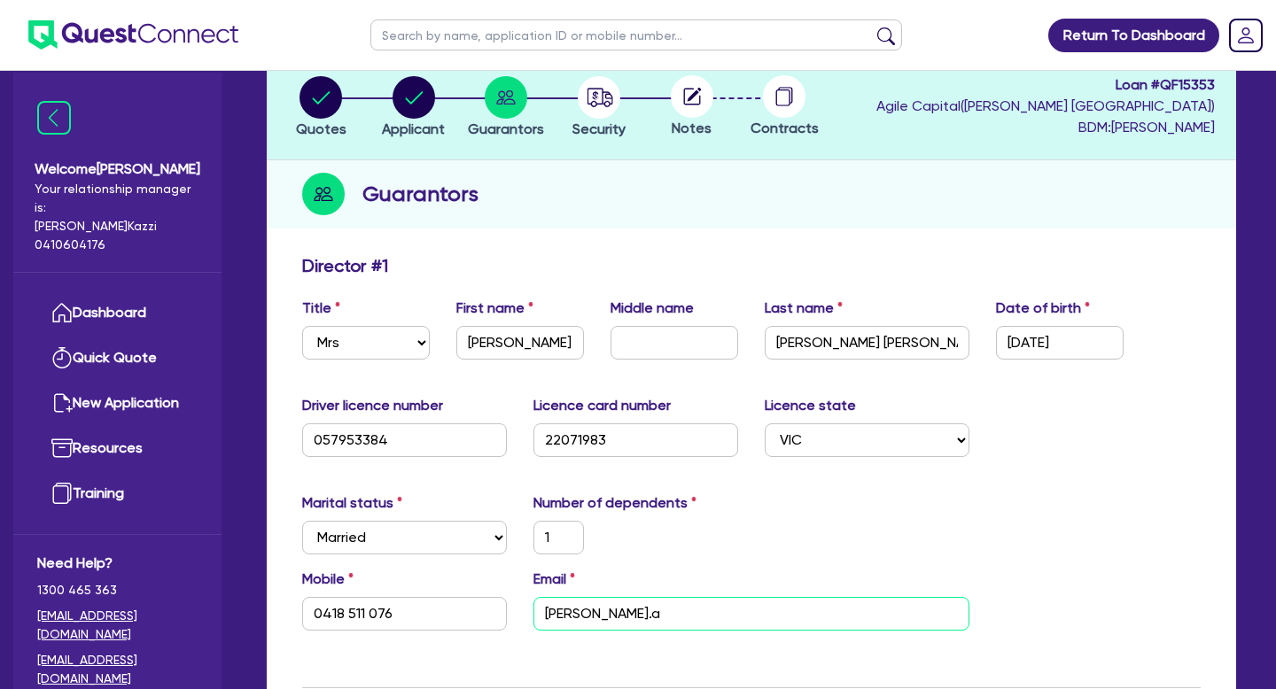
type input "1"
type input "0418 511 076"
type input "jess.ad"
type input "1"
type input "0418 511 076"
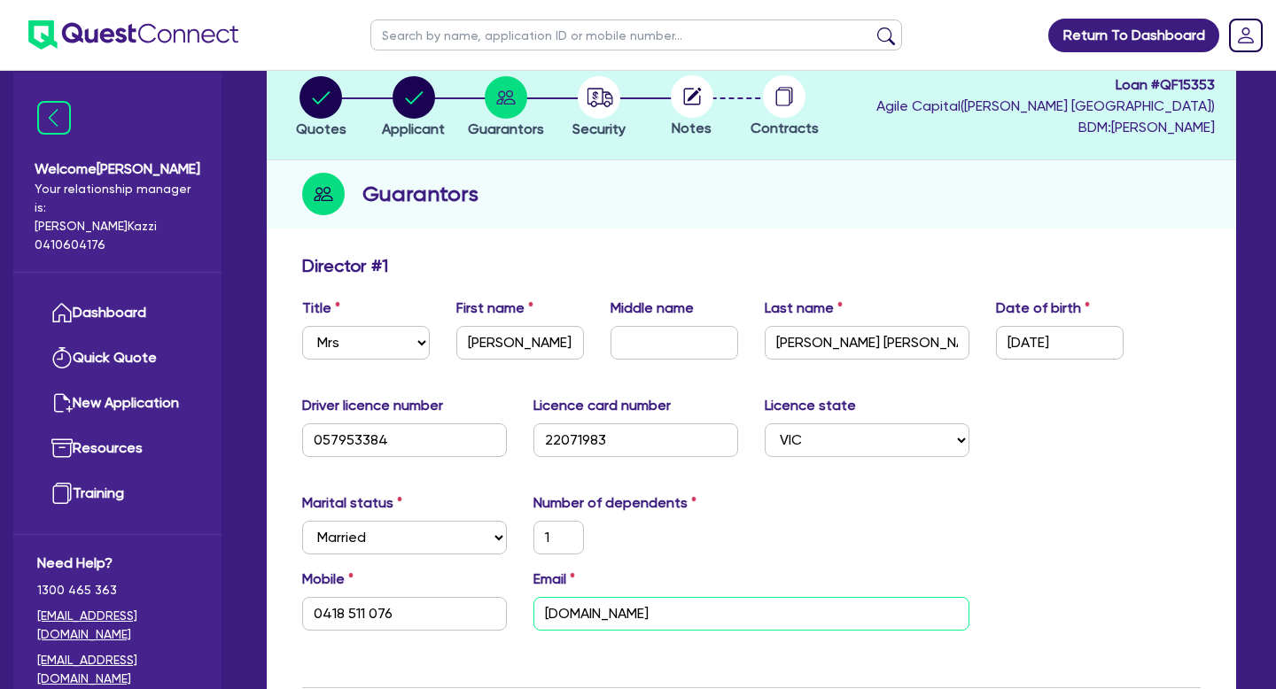
type input "jess.adk"
type input "1"
type input "0418 511 076"
type input "jess.adki"
type input "1"
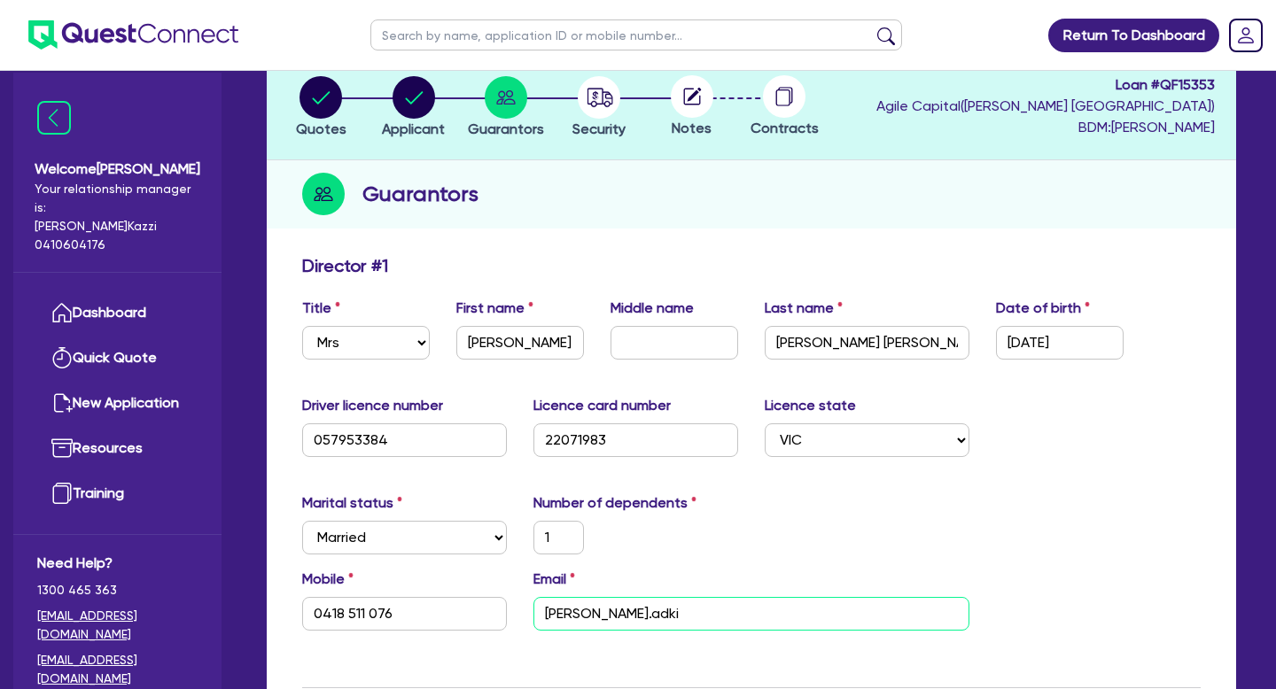
type input "0418 511 076"
type input "jess.adkin"
type input "1"
type input "0418 511 076"
type input "jess.adkins"
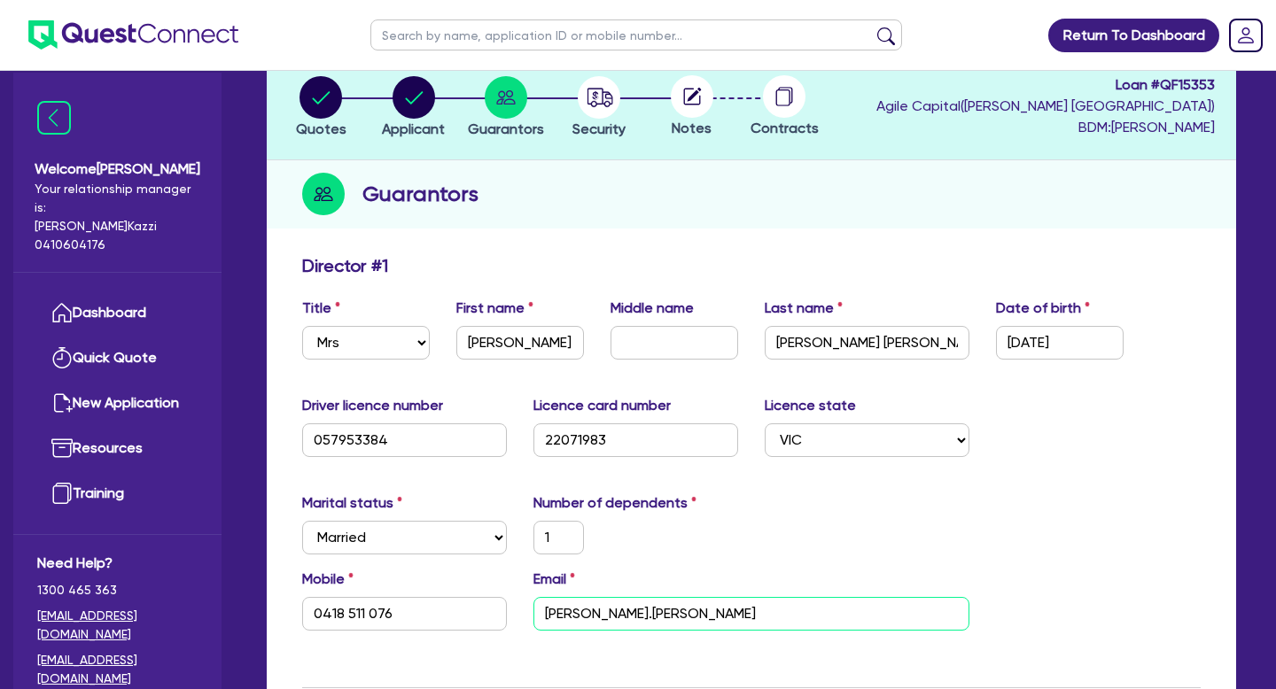
type input "1"
type input "0418 511 076"
type input "jess.adkinsb"
type input "1"
type input "0418 511 076"
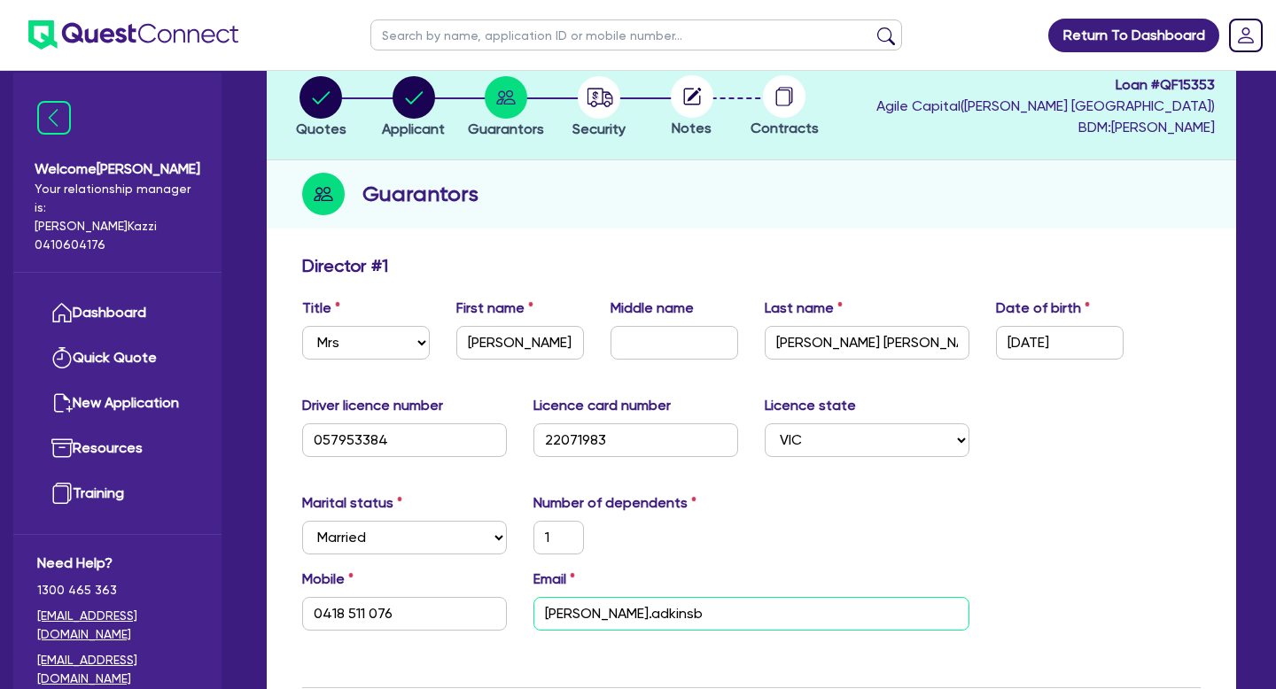
type input "jess.adkinsba"
type input "1"
type input "0418 511 076"
type input "jess.adkinsbar"
type input "1"
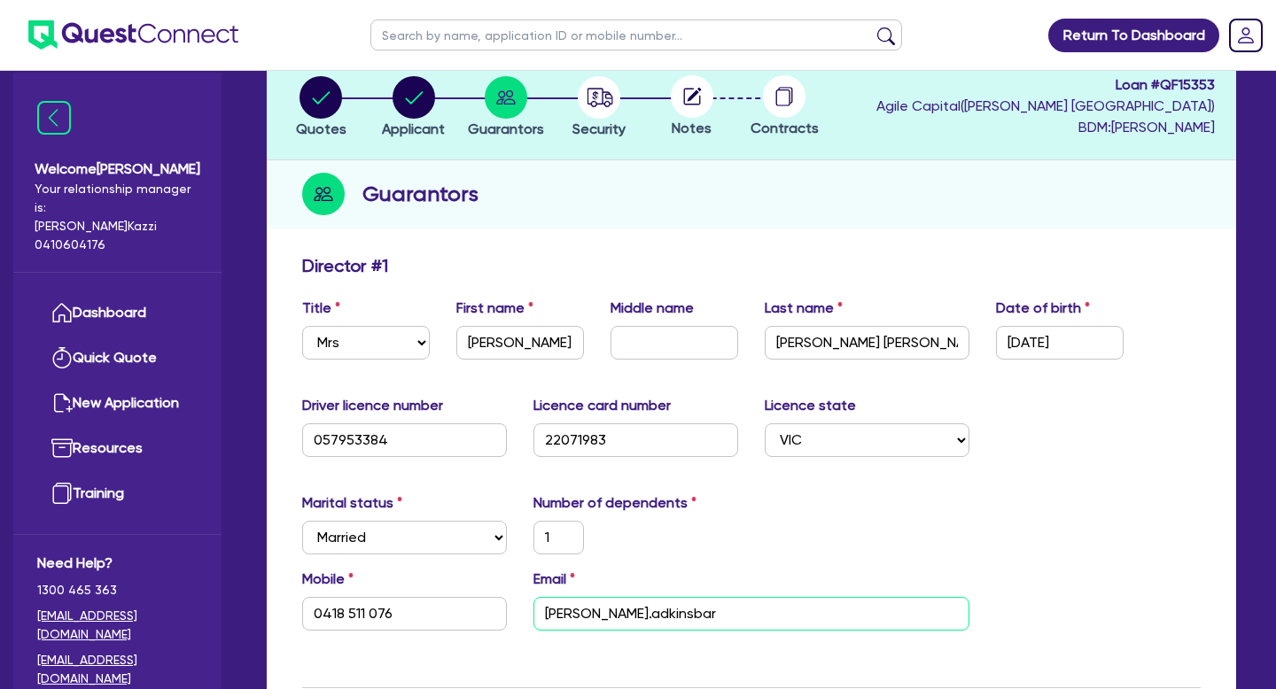
type input "0418 511 076"
type input "jess.adkinsbarb"
type input "1"
type input "0418 511 076"
type input "jess.adkinsbarbe"
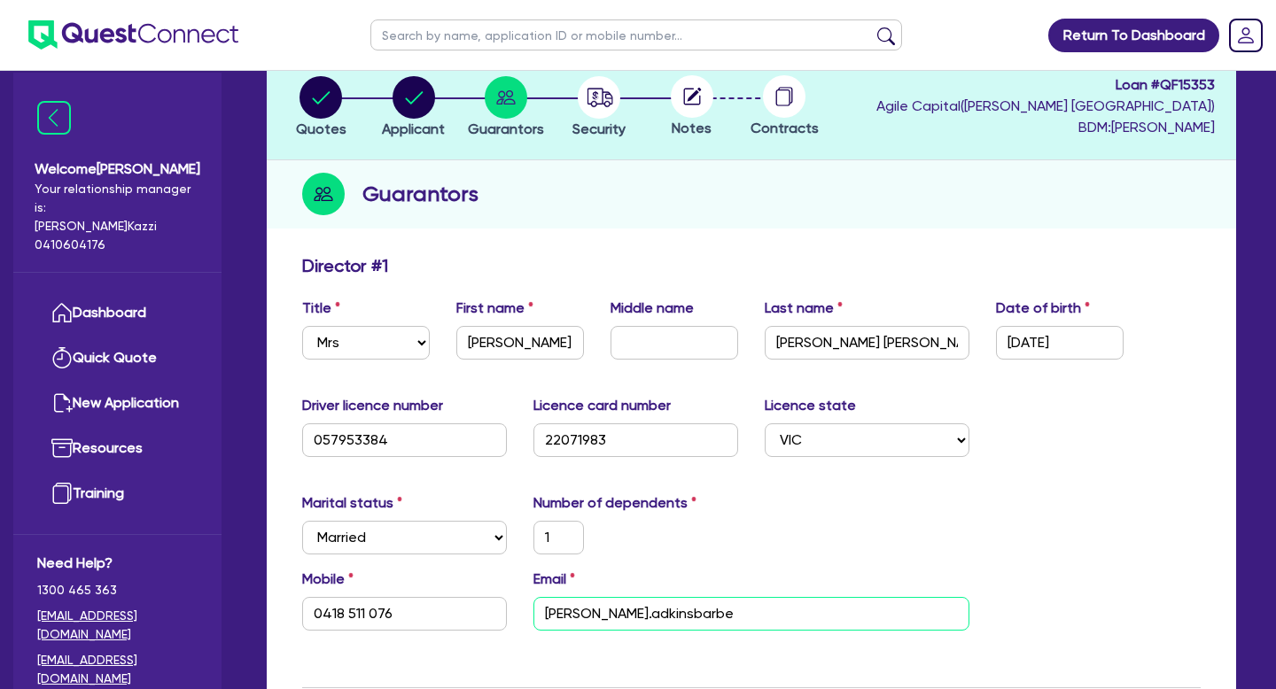
type input "1"
type input "0418 511 076"
type input "jess.adkinsbarber"
type input "1"
type input "0418 511 076"
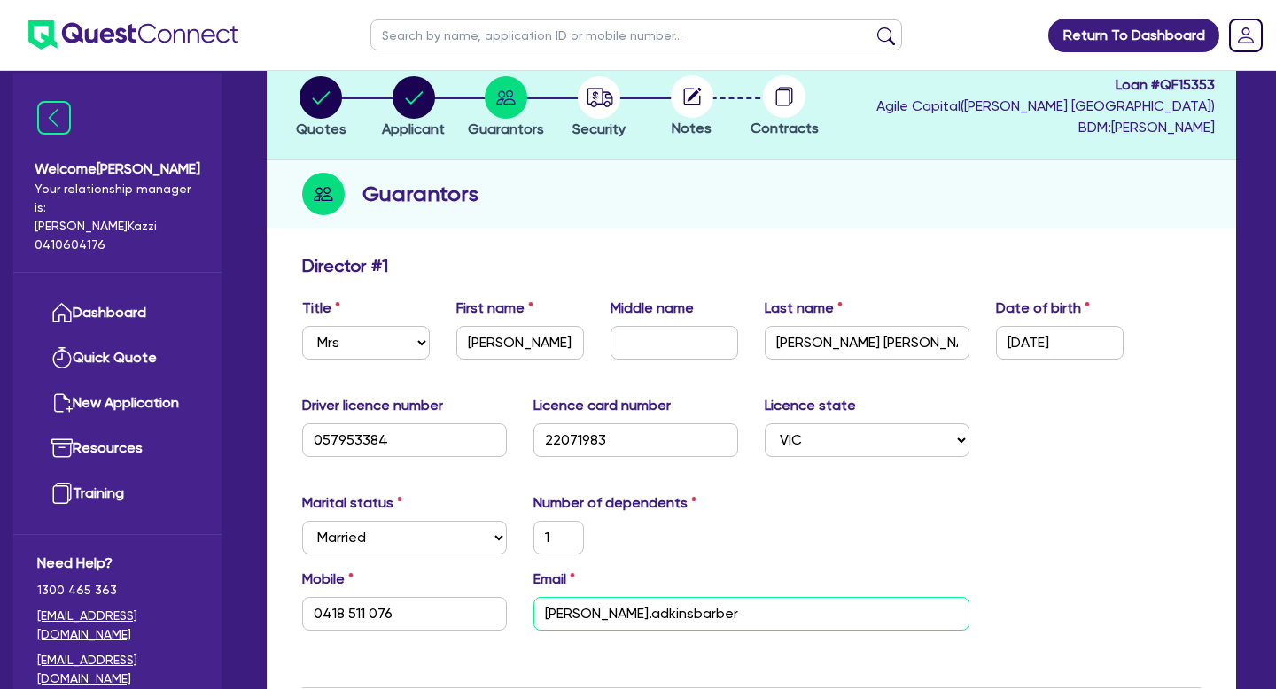
type input "jess.adkinsbarber@"
type input "1"
type input "0418 511 076"
type input "jess.adkinsbarber@g"
type input "1"
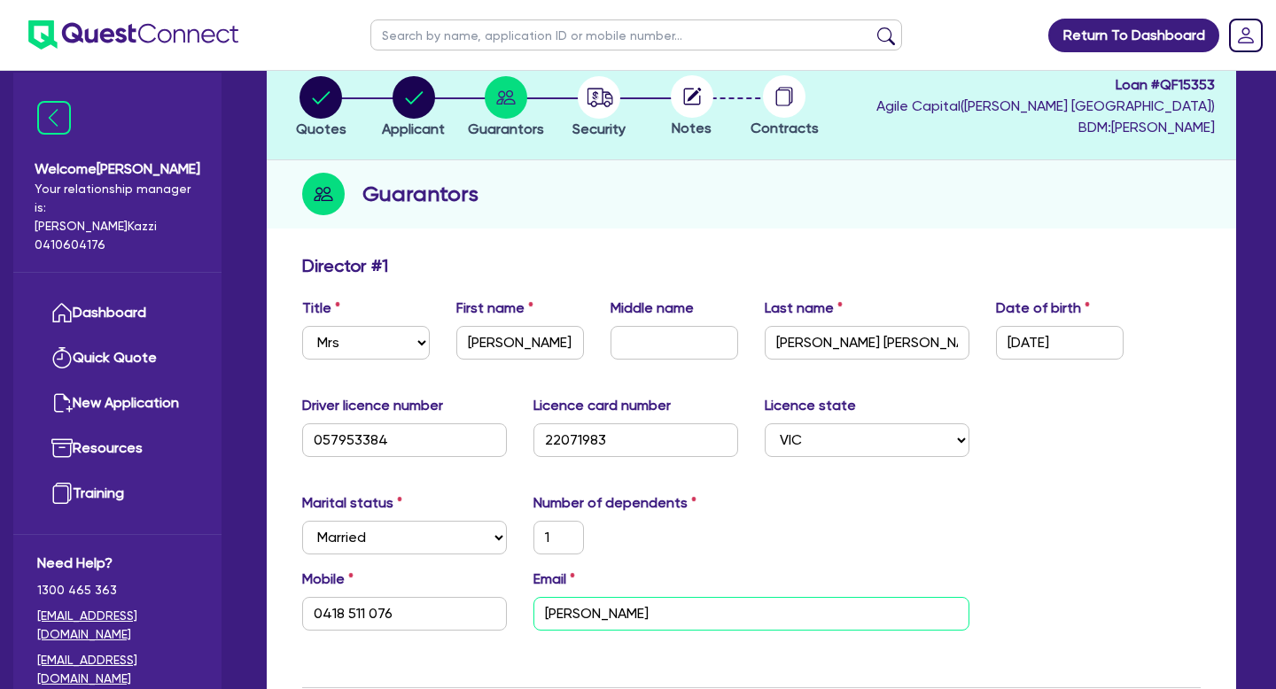
type input "0418 511 076"
type input "jess.adkinsbarber@gm"
type input "1"
type input "0418 511 076"
type input "jess.adkinsbarber@gma"
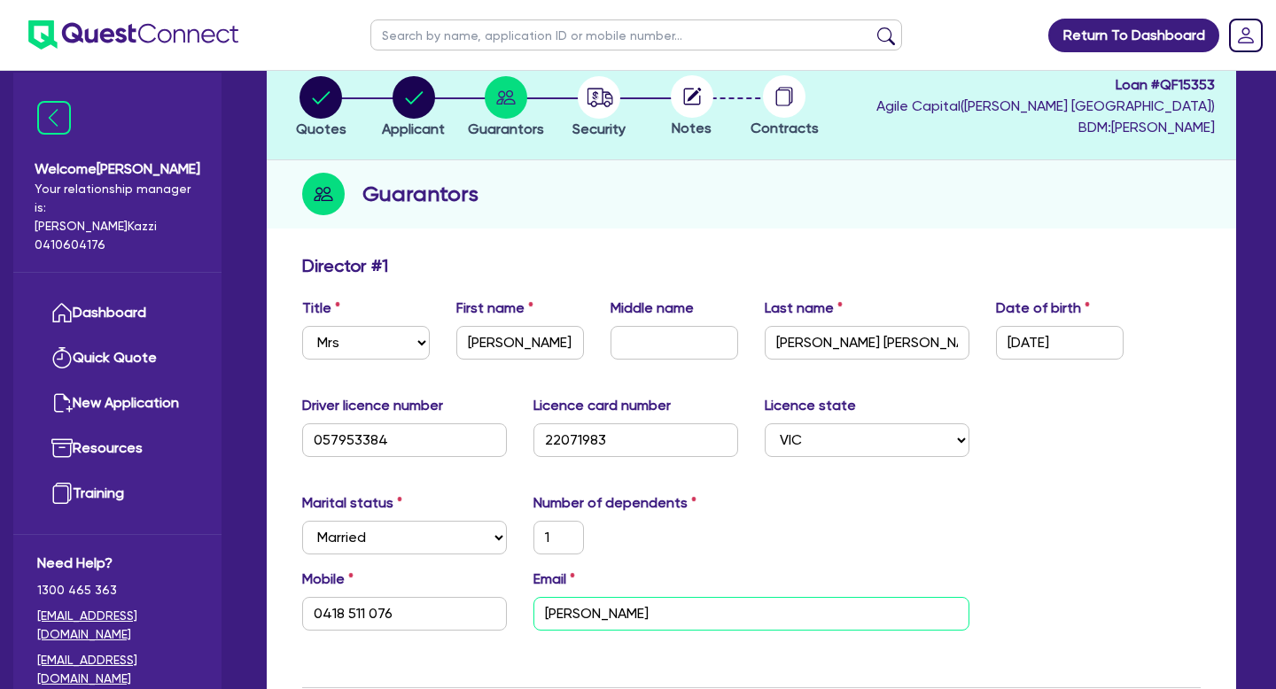
type input "1"
type input "0418 511 076"
type input "jess.adkinsbarber@gmai"
type input "1"
type input "0418 511 076"
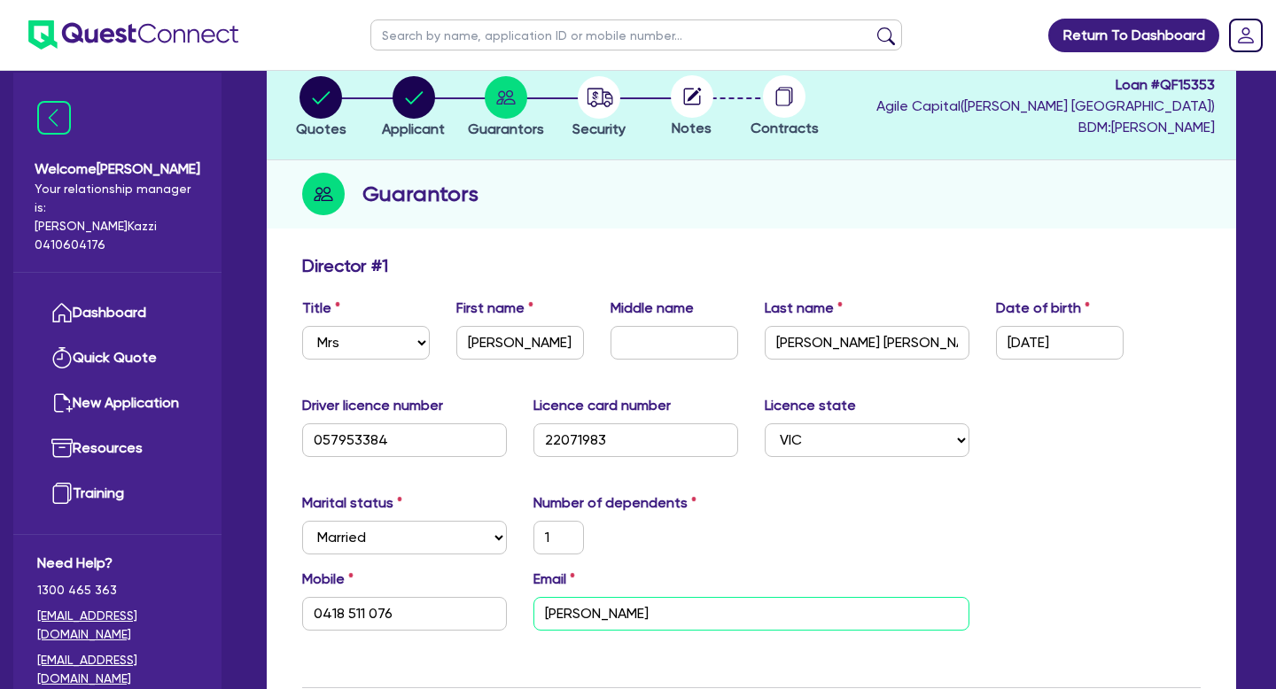
type input "jess.adkinsbarber@gmail"
type input "1"
type input "0418 511 076"
type input "jess.adkinsbarber@gmail."
type input "1"
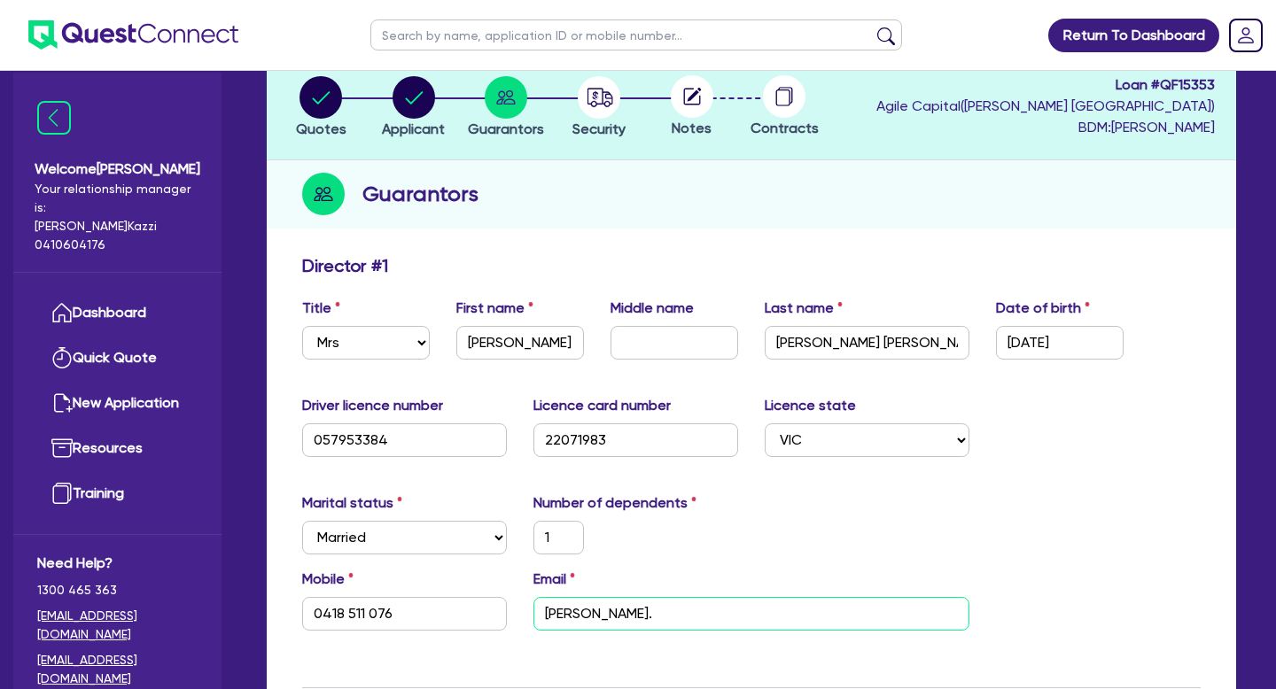
type input "0418 511 076"
type input "jess.adkinsbarber@gmail.c"
type input "1"
type input "0418 511 076"
type input "jess.adkinsbarber@gmail.co"
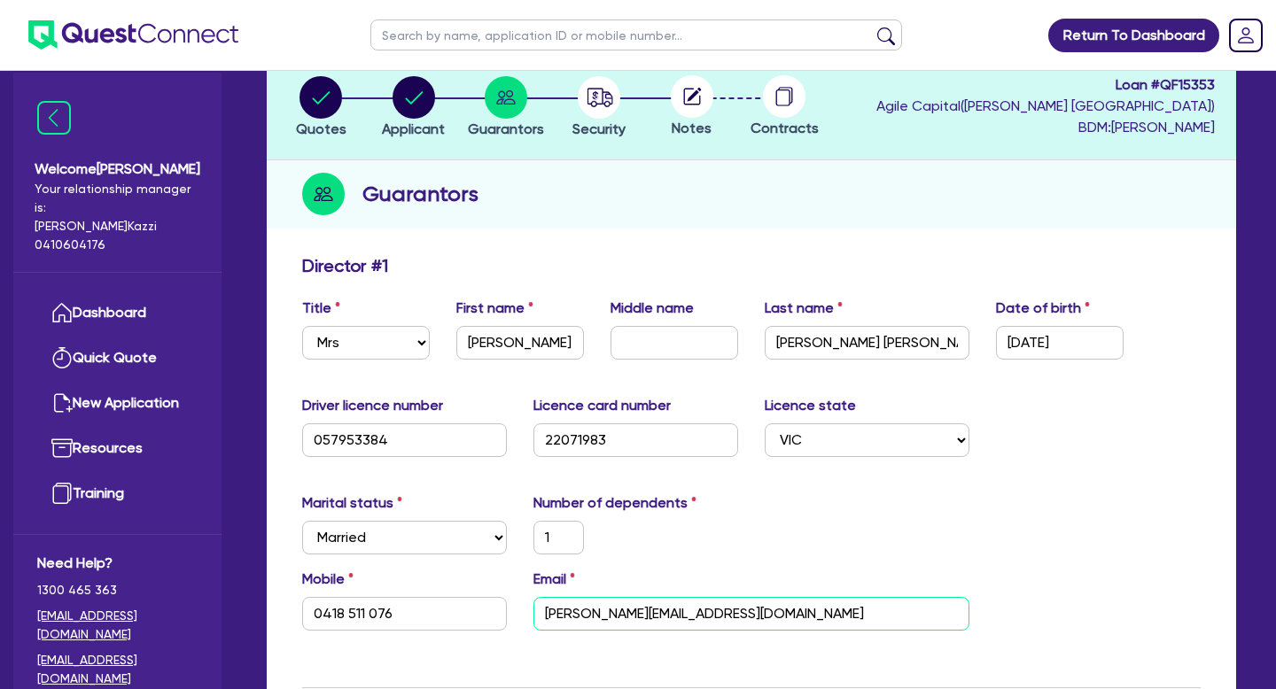
type input "1"
type input "0418 511 076"
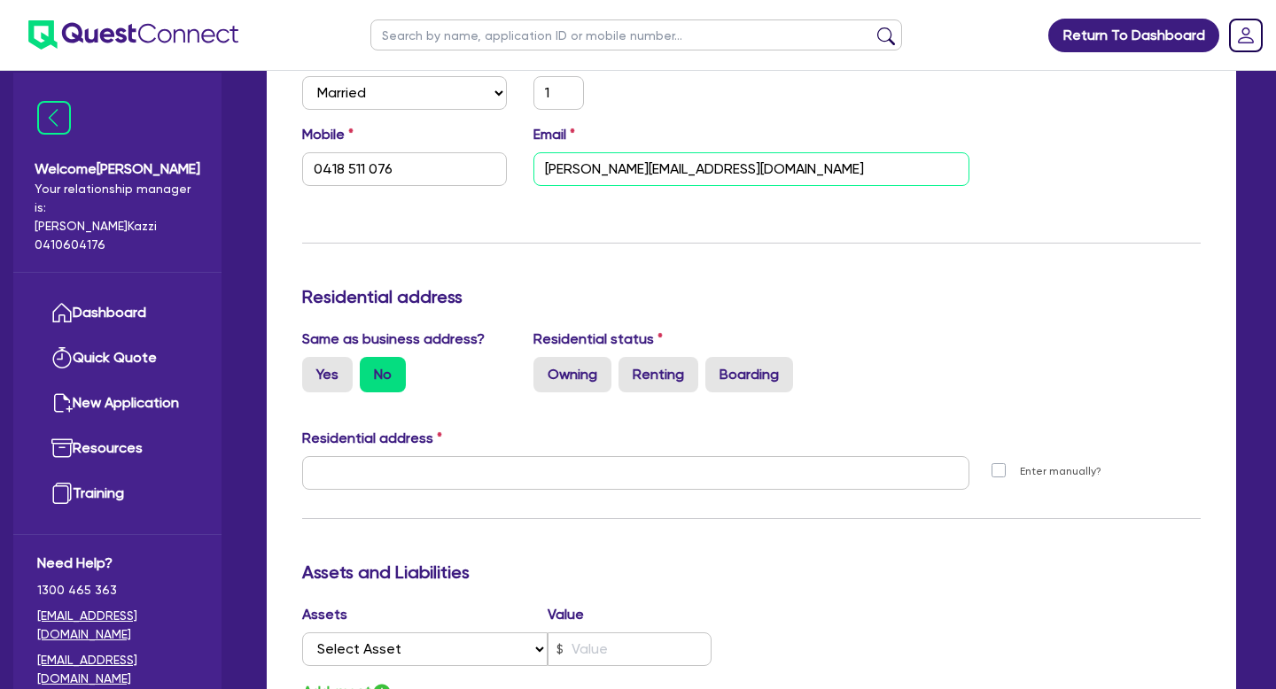
scroll to position [553, 0]
type input "jess.adkinsbarber@gmail.com"
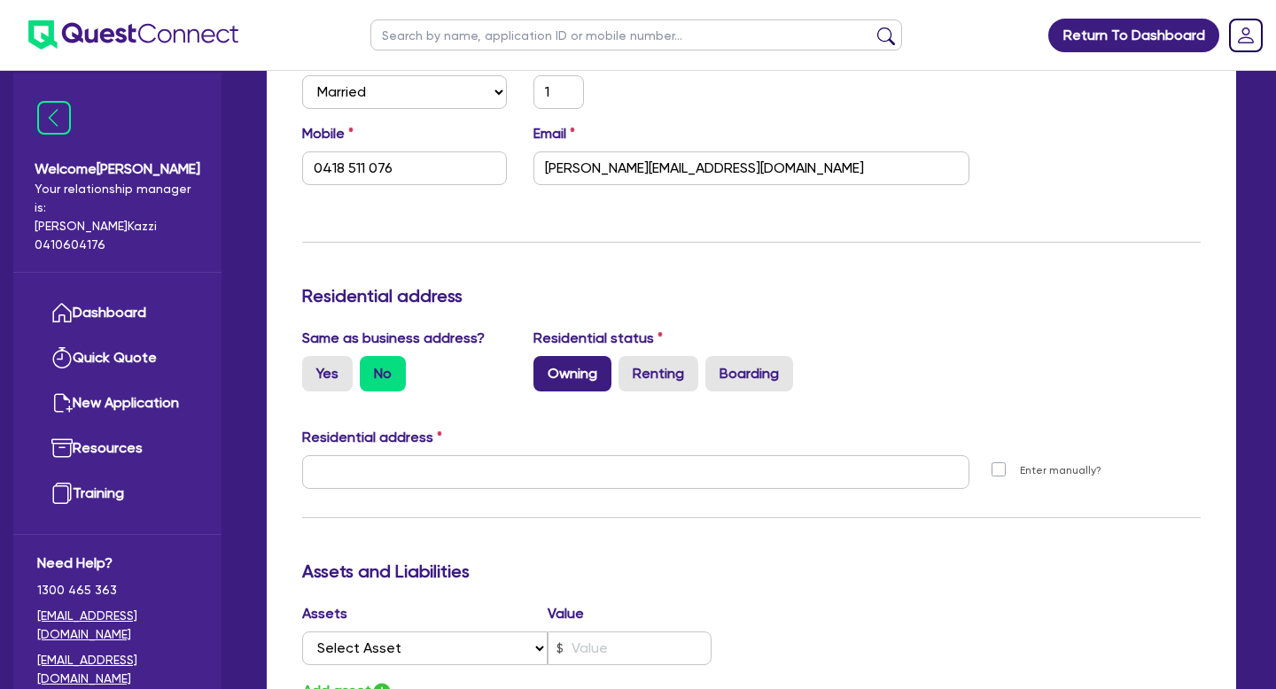
click at [581, 381] on label "Owning" at bounding box center [572, 373] width 78 height 35
click at [545, 368] on input "Owning" at bounding box center [539, 362] width 12 height 12
radio input "true"
type input "1"
type input "0418 511 076"
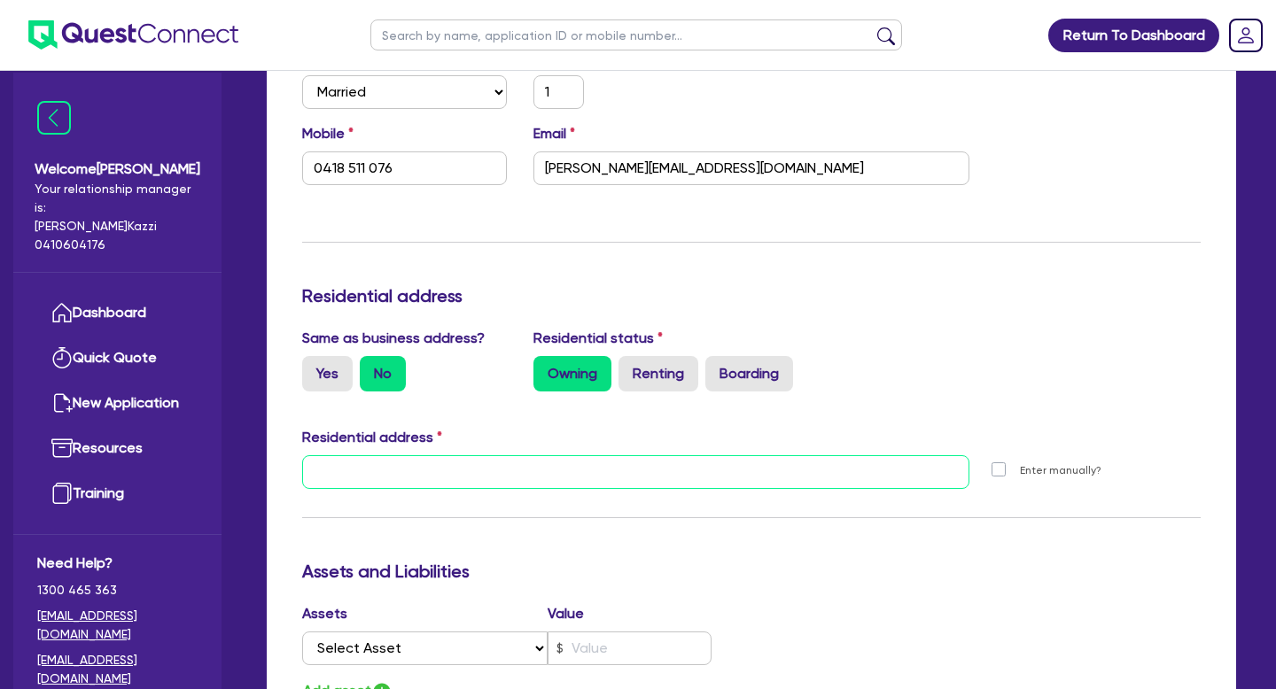
click at [426, 480] on input "text" at bounding box center [635, 472] width 667 height 34
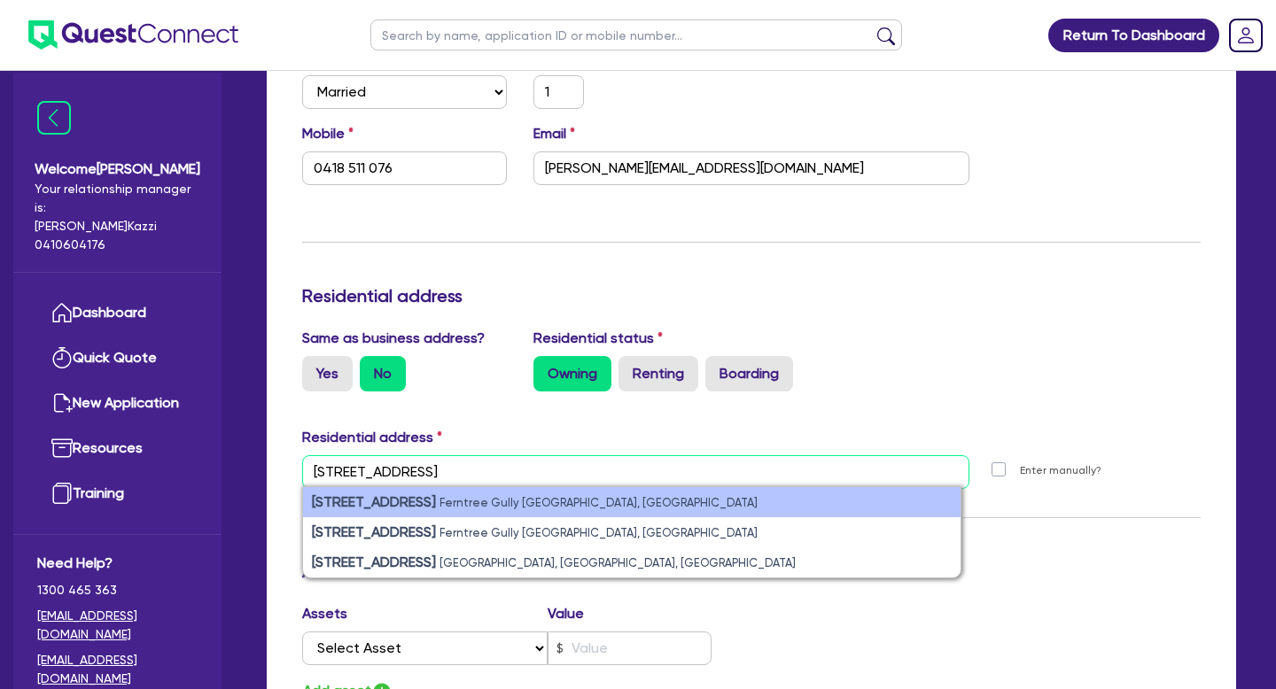
type input "70 forest road fer"
click at [500, 491] on li "70 Forest Road Ferntree Gully VIC, Australia" at bounding box center [631, 502] width 657 height 30
type input "1"
type input "0418 511 076"
type input "70 Forest Rd Ferntree Gully VIC 3156"
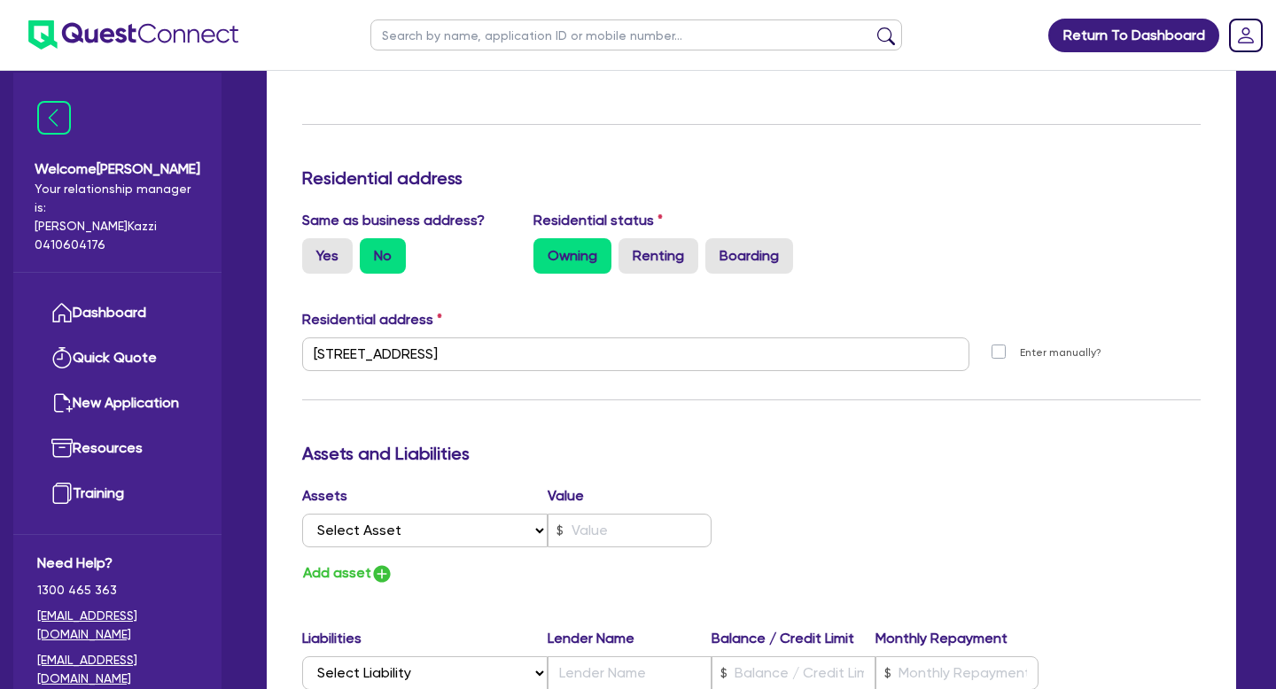
scroll to position [670, 0]
click at [385, 575] on img "button" at bounding box center [381, 574] width 21 height 21
type input "1"
type input "0418 511 076"
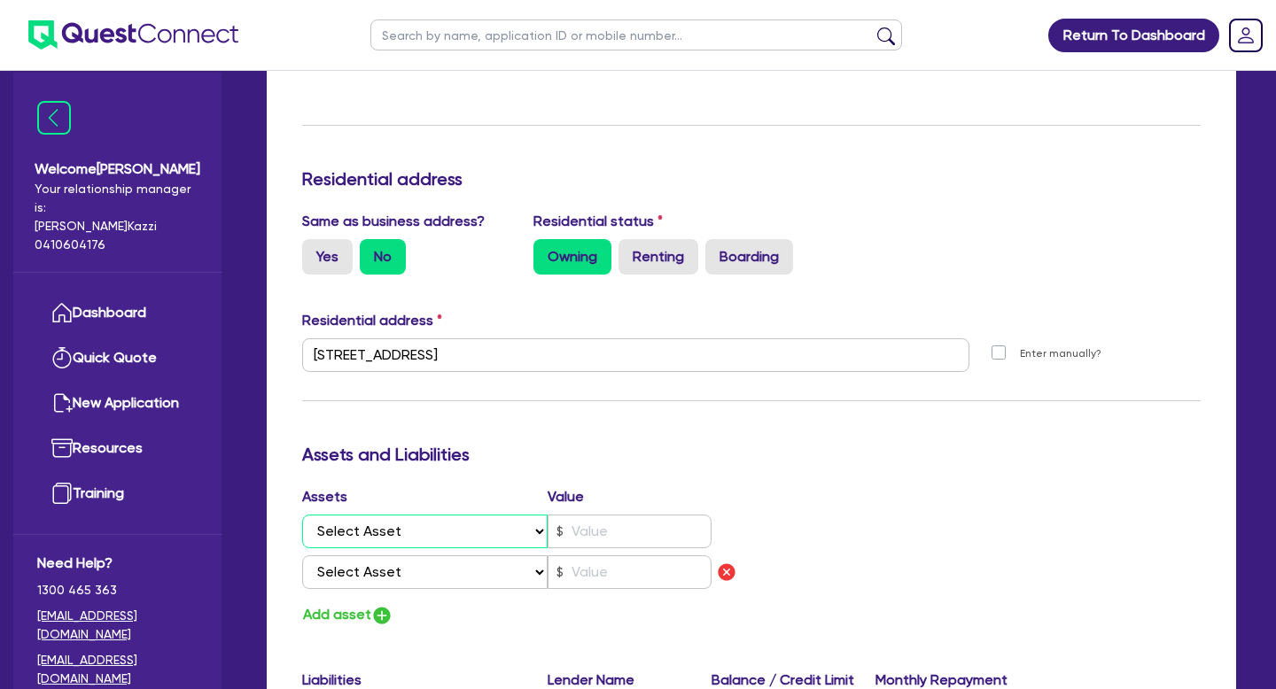
click at [541, 531] on select "Select Asset Cash Property Investment property Vehicle Truck Trailer Equipment …" at bounding box center [424, 532] width 245 height 34
select select "PROPERTY"
click at [302, 515] on select "Select Asset Cash Property Investment property Vehicle Truck Trailer Equipment …" at bounding box center [424, 532] width 245 height 34
type input "1"
type input "0418 511 076"
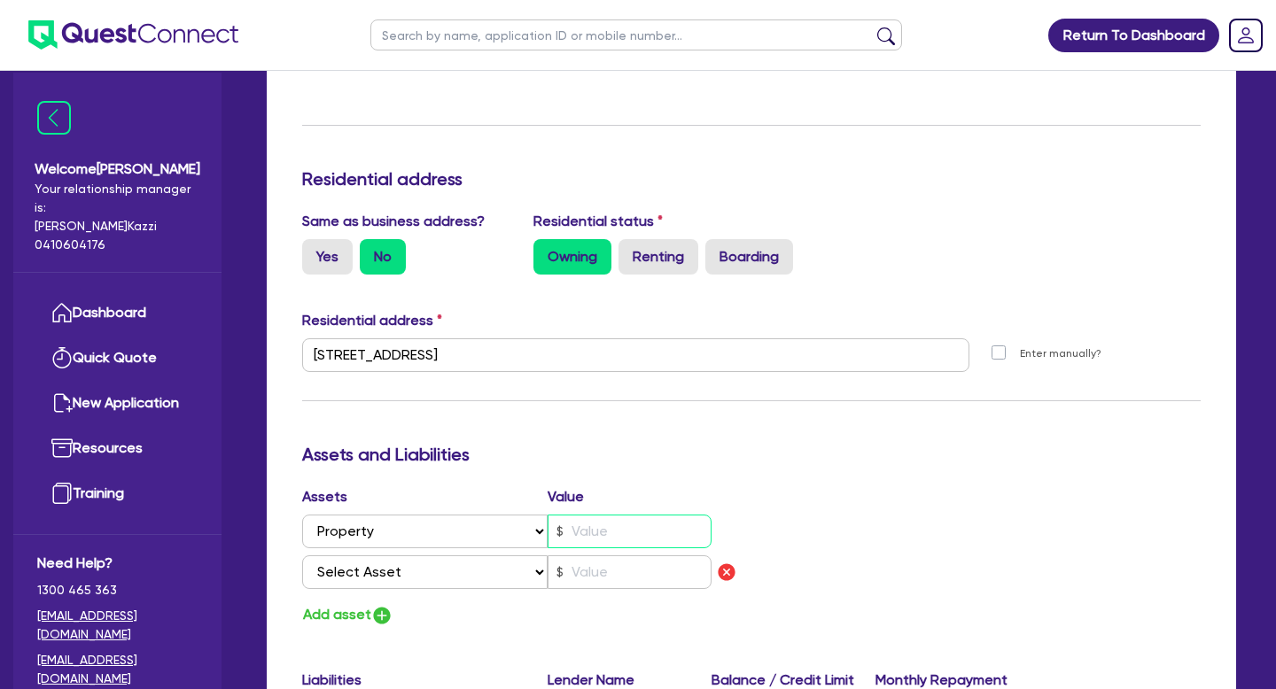
click at [611, 538] on input "text" at bounding box center [629, 532] width 164 height 34
type input "1"
type input "0418 511 076"
type input "8"
type input "1"
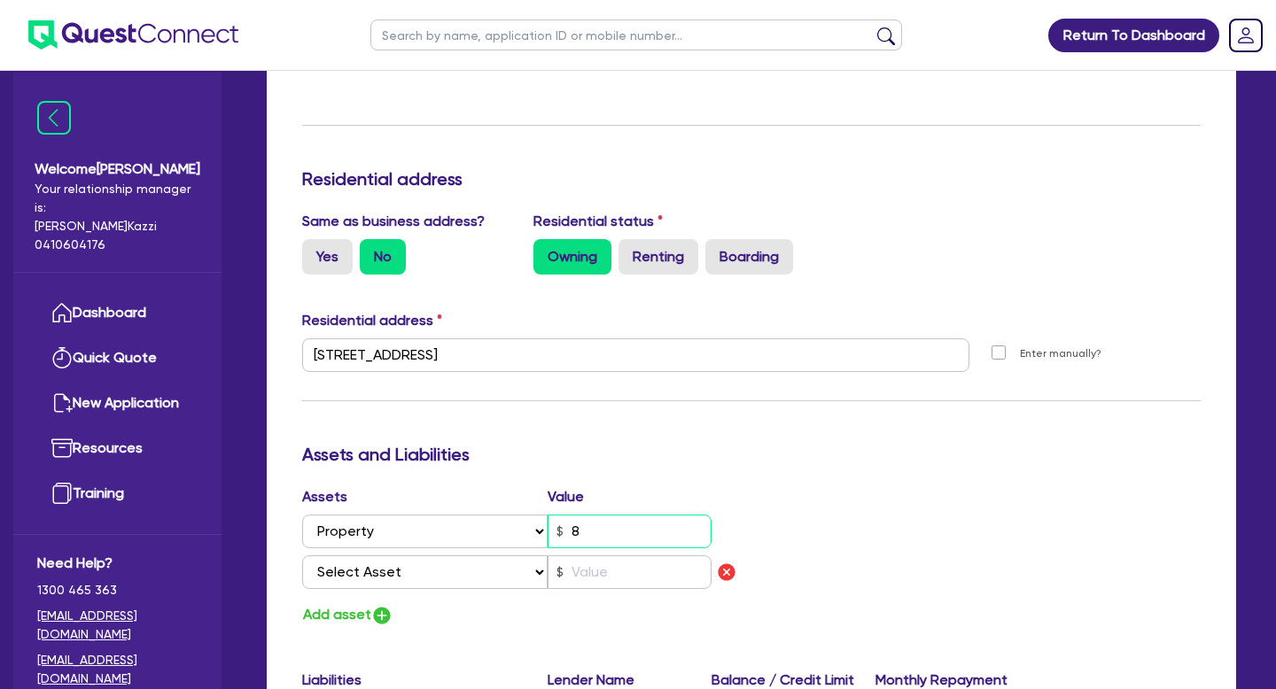
type input "0418 511 076"
type input "81"
type input "1"
type input "0418 511 076"
type input "810"
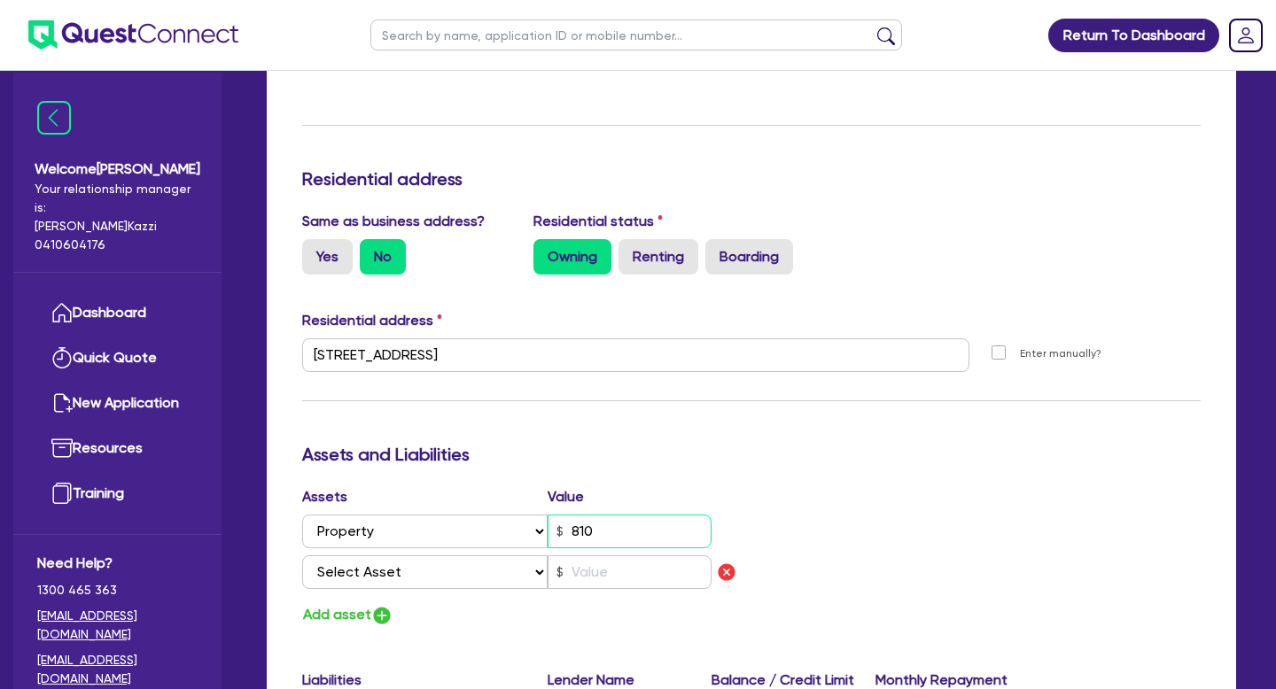
type input "1"
type input "0418 511 076"
type input "8,100"
type input "1"
type input "0418 511 076"
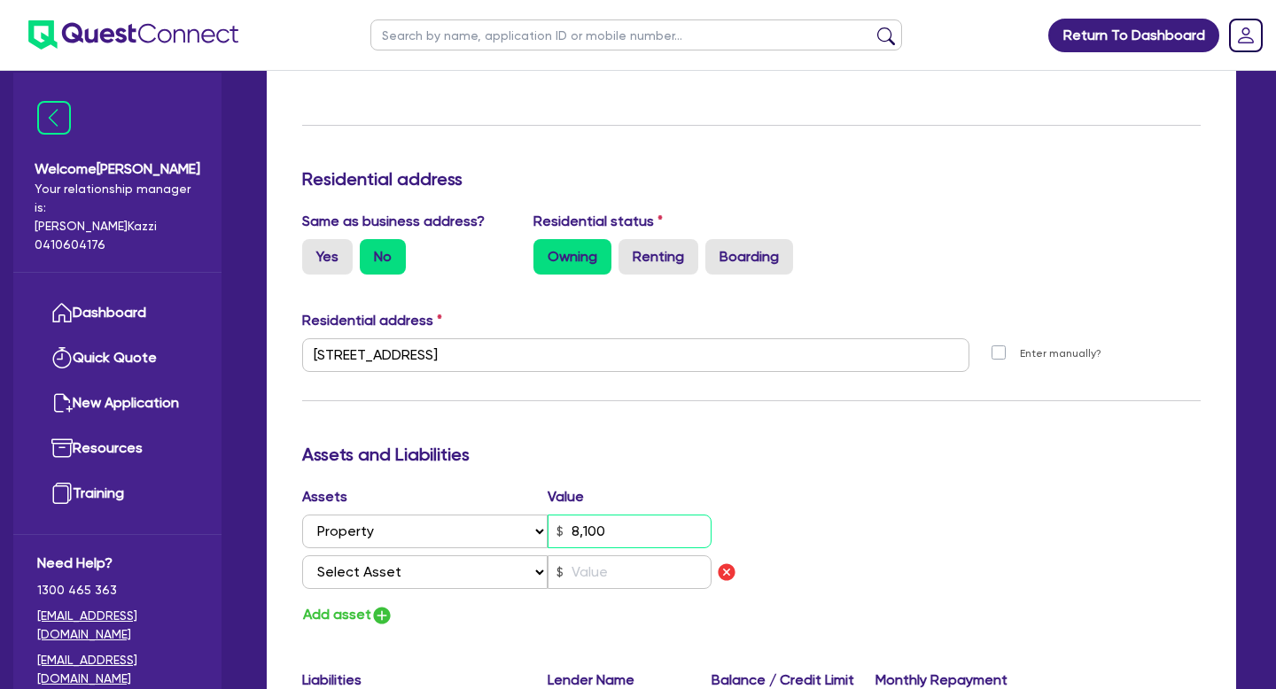
type input "81,000"
type input "1"
type input "0418 511 076"
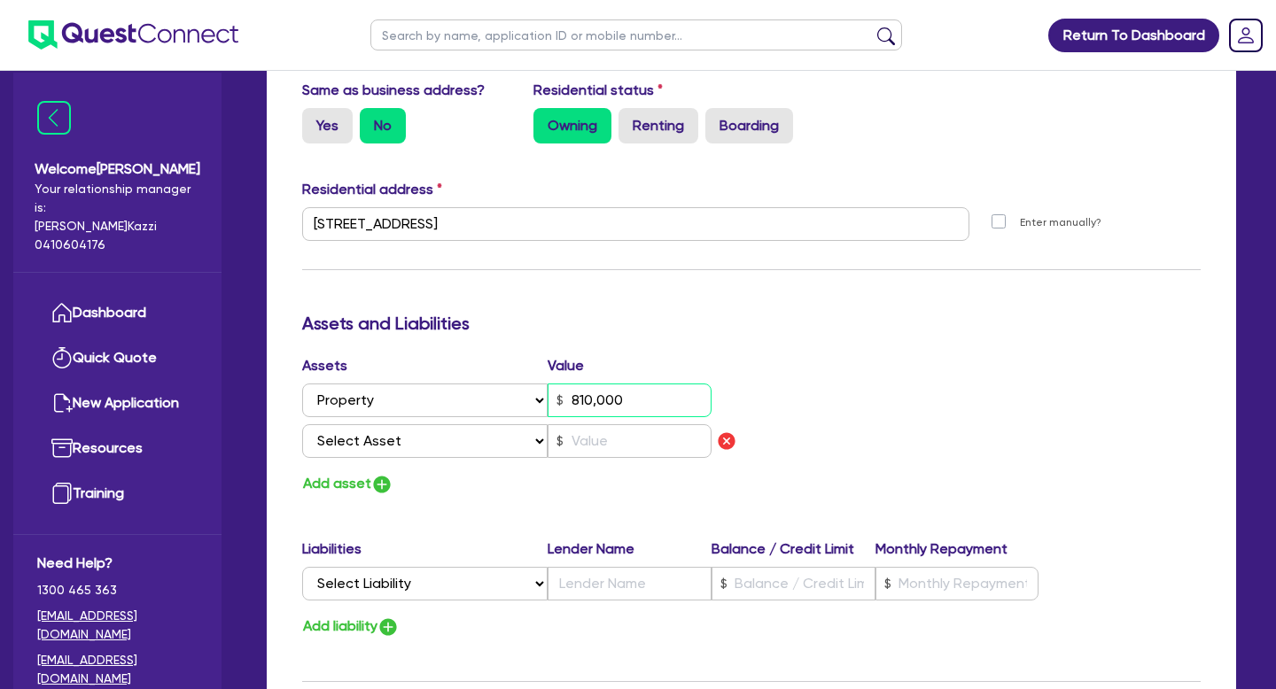
scroll to position [807, 0]
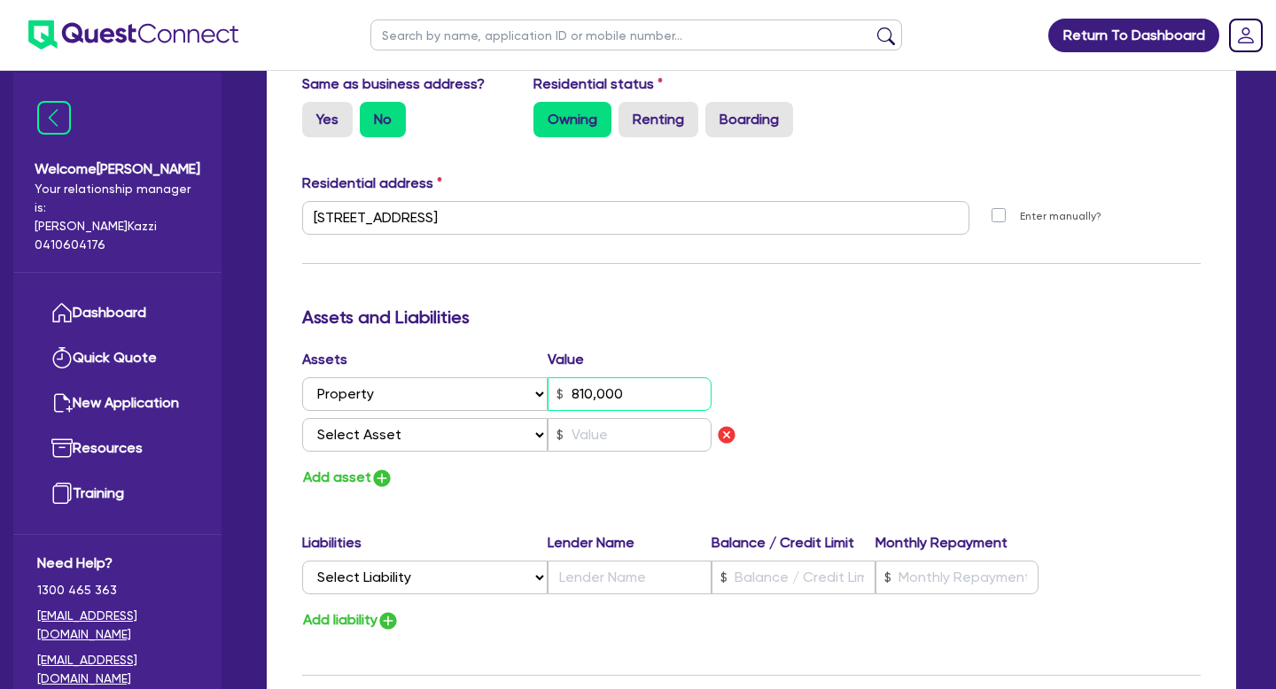
type input "810,000"
click at [538, 578] on select "Select Liability Credit card Mortgage Investment property loan Vehicle loan Tru…" at bounding box center [424, 578] width 245 height 34
select select "MORTGAGE"
click at [302, 561] on select "Select Liability Credit card Mortgage Investment property loan Vehicle loan Tru…" at bounding box center [424, 578] width 245 height 34
type input "1"
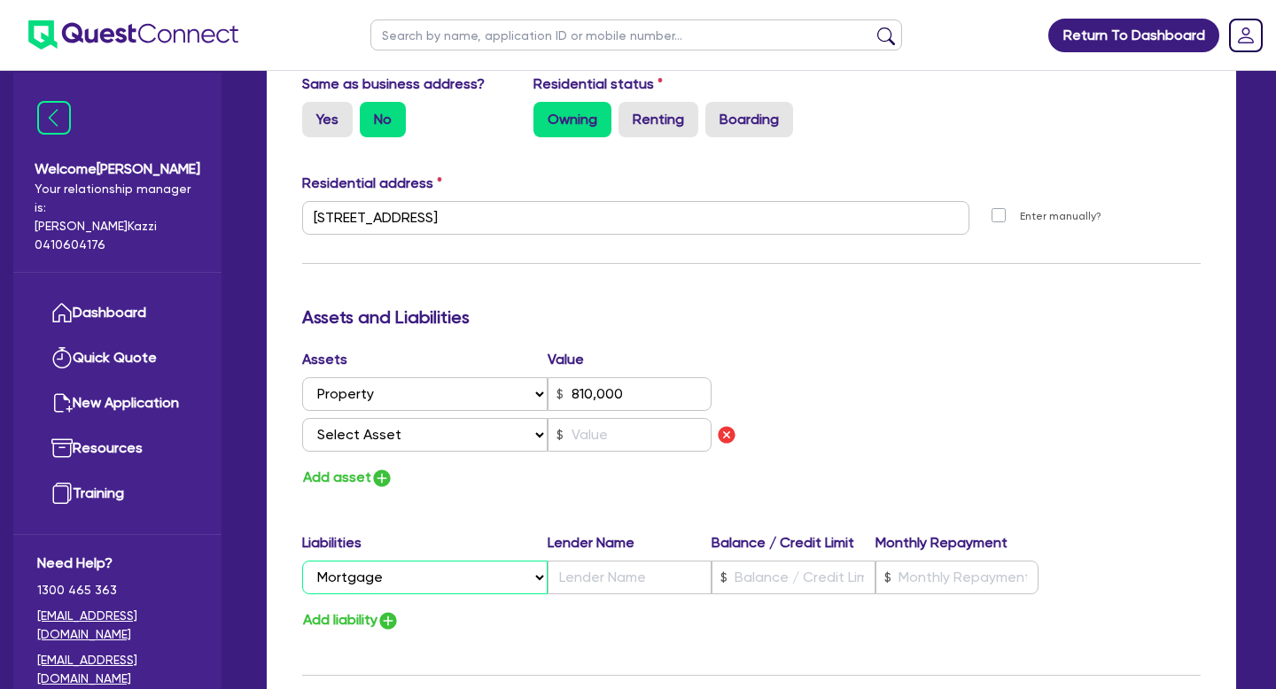
type input "0418 511 076"
type input "810,000"
click at [631, 585] on input "text" at bounding box center [629, 578] width 164 height 34
type input "1"
type input "0418 511 076"
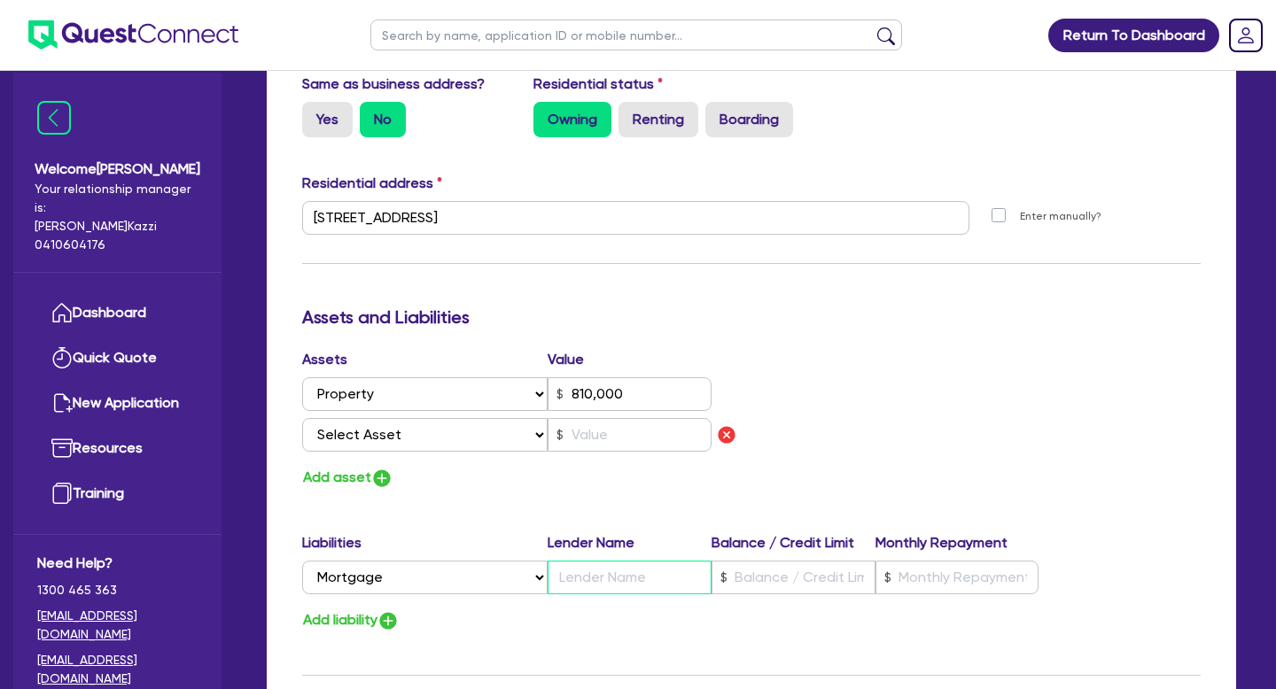
type input "810,000"
type input "b"
type input "1"
type input "0418 511 076"
type input "810,000"
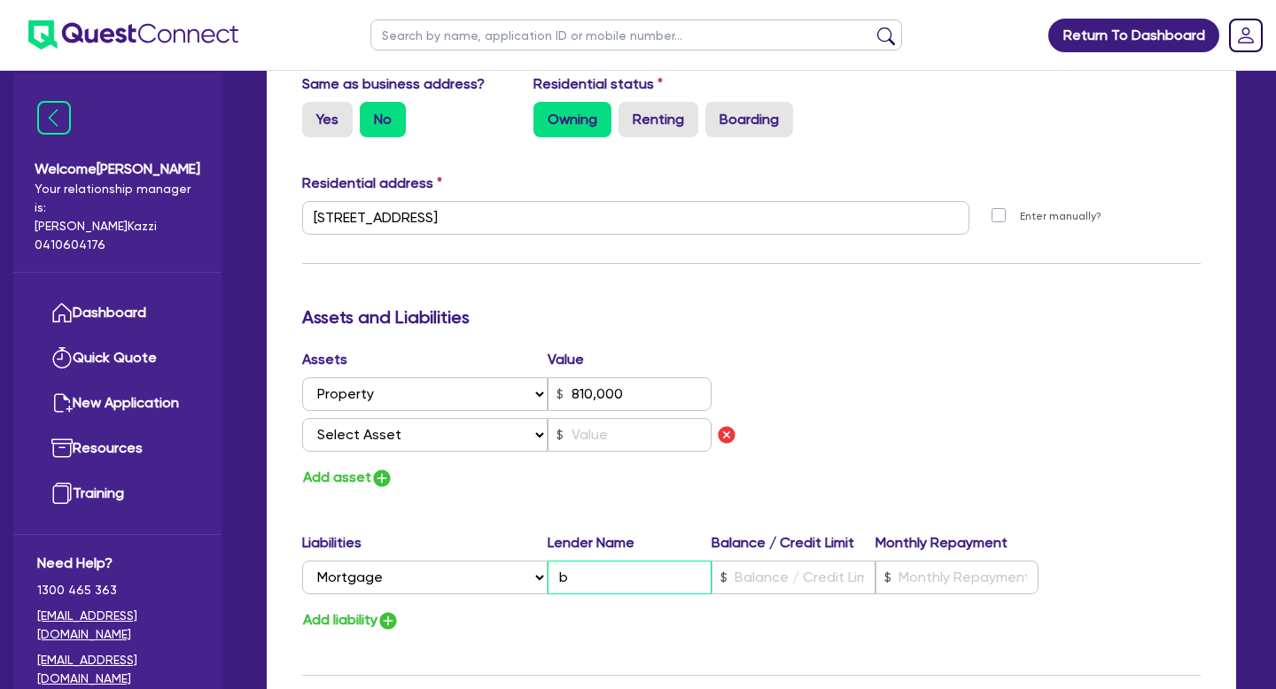
type input "ba"
type input "1"
type input "0418 511 076"
type input "810,000"
type input "ban"
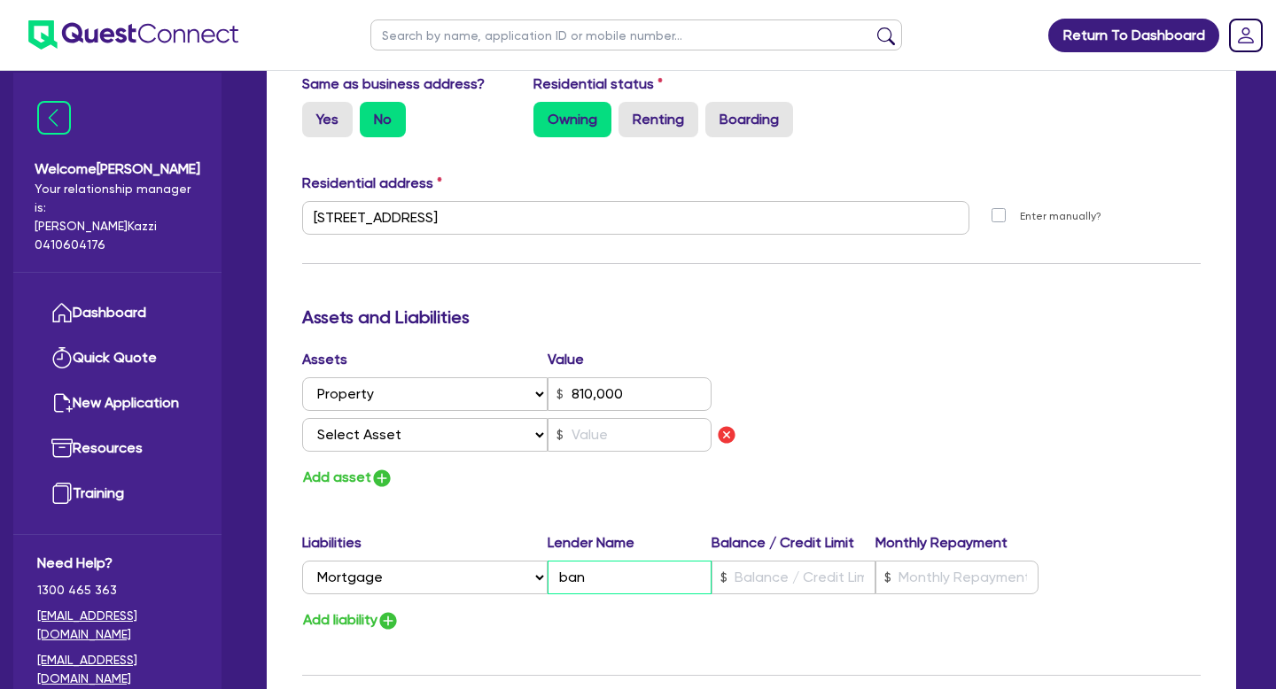
type input "1"
type input "0418 511 076"
click at [919, 578] on input "text" at bounding box center [957, 578] width 164 height 34
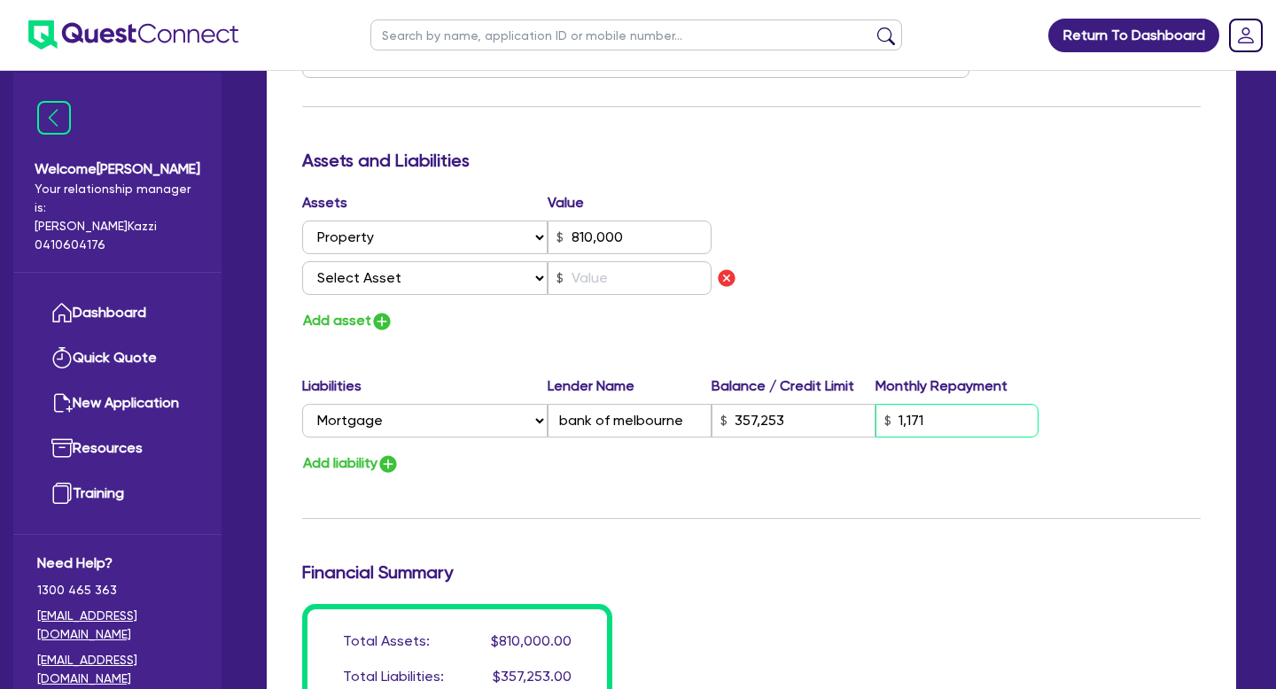
scroll to position [976, 0]
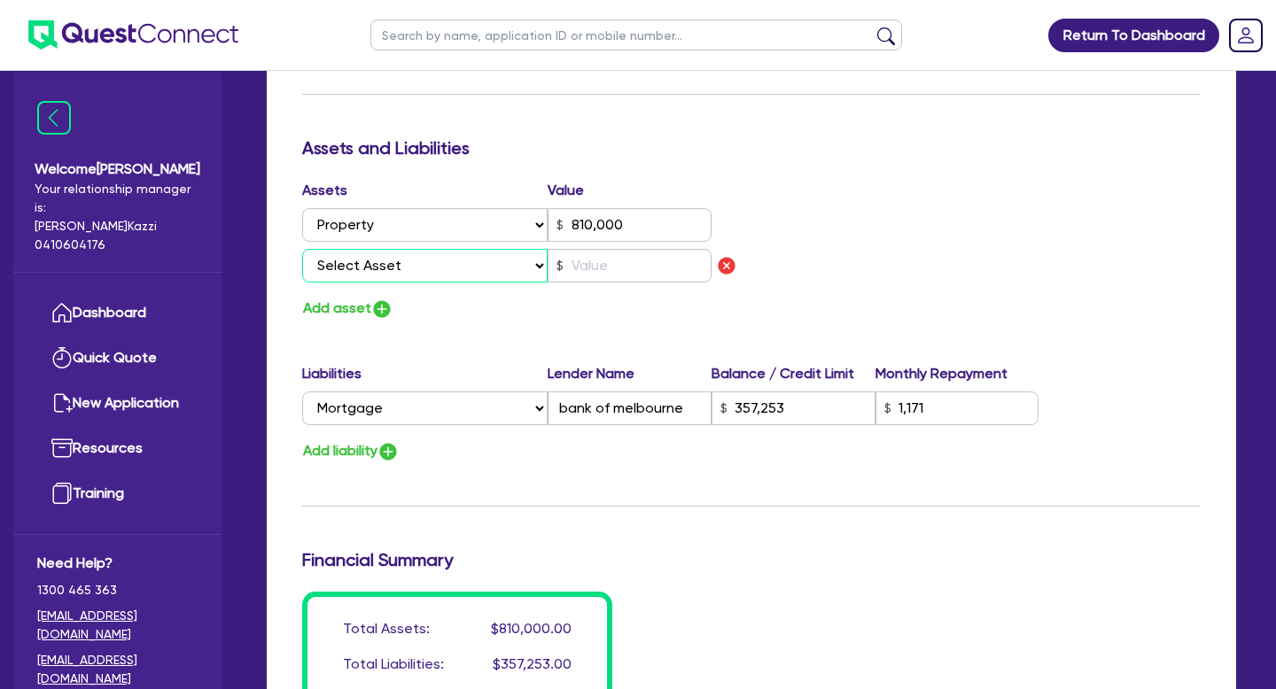
click at [540, 267] on select "Select Asset Cash Property Investment property Vehicle Truck Trailer Equipment …" at bounding box center [424, 266] width 245 height 34
click at [539, 268] on select "Select Asset Cash Property Investment property Vehicle Truck Trailer Equipment …" at bounding box center [424, 266] width 245 height 34
click at [302, 249] on select "Select Asset Cash Property Investment property Vehicle Truck Trailer Equipment …" at bounding box center [424, 266] width 245 height 34
click at [615, 275] on input "text" at bounding box center [629, 266] width 164 height 34
click at [382, 270] on select "Select Asset Cash Property Investment property Vehicle Truck Trailer Equipment …" at bounding box center [424, 266] width 245 height 34
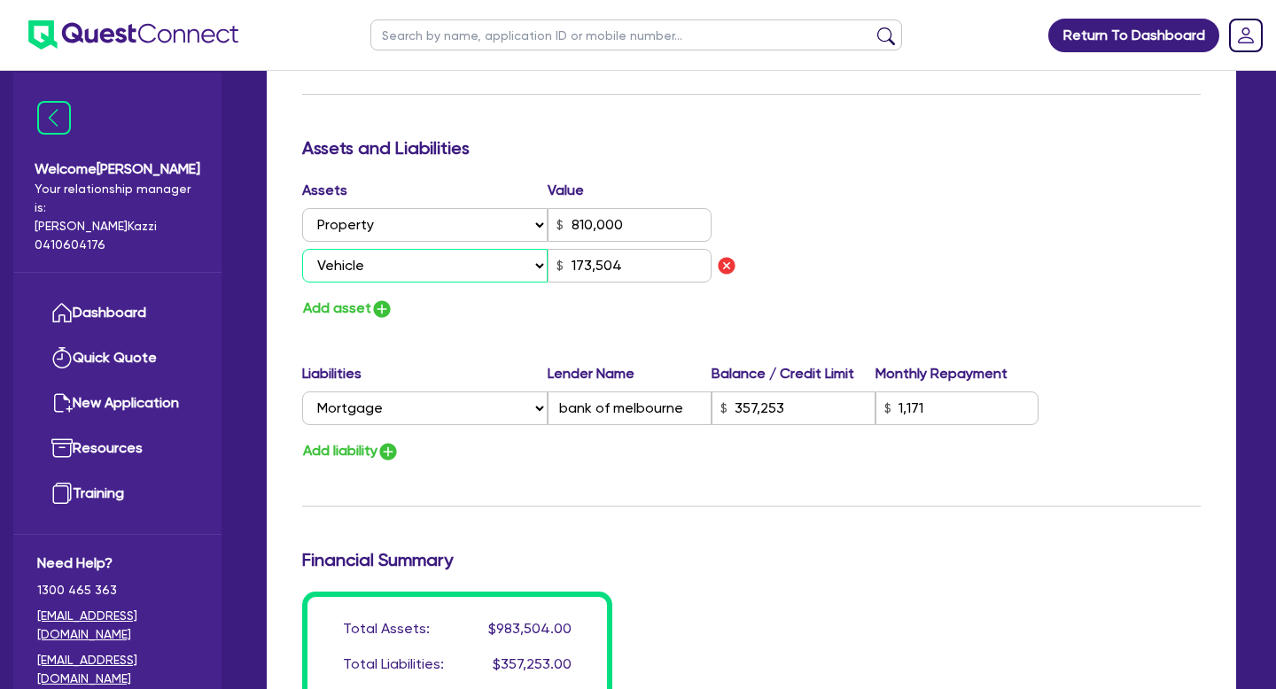
click at [302, 249] on select "Select Asset Cash Property Investment property Vehicle Truck Trailer Equipment …" at bounding box center [424, 266] width 245 height 34
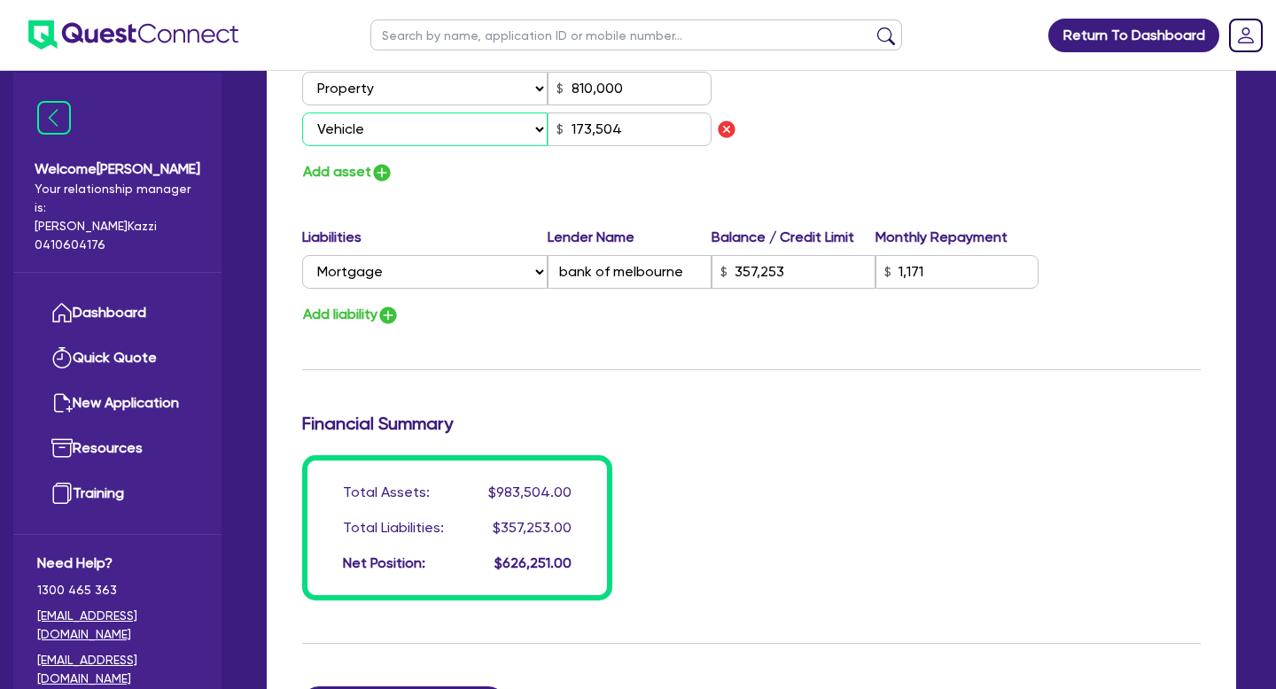
scroll to position [1116, 0]
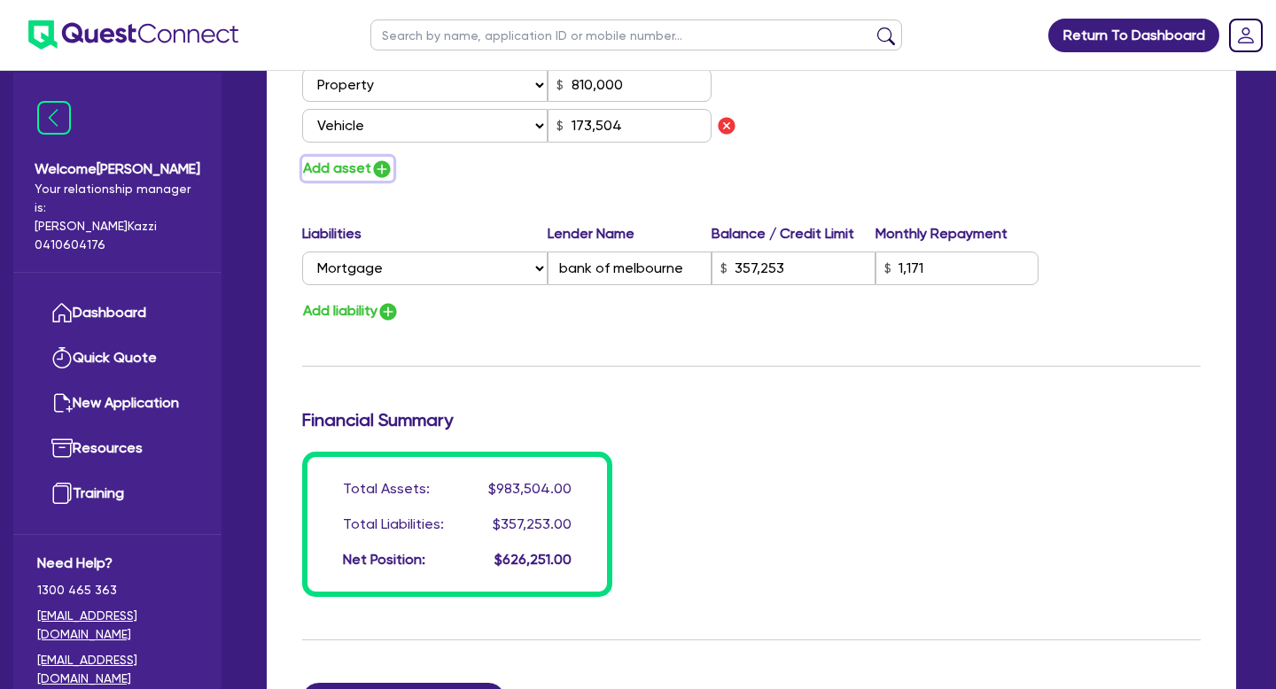
click at [384, 172] on img "button" at bounding box center [381, 169] width 21 height 21
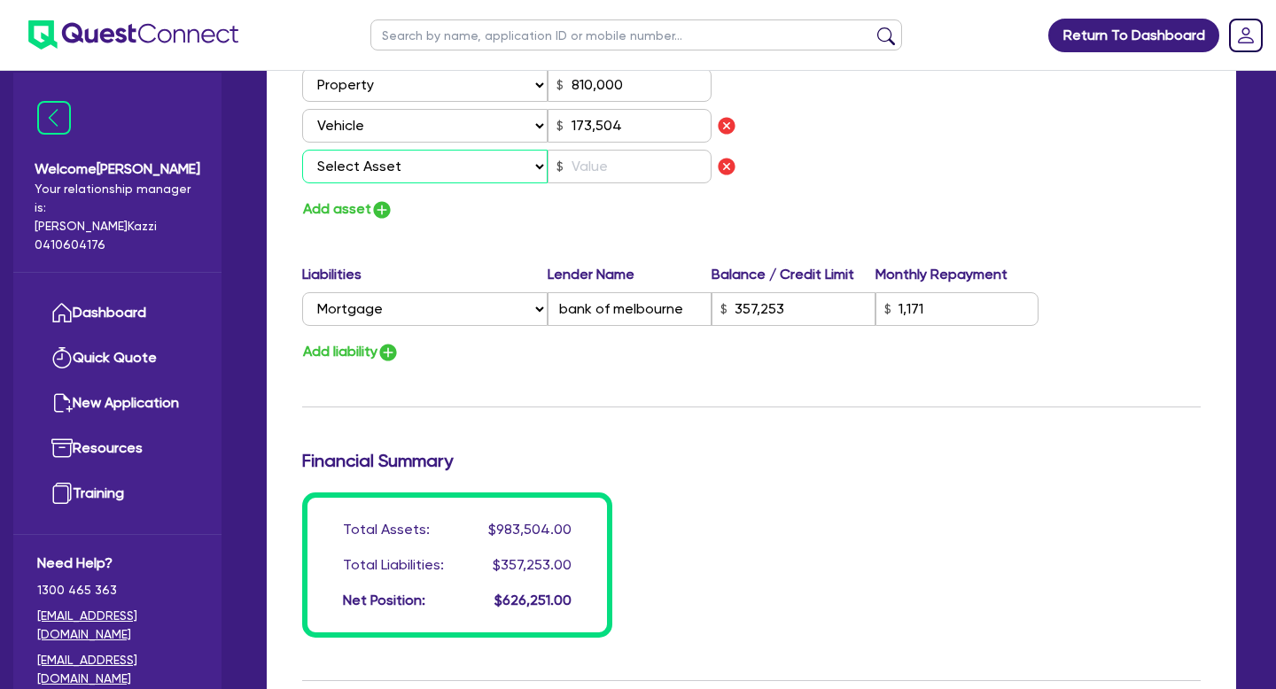
click at [537, 166] on select "Select Asset Cash Property Investment property Vehicle Truck Trailer Equipment …" at bounding box center [424, 167] width 245 height 34
click at [302, 150] on select "Select Asset Cash Property Investment property Vehicle Truck Trailer Equipment …" at bounding box center [424, 167] width 245 height 34
click at [628, 173] on input "text" at bounding box center [629, 167] width 164 height 34
click at [386, 210] on img "button" at bounding box center [381, 209] width 21 height 21
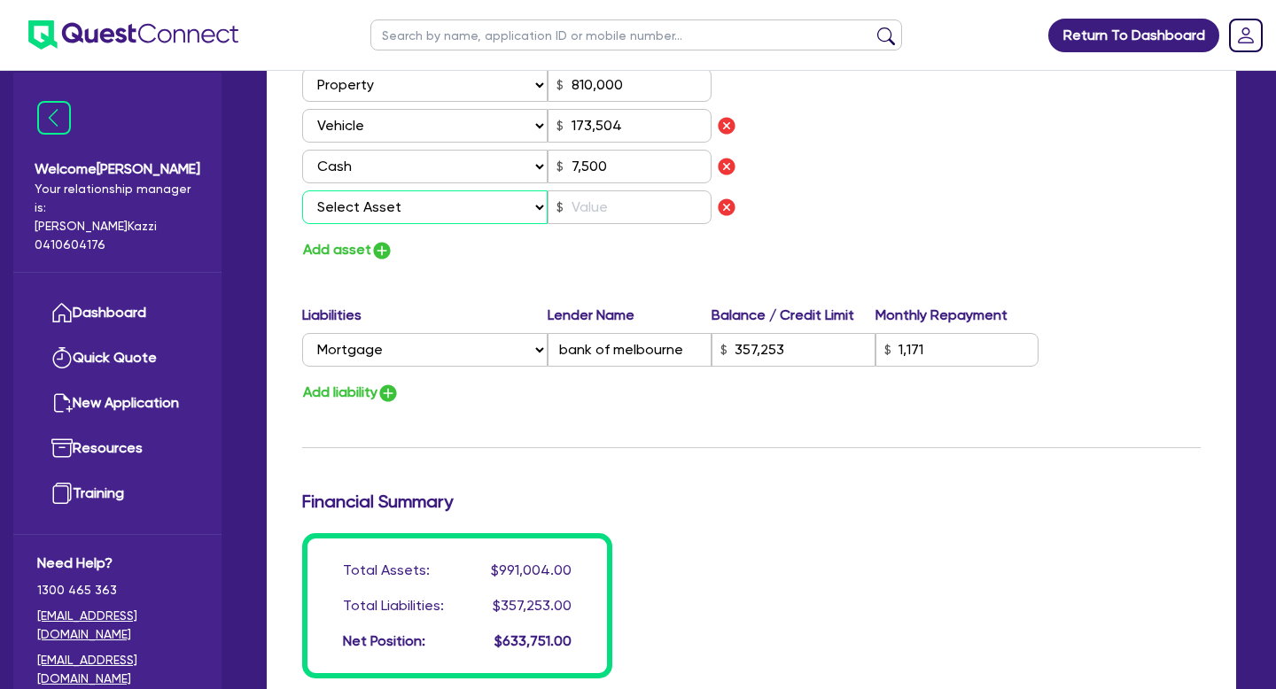
click at [539, 206] on select "Select Asset Cash Property Investment property Vehicle Truck Trailer Equipment …" at bounding box center [424, 207] width 245 height 34
click at [302, 190] on select "Select Asset Cash Property Investment property Vehicle Truck Trailer Equipment …" at bounding box center [424, 207] width 245 height 34
click at [609, 203] on input "text" at bounding box center [629, 207] width 164 height 34
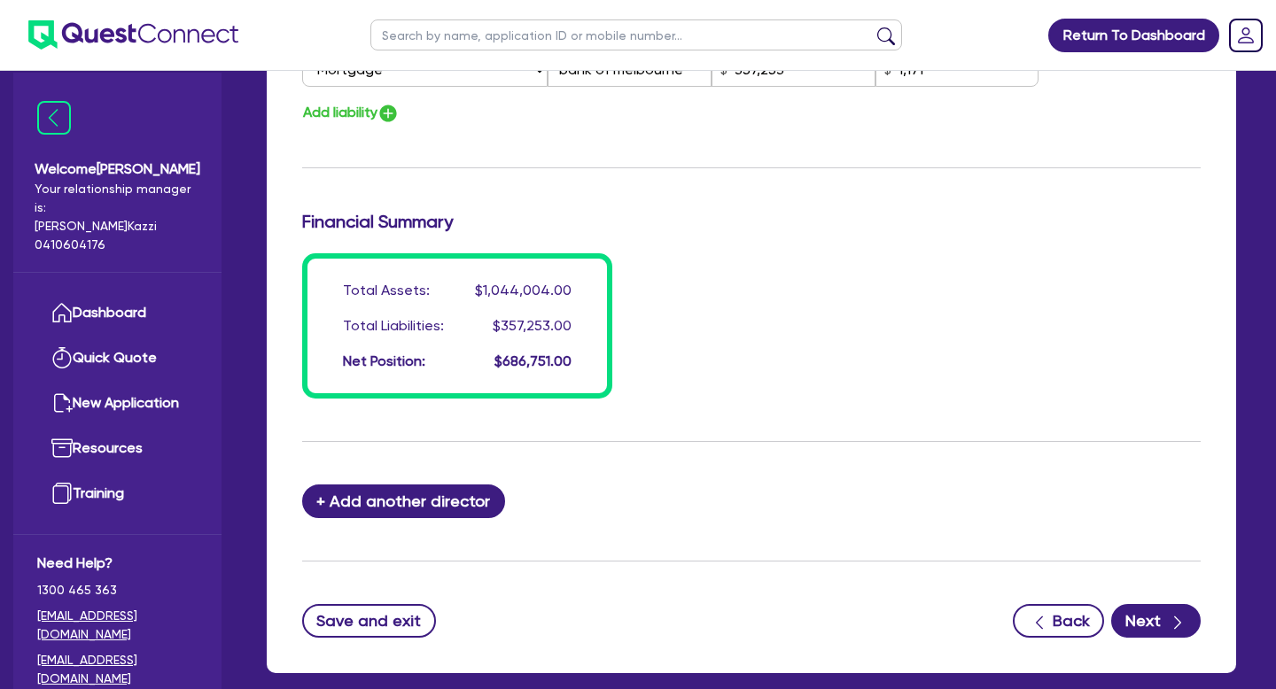
scroll to position [1488, 0]
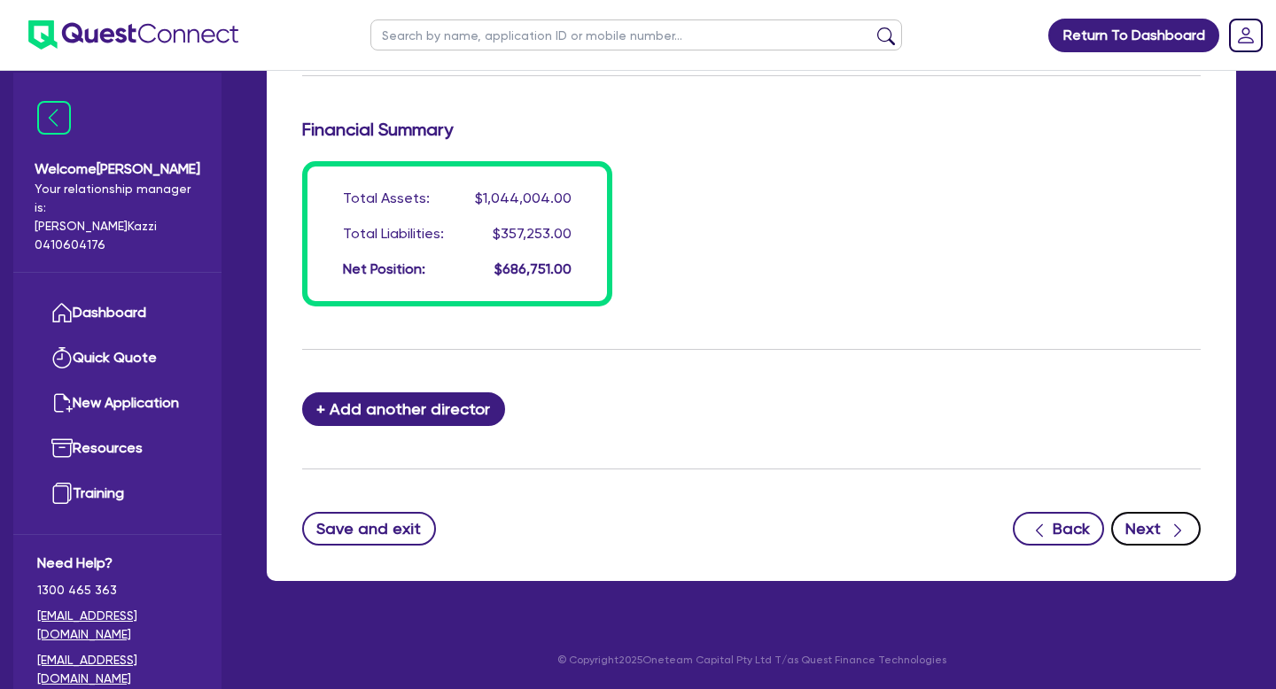
click at [1138, 530] on button "Next" at bounding box center [1155, 529] width 89 height 34
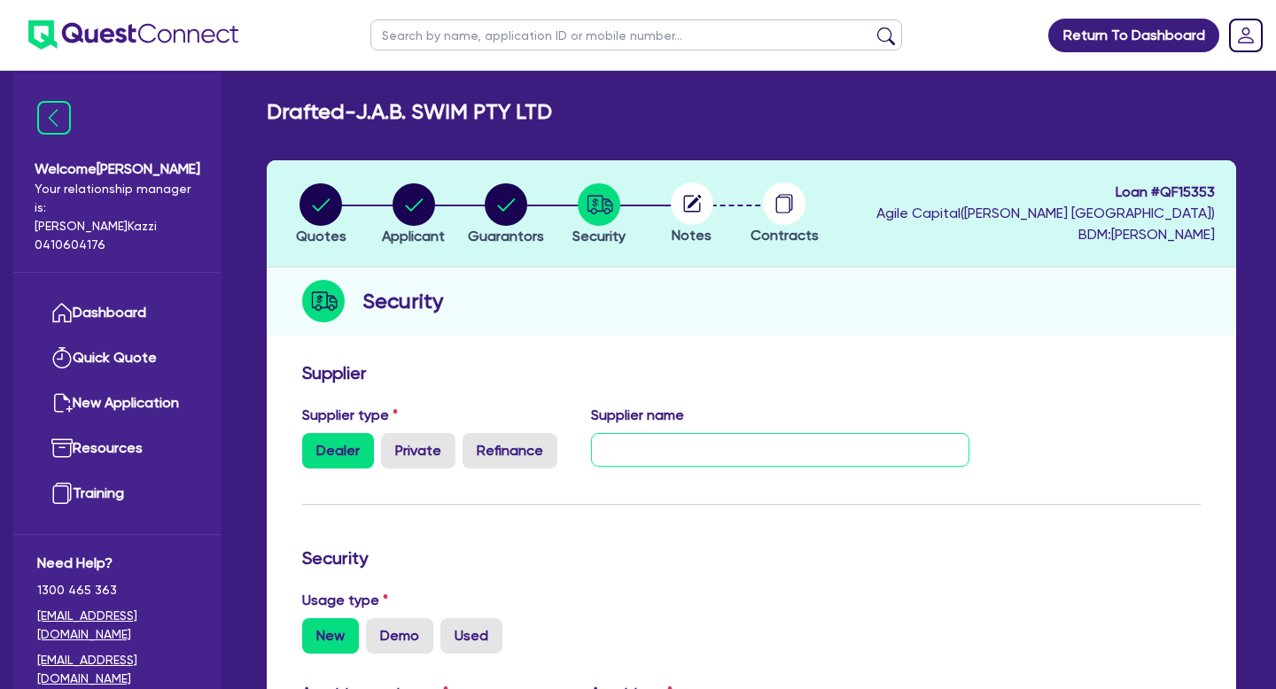
click at [662, 452] on input "text" at bounding box center [780, 450] width 378 height 34
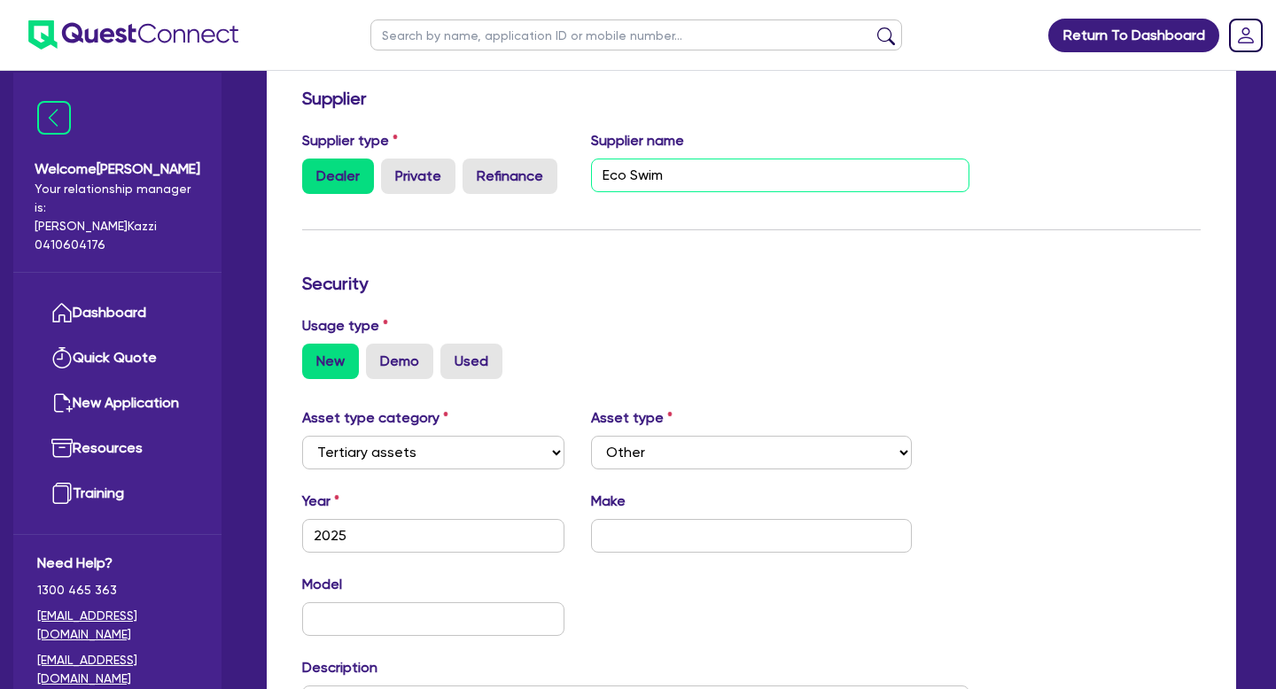
scroll to position [277, 0]
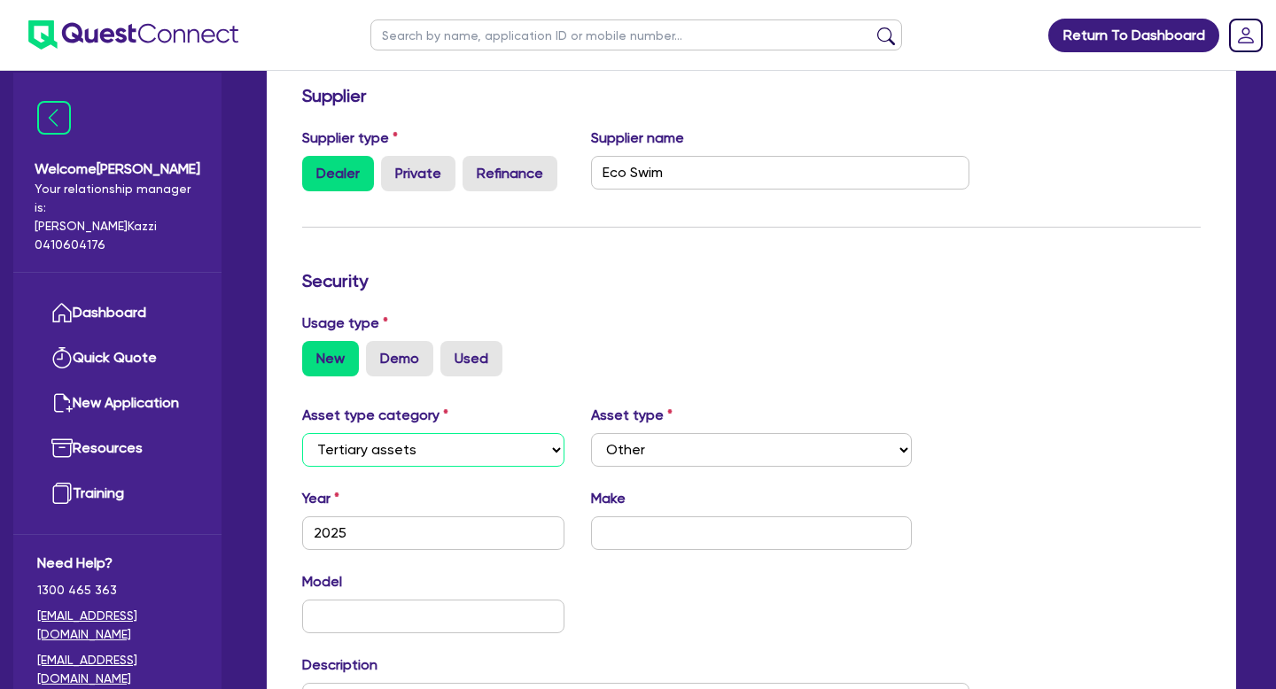
click at [551, 453] on select "Select Cars and light trucks Primary assets Secondary assets Tertiary assets" at bounding box center [433, 450] width 262 height 34
click at [302, 433] on select "Select Cars and light trucks Primary assets Secondary assets Tertiary assets" at bounding box center [433, 450] width 262 height 34
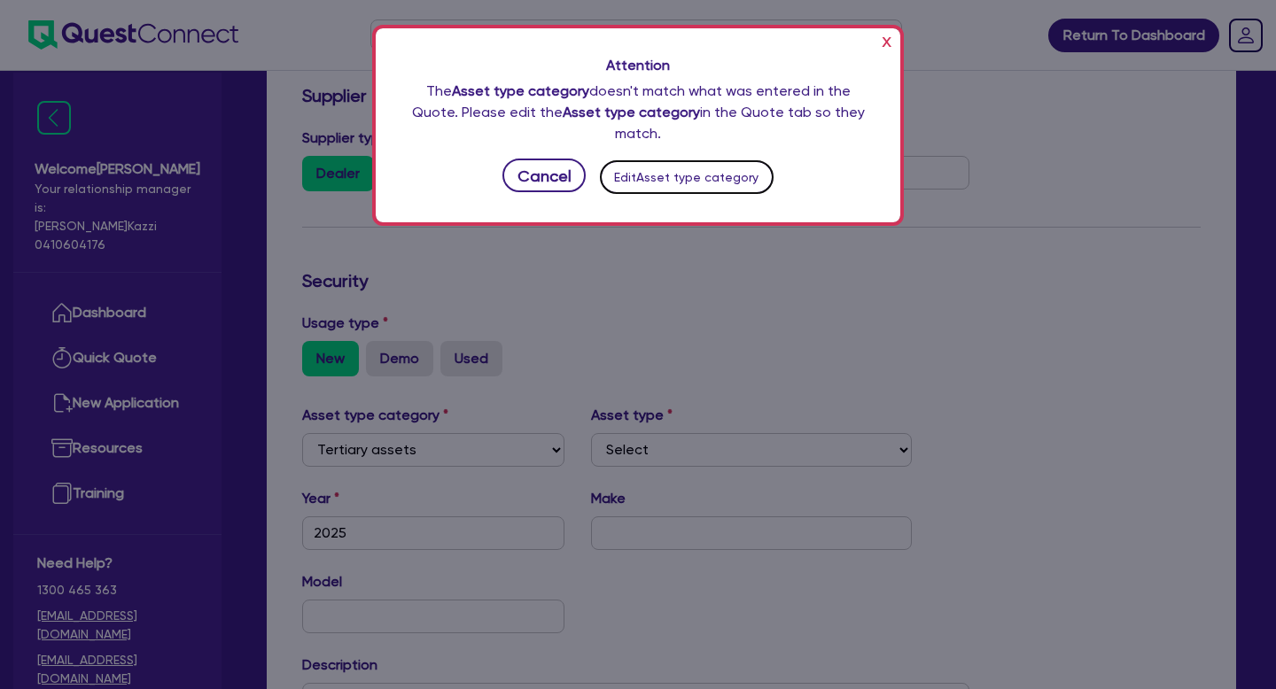
click at [710, 179] on button "Edit Asset type category" at bounding box center [687, 177] width 174 height 34
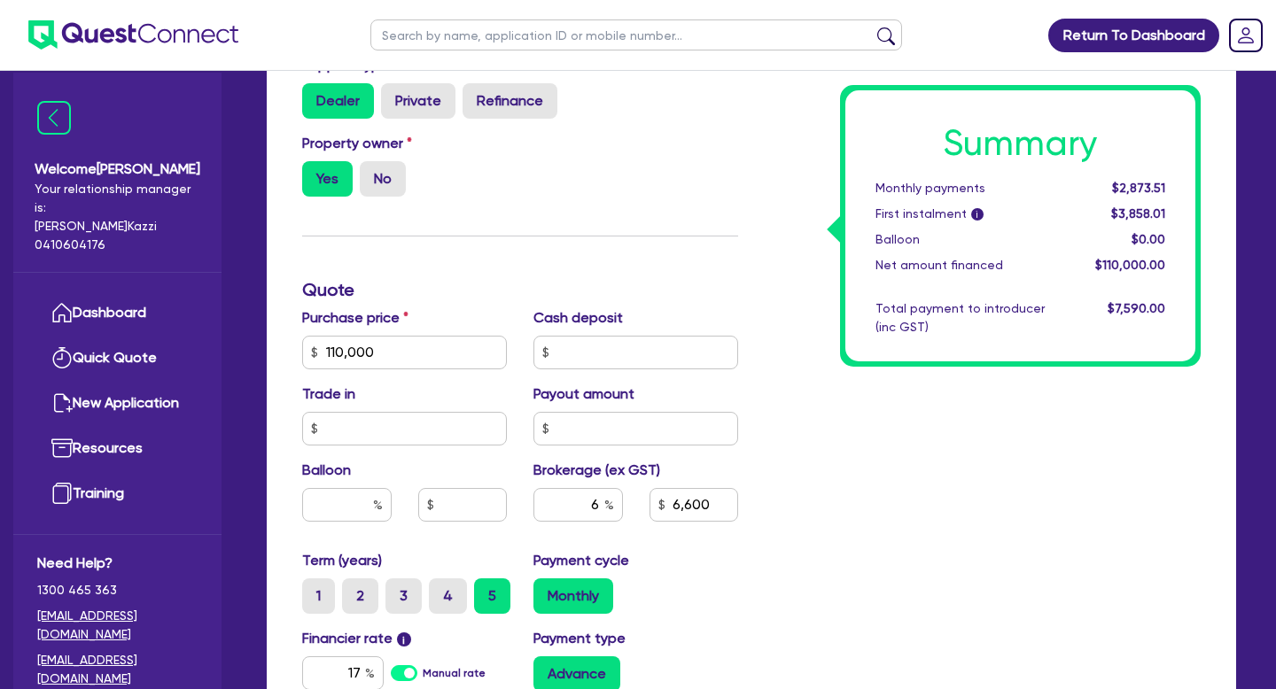
scroll to position [906, 0]
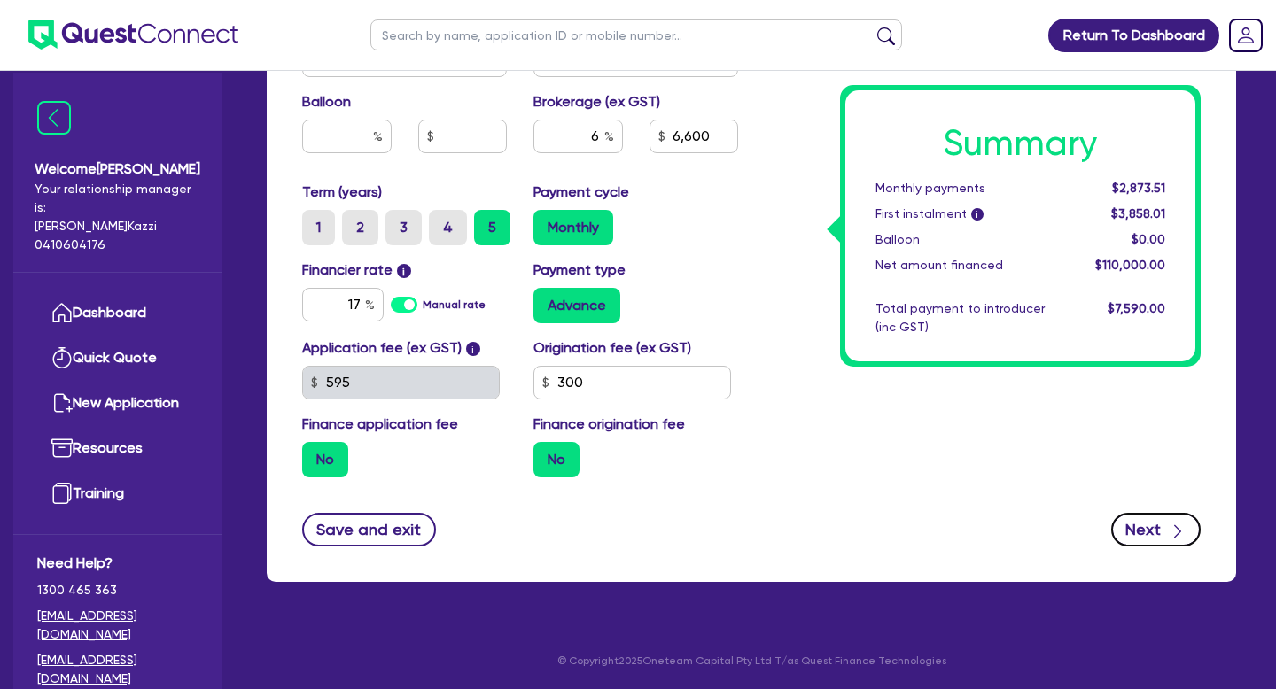
click at [1155, 531] on button "Next" at bounding box center [1155, 530] width 89 height 34
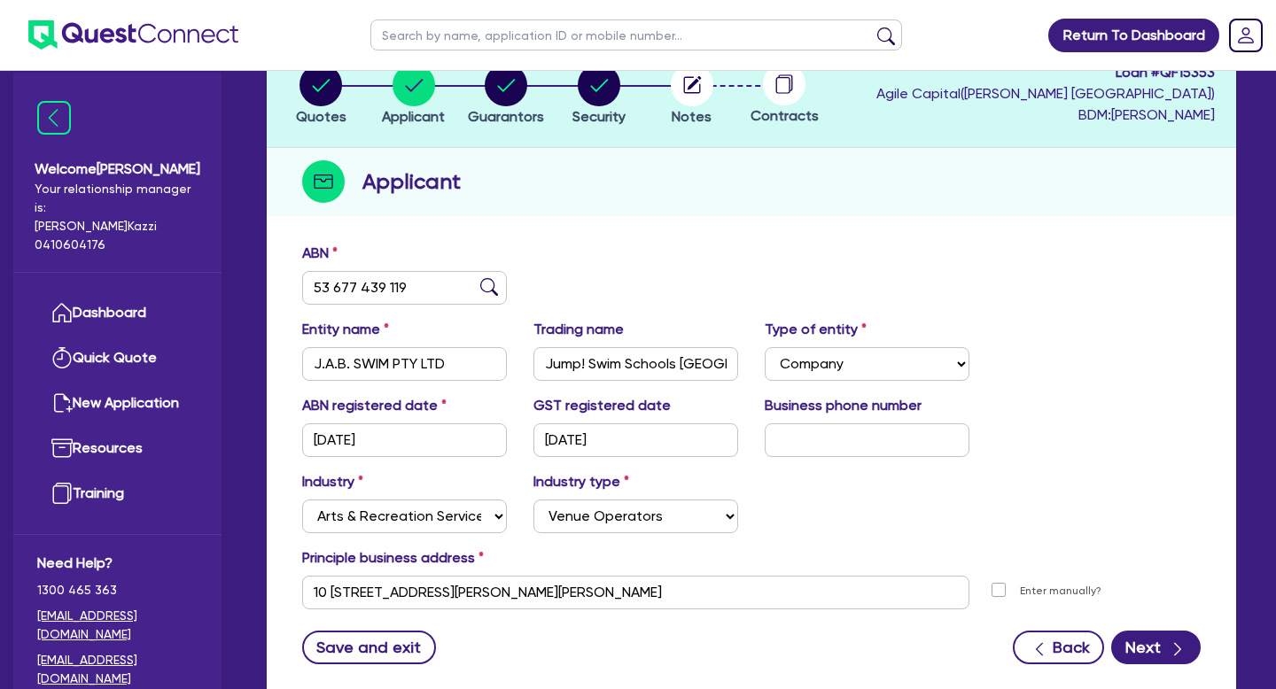
scroll to position [237, 0]
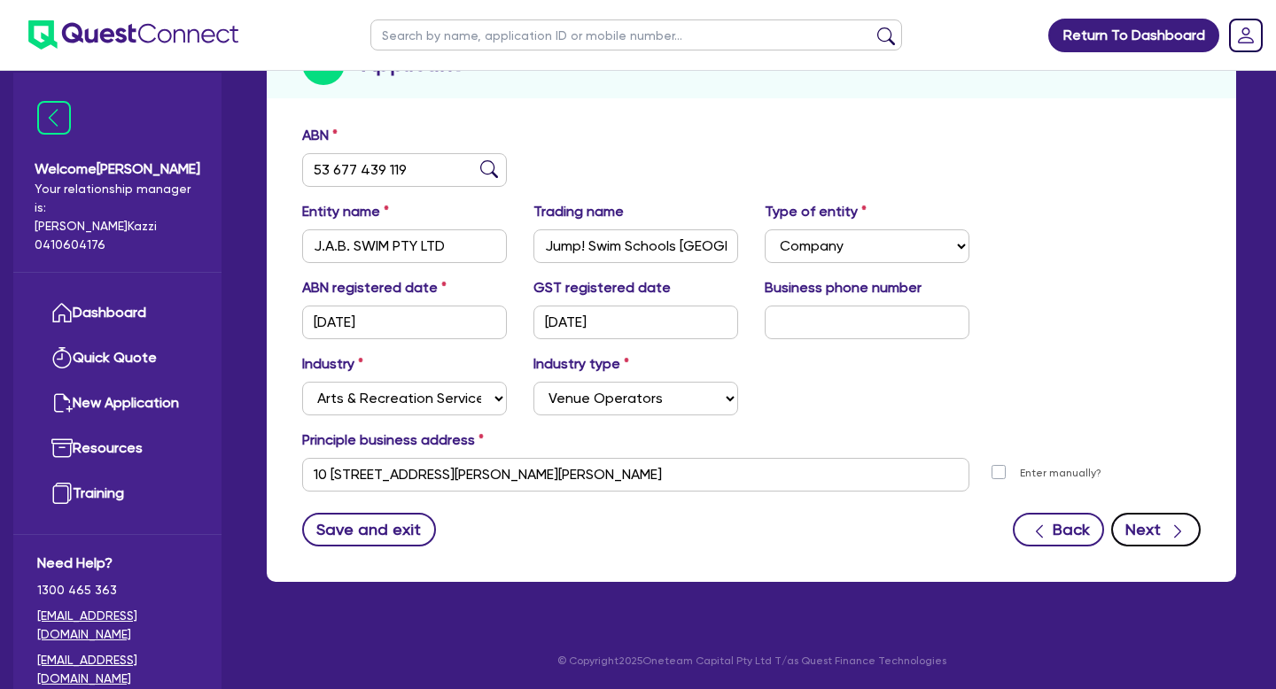
click at [1153, 537] on button "Next" at bounding box center [1155, 530] width 89 height 34
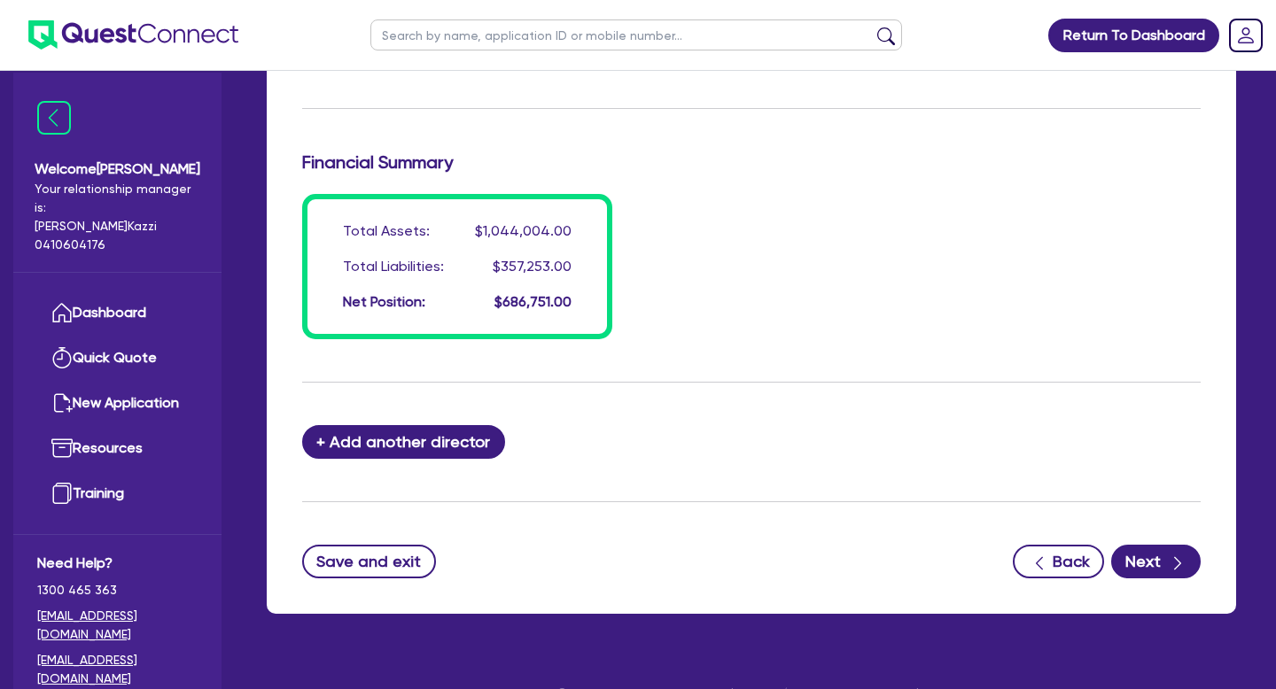
scroll to position [1488, 0]
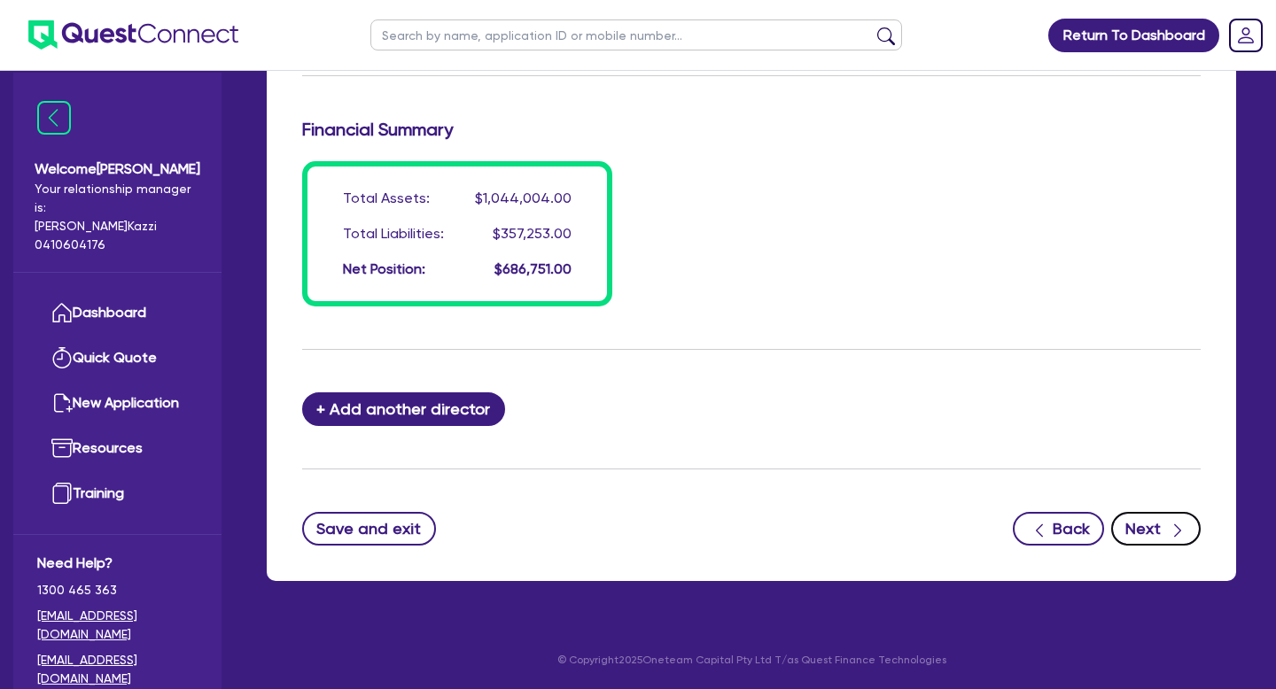
click at [1152, 537] on button "Next" at bounding box center [1155, 529] width 89 height 34
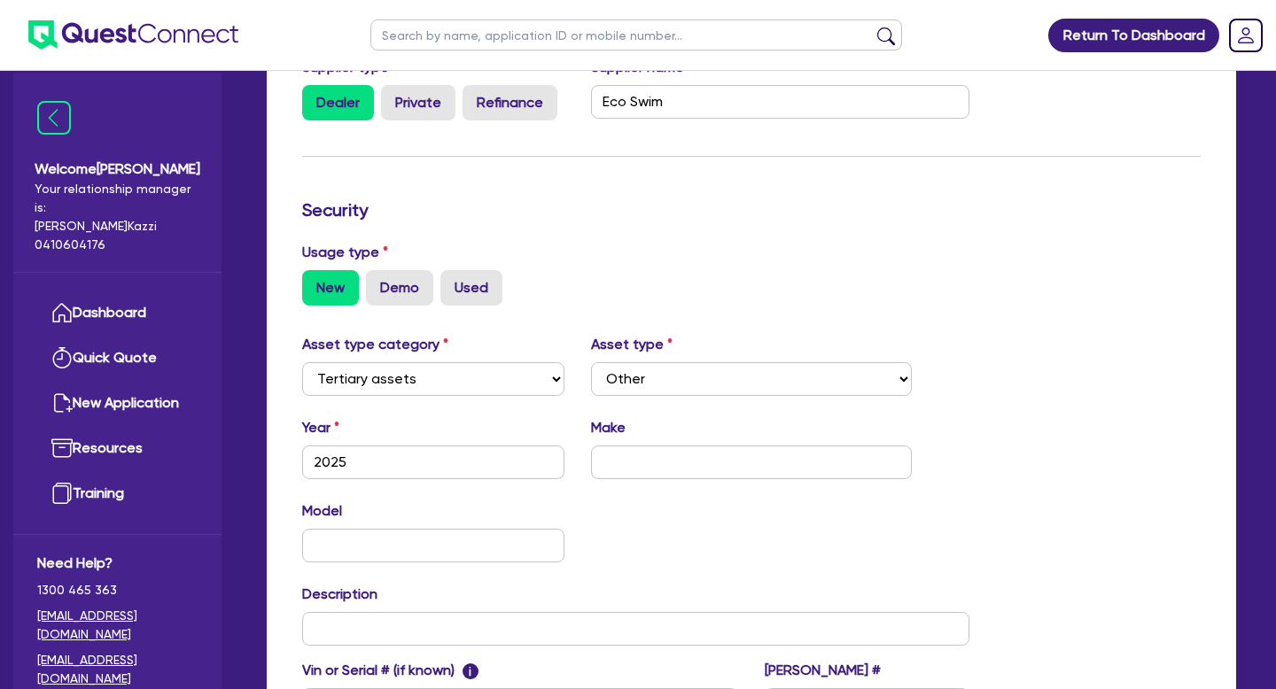
scroll to position [357, 0]
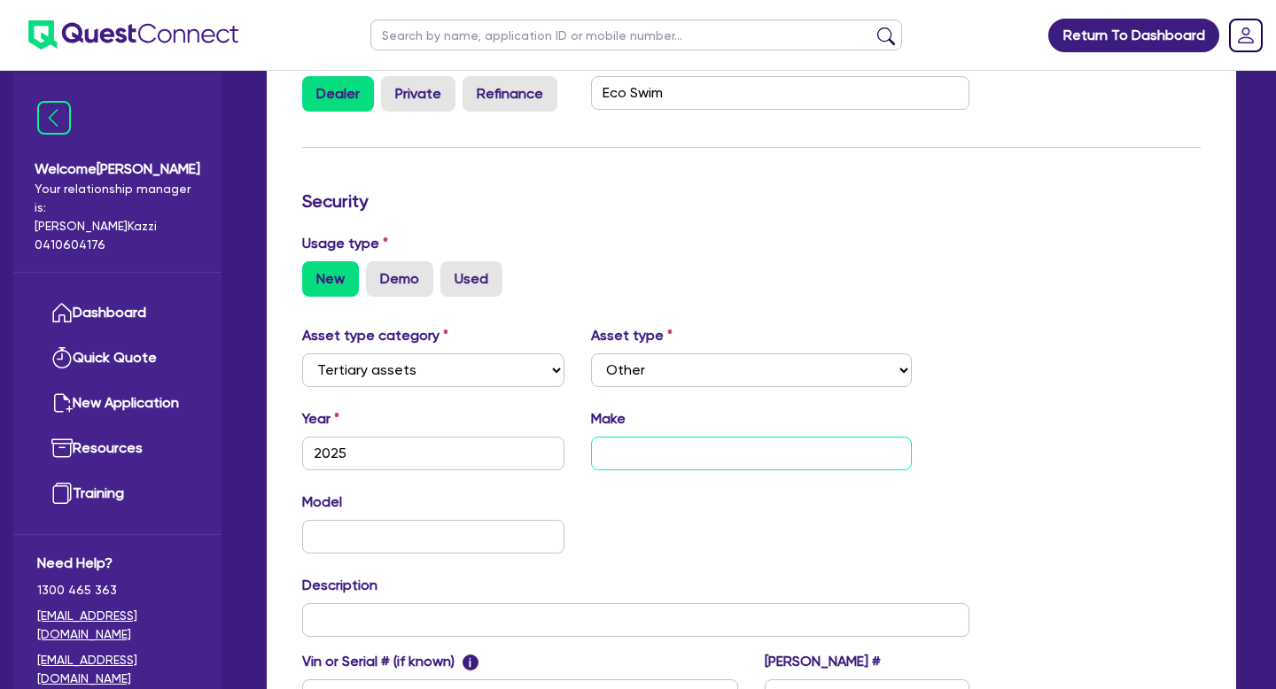
click at [690, 462] on input "text" at bounding box center [751, 454] width 321 height 34
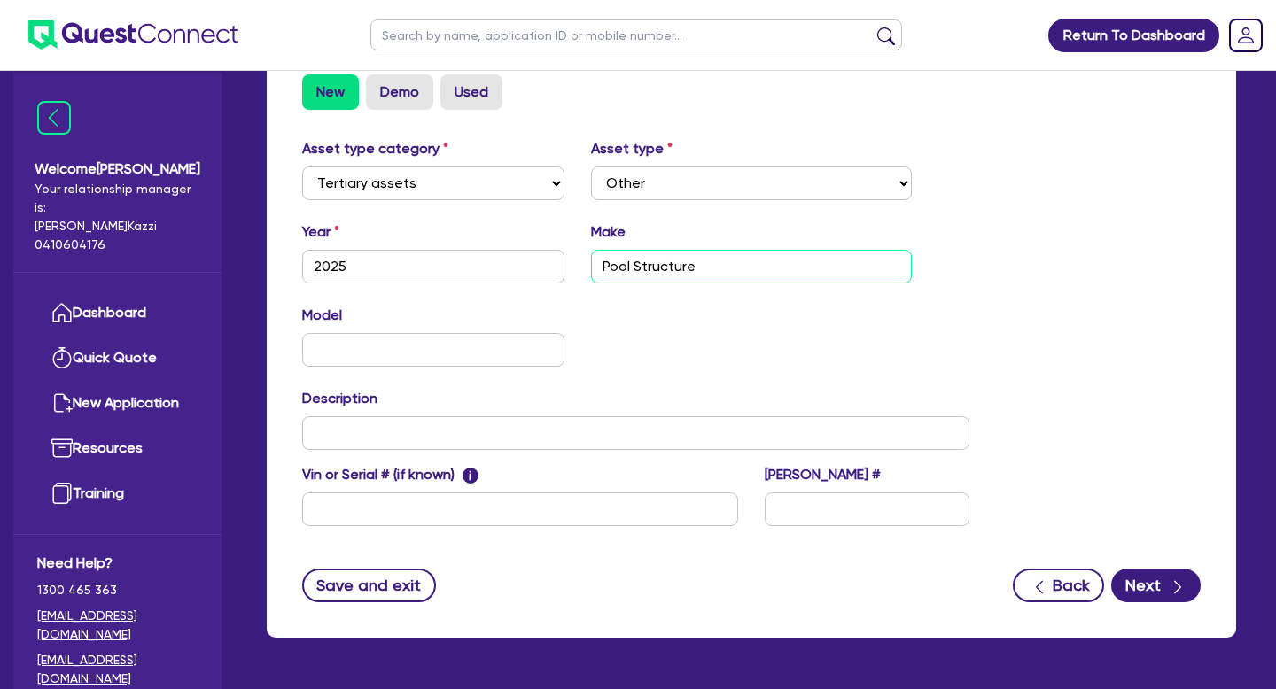
scroll to position [543, 0]
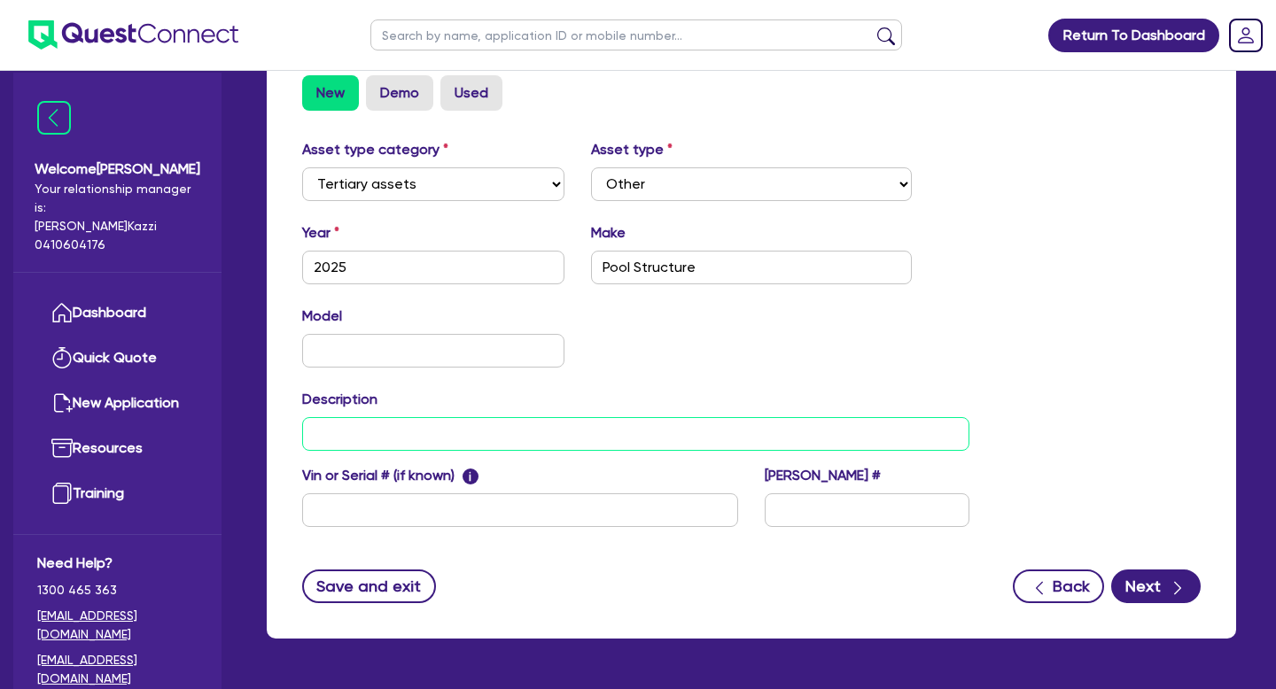
click at [384, 438] on input "text" at bounding box center [635, 434] width 667 height 34
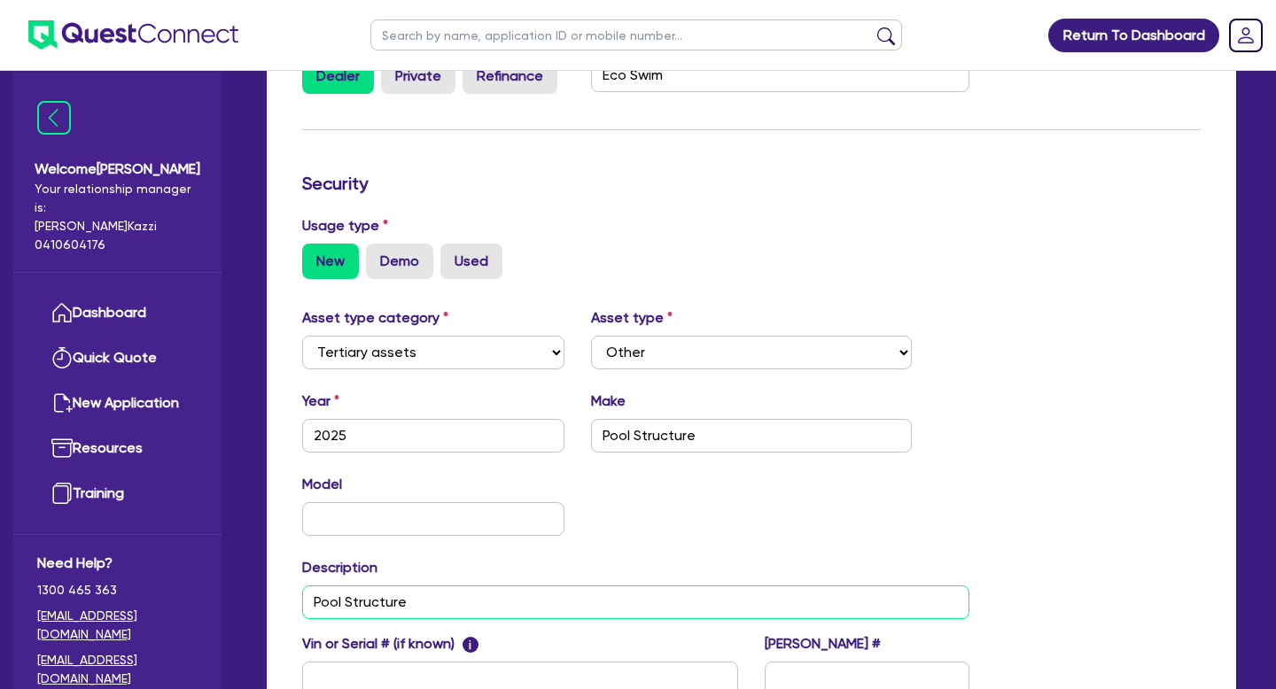
scroll to position [0, 0]
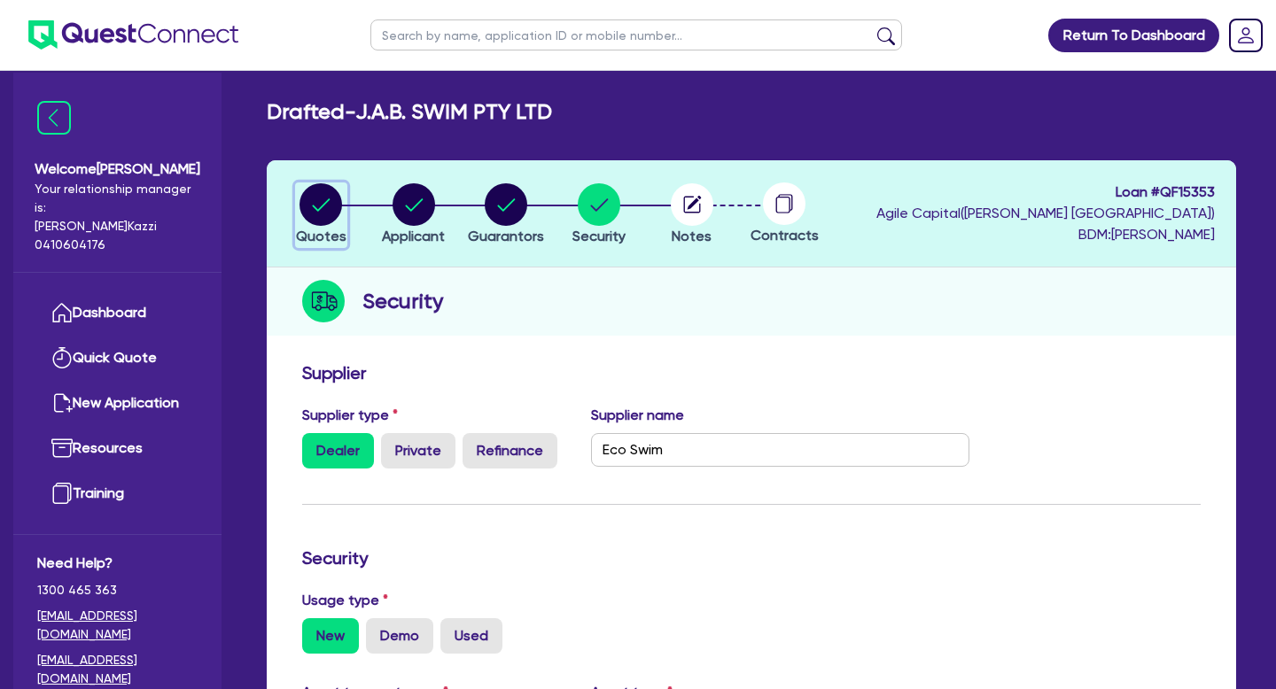
click at [325, 213] on circle "button" at bounding box center [320, 204] width 43 height 43
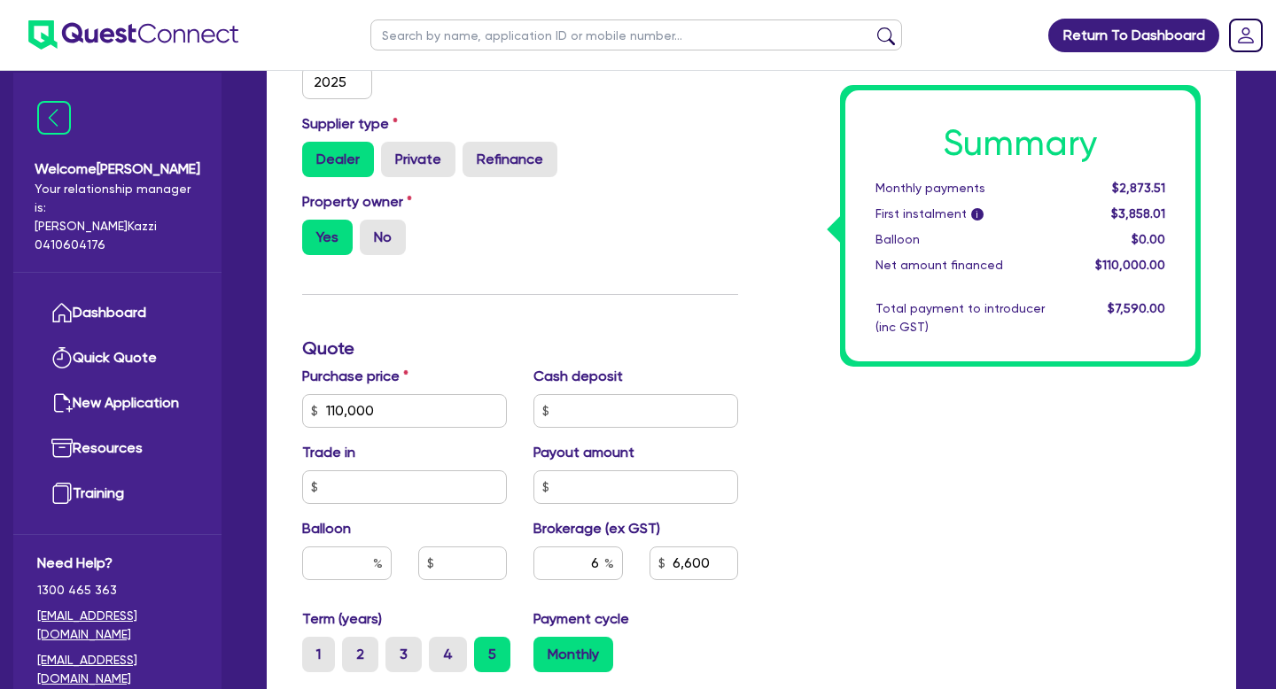
scroll to position [506, 0]
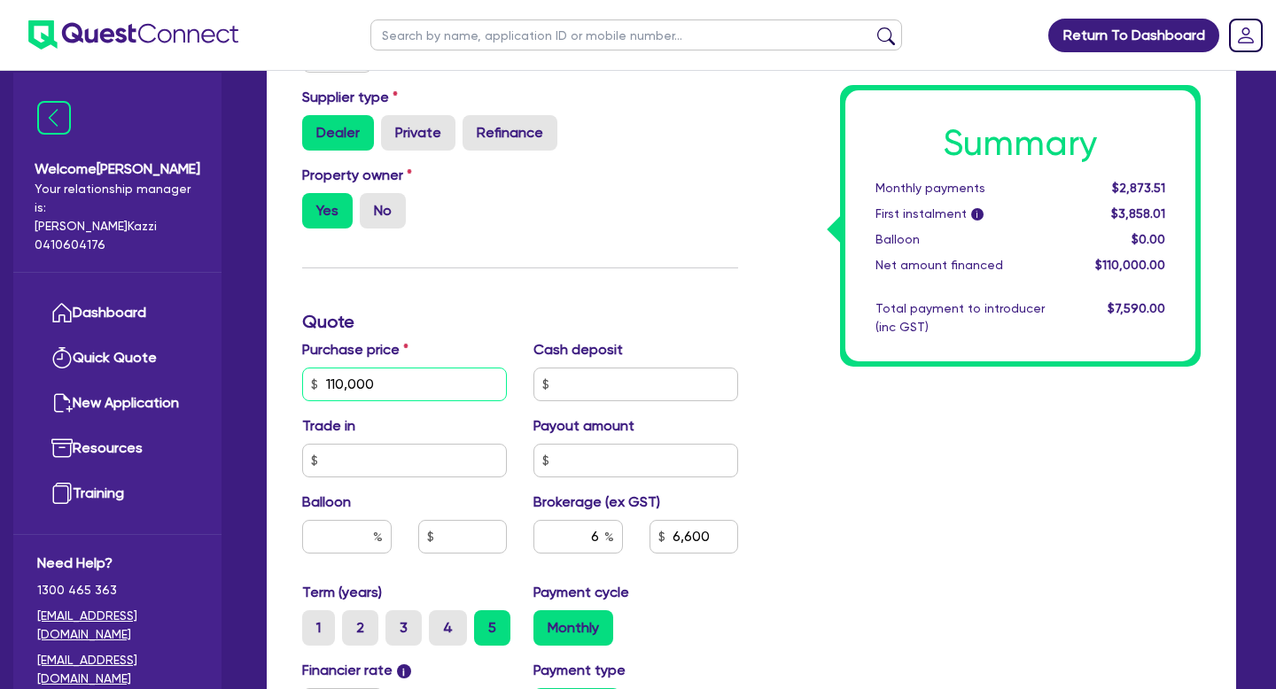
click at [385, 384] on input "110,000" at bounding box center [404, 385] width 205 height 34
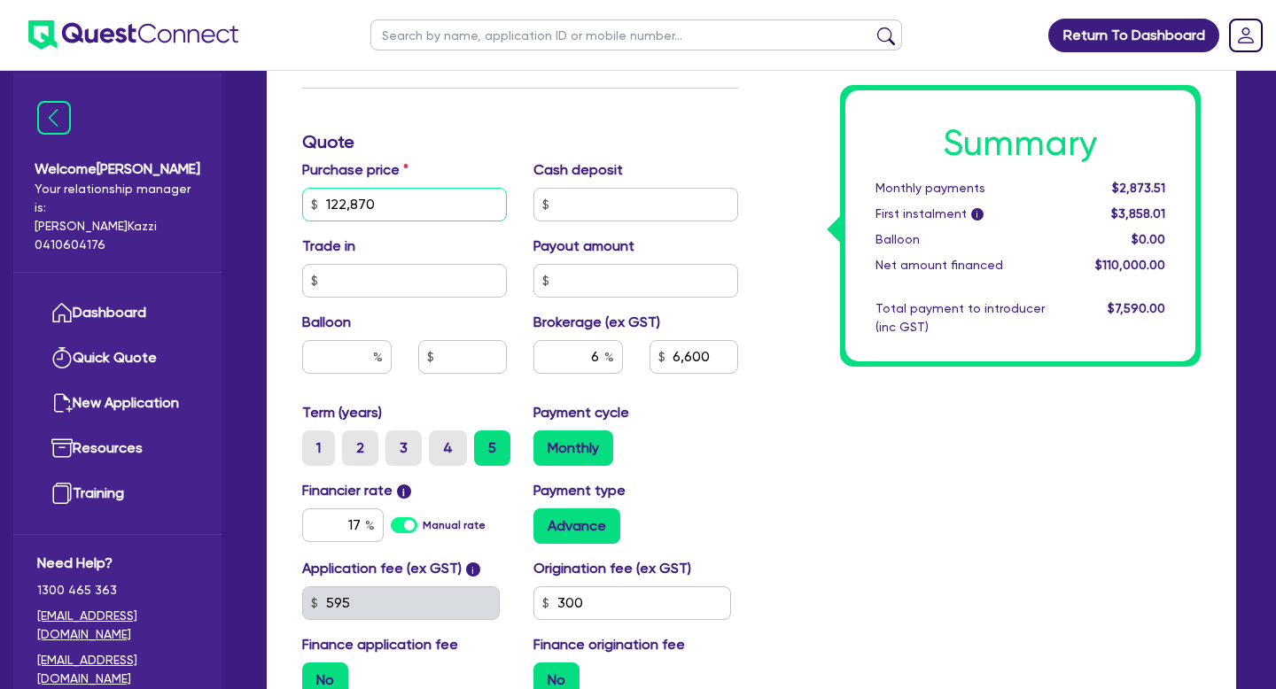
scroll to position [906, 0]
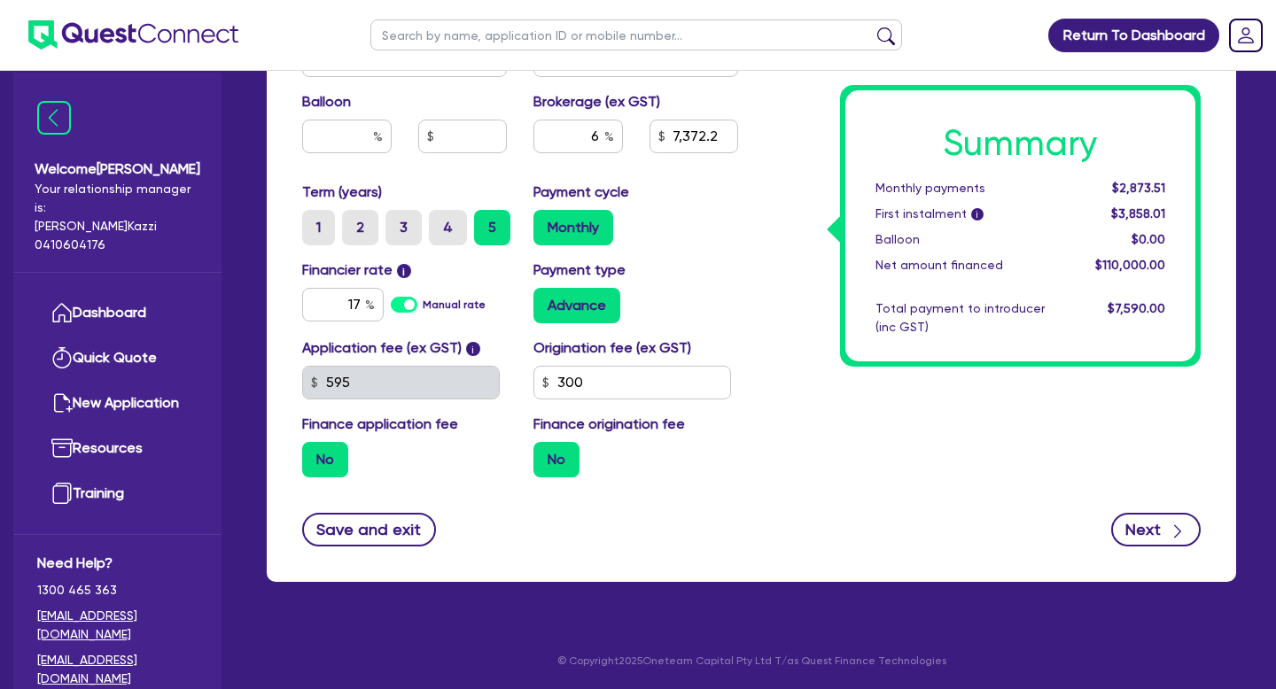
click at [1146, 528] on button "Next" at bounding box center [1155, 530] width 89 height 34
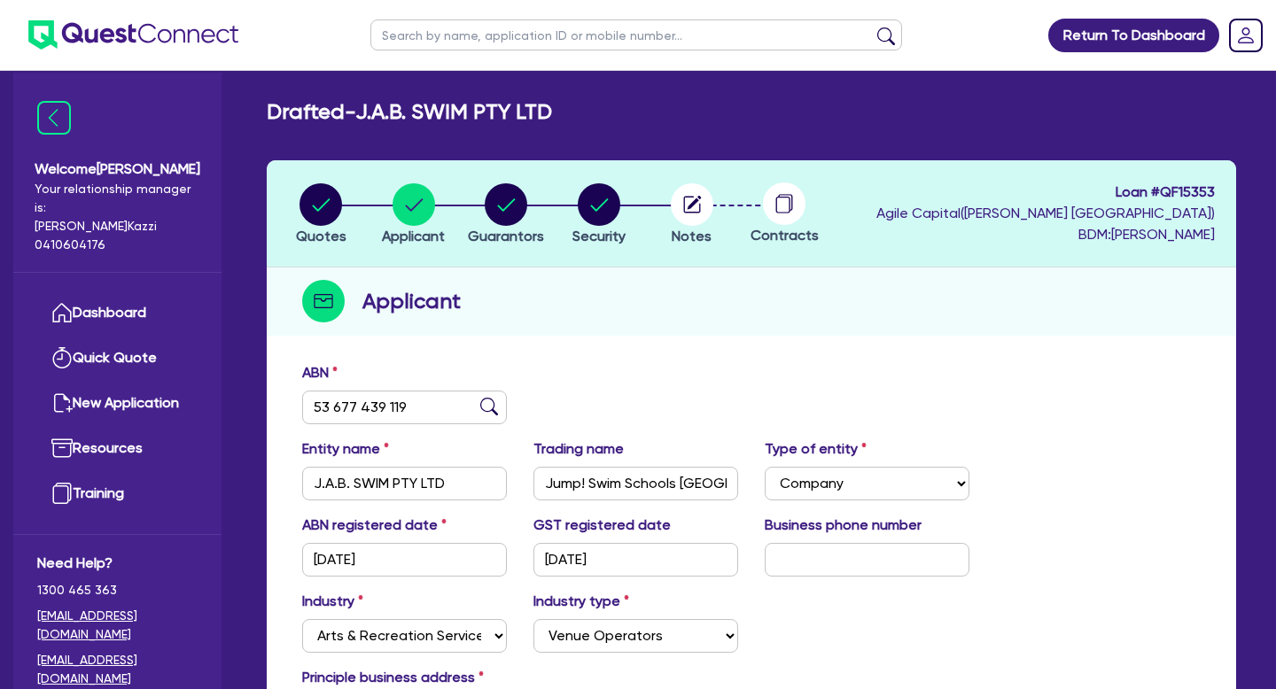
scroll to position [237, 0]
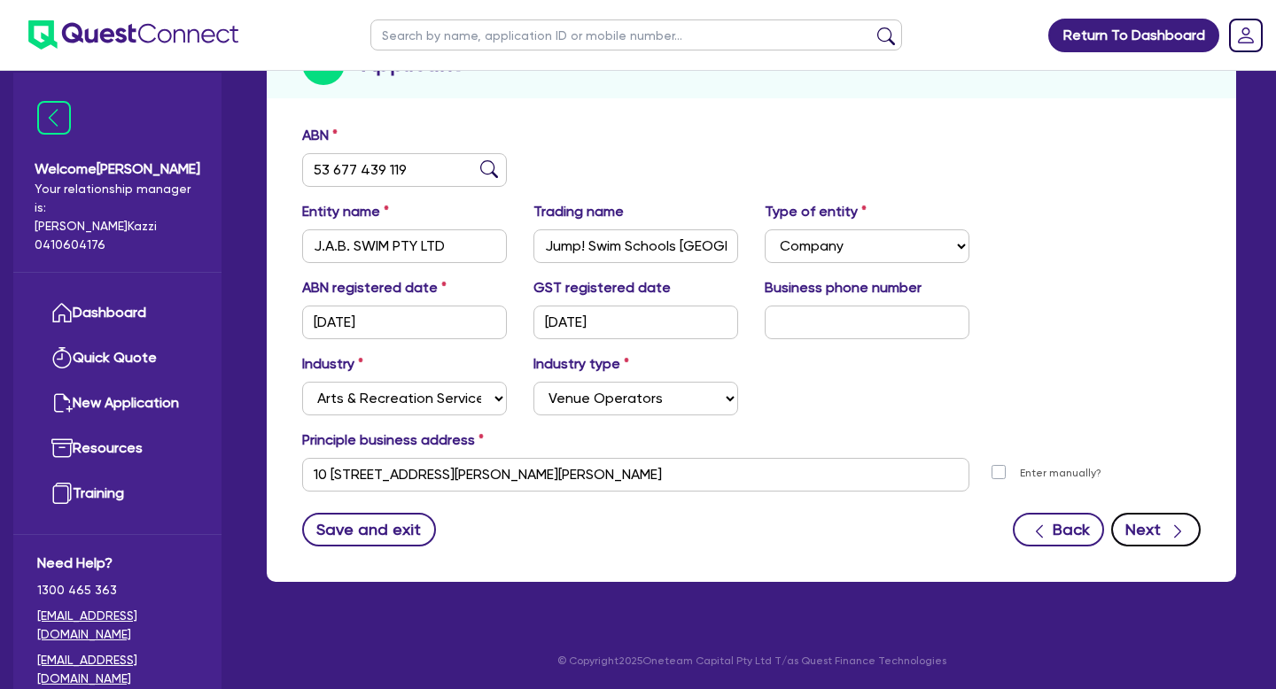
click at [1158, 527] on button "Next" at bounding box center [1155, 530] width 89 height 34
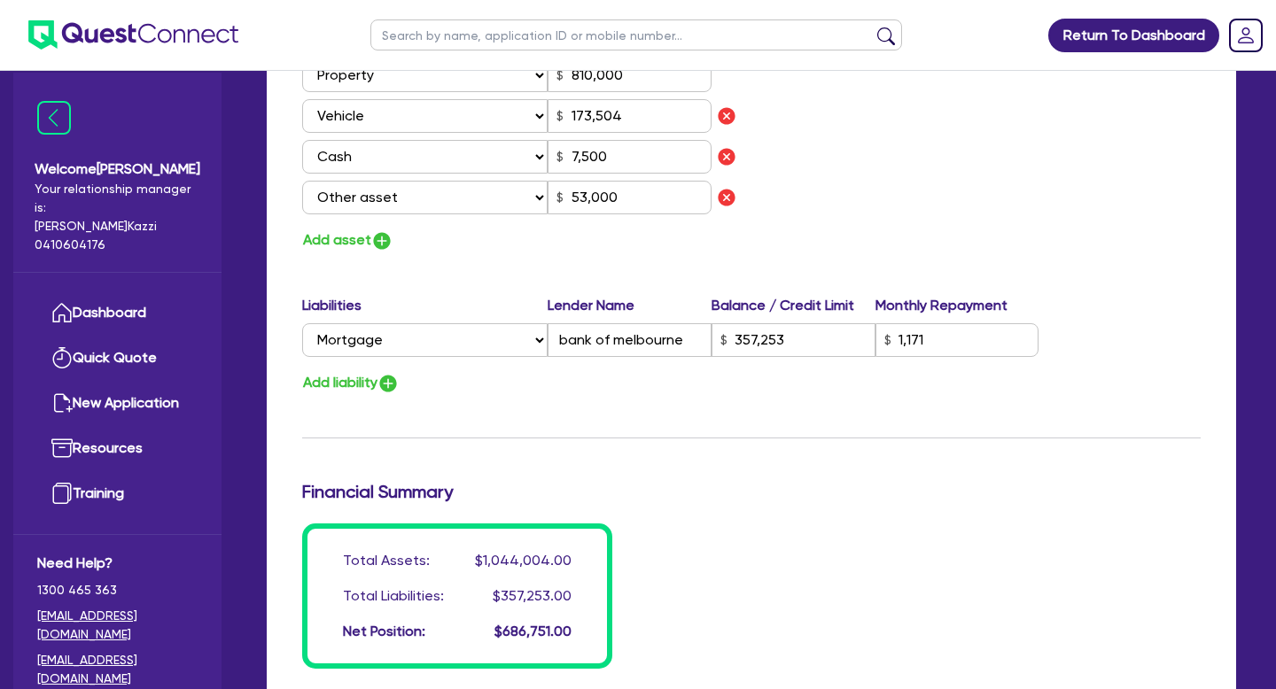
scroll to position [1488, 0]
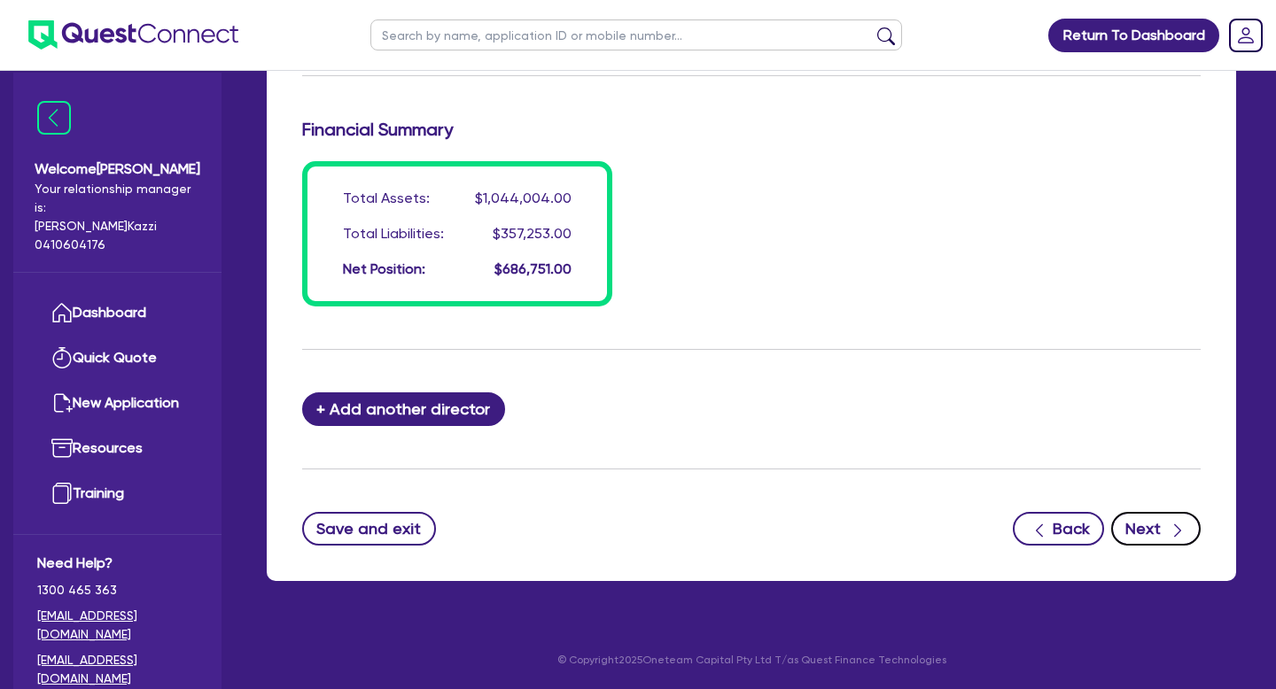
click at [1149, 524] on button "Next" at bounding box center [1155, 529] width 89 height 34
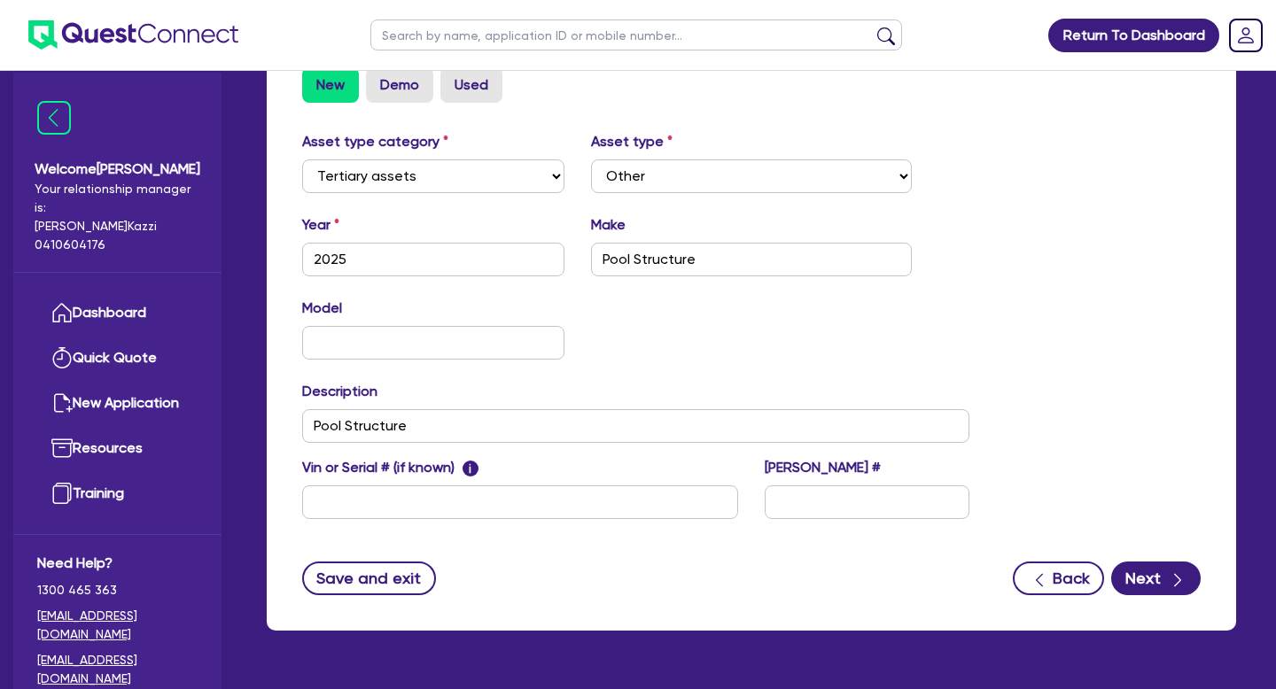
scroll to position [600, 0]
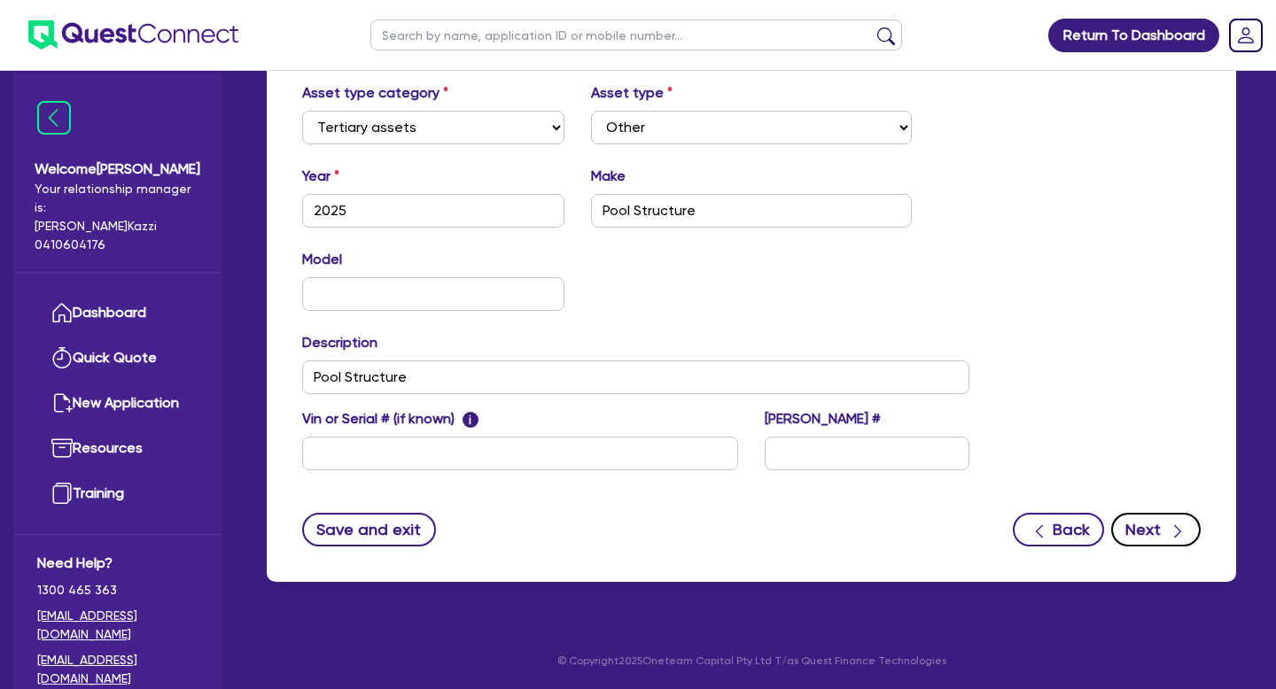
click at [1160, 521] on button "Next" at bounding box center [1155, 530] width 89 height 34
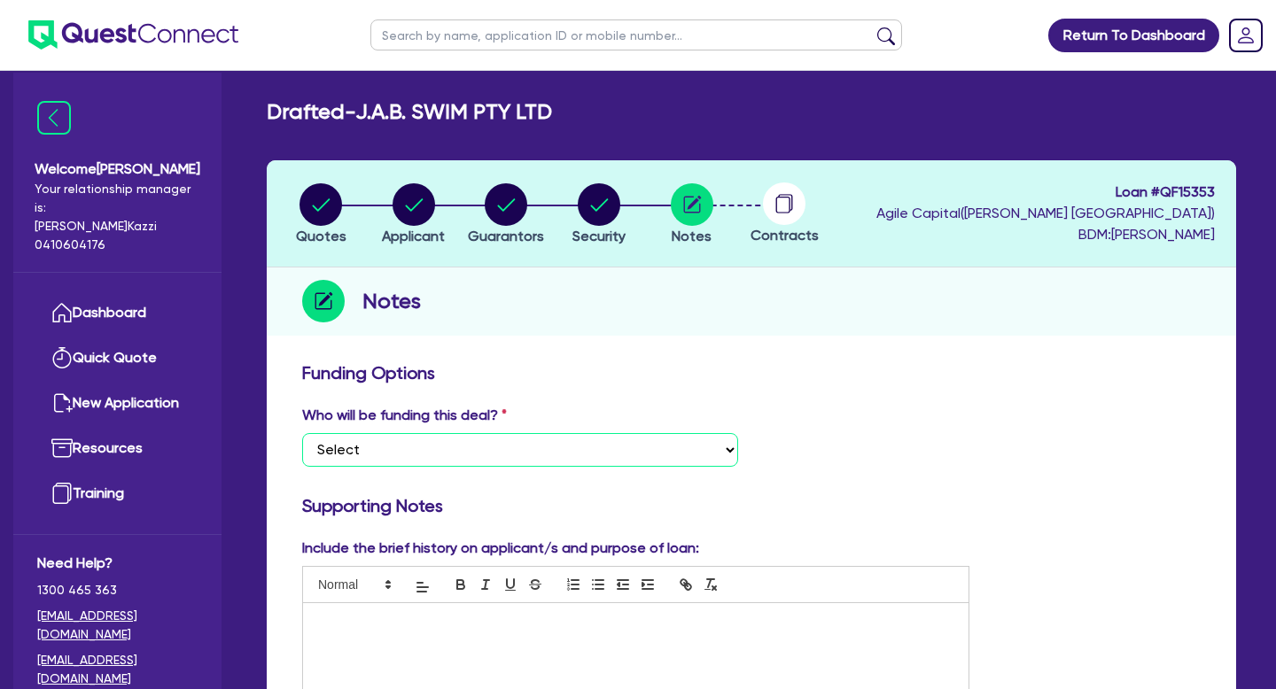
click at [725, 435] on select "Select I want Quest to fund 100% I will fund 100% I will co-fund with Quest Oth…" at bounding box center [520, 450] width 436 height 34
click at [302, 433] on select "Select I want Quest to fund 100% I will fund 100% I will co-fund with Quest Oth…" at bounding box center [520, 450] width 436 height 34
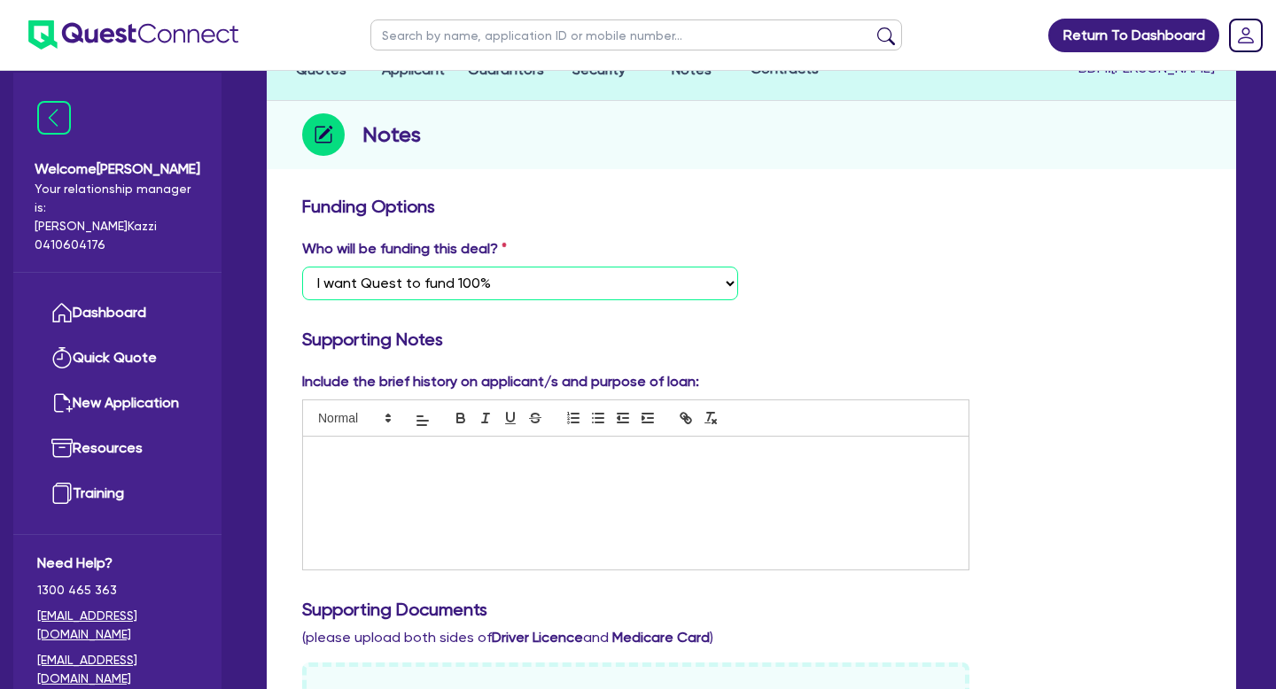
scroll to position [172, 0]
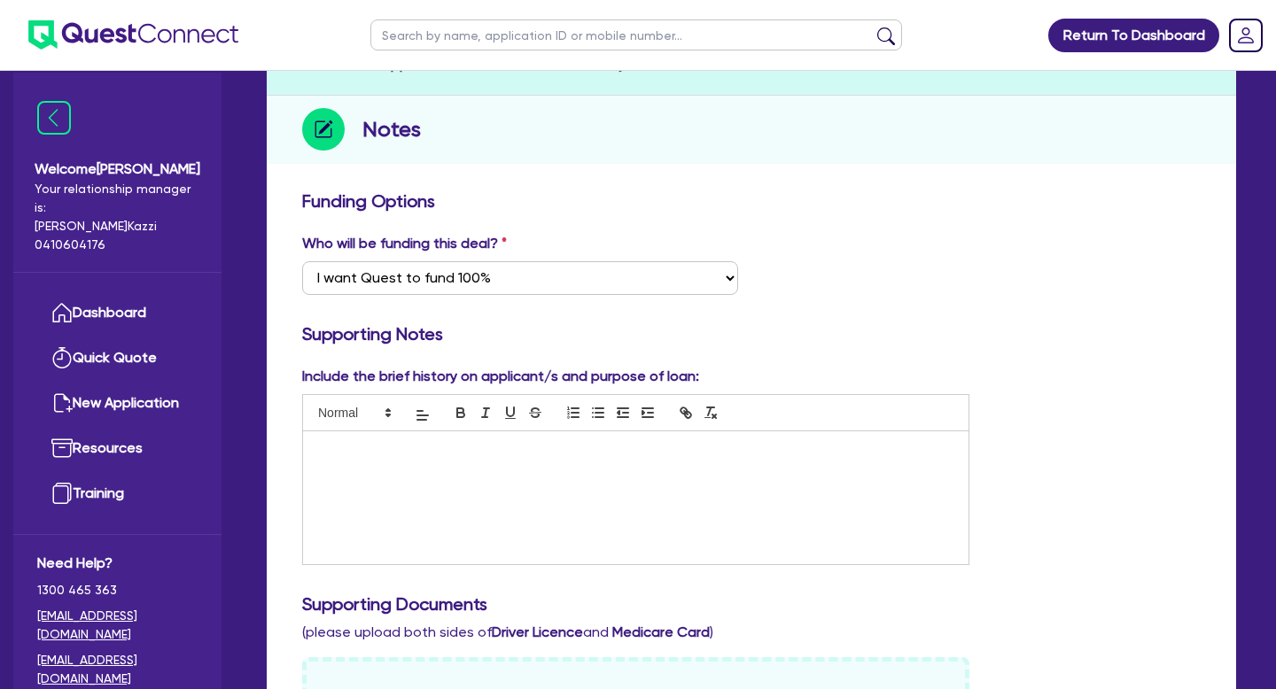
click at [395, 481] on div at bounding box center [635, 497] width 665 height 133
click at [376, 500] on p "Client pu" at bounding box center [635, 500] width 639 height 16
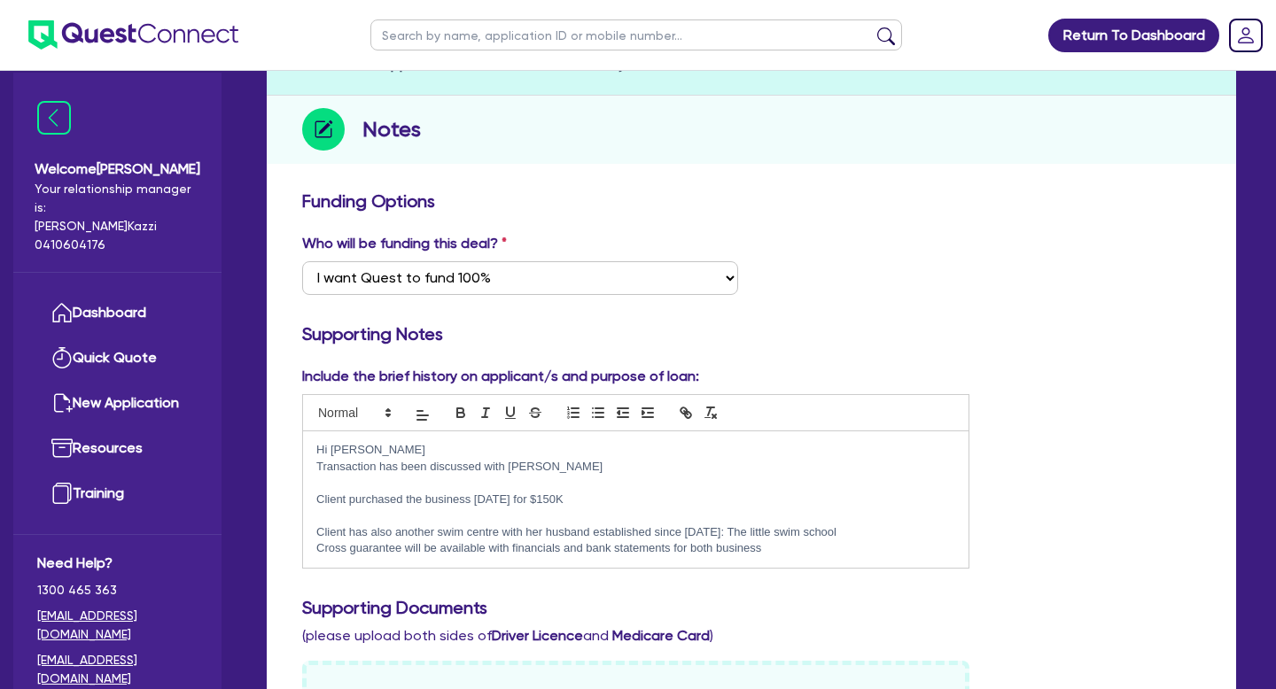
click at [625, 499] on p "Client purchased the business 12 months ago for $150K" at bounding box center [635, 500] width 639 height 16
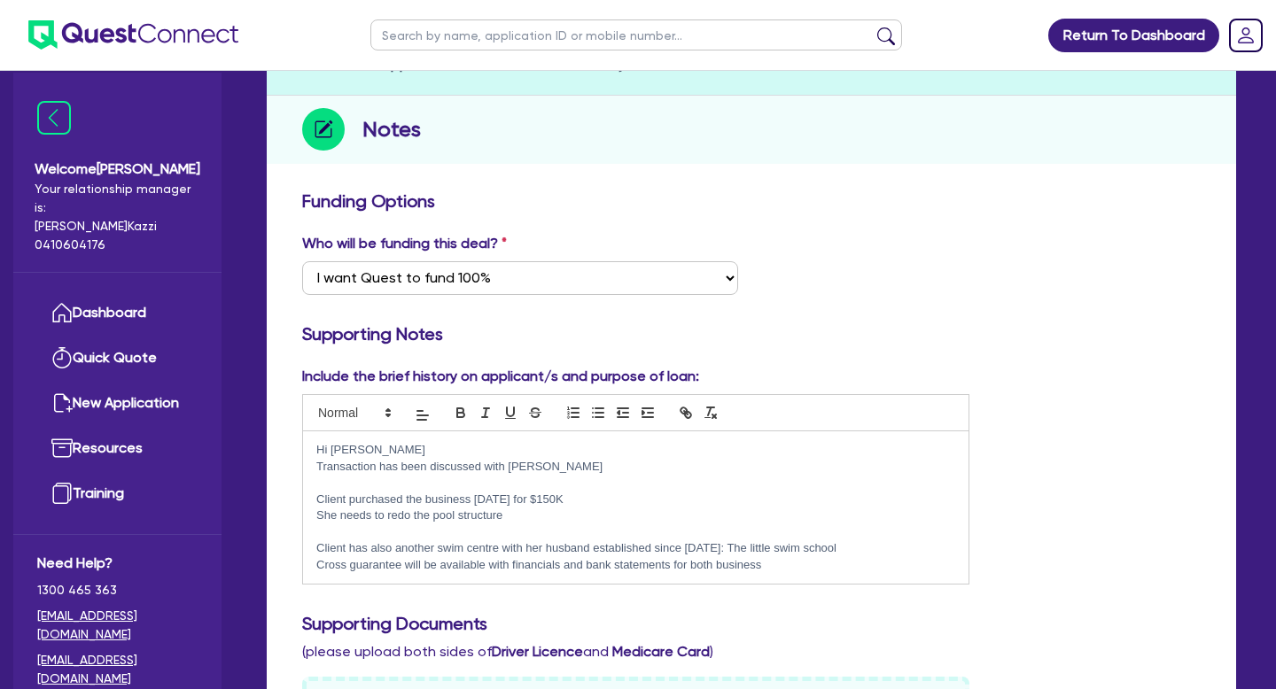
click at [845, 550] on p "Client has also another swim centre with her husband established since 2018: Th…" at bounding box center [635, 548] width 639 height 16
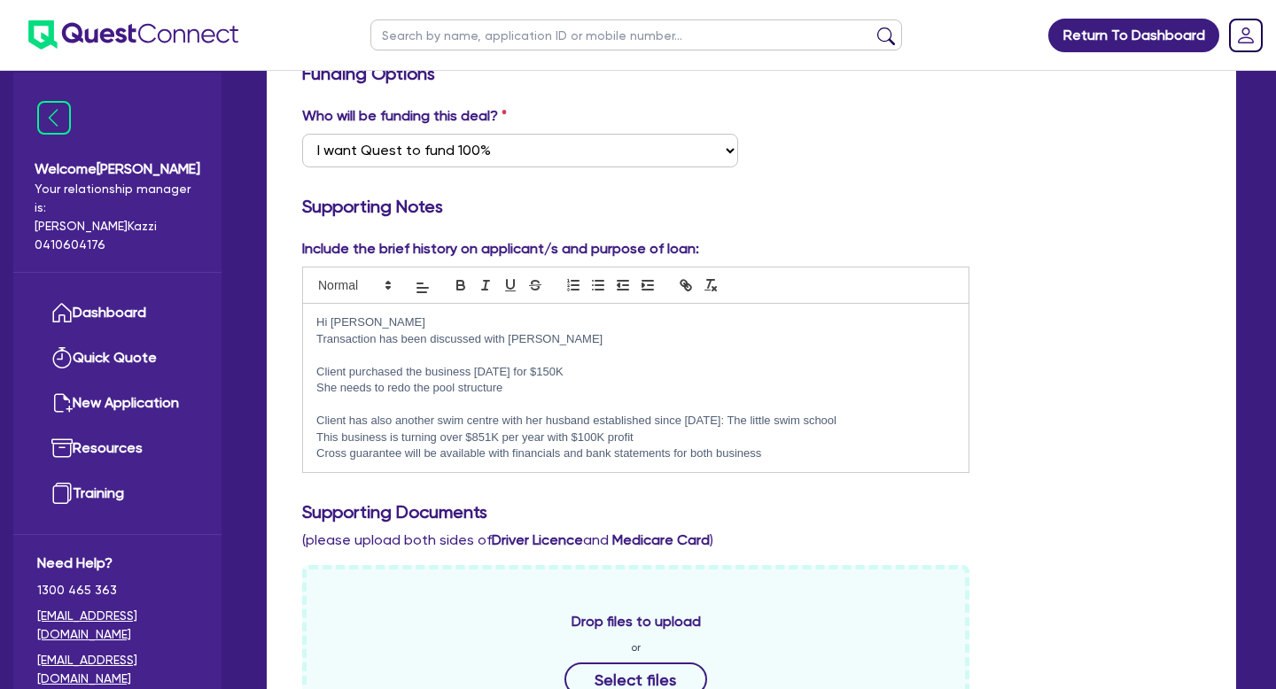
scroll to position [300, 0]
click at [772, 446] on p "Cross guarantee will be available with financials and bank statements for both …" at bounding box center [635, 453] width 639 height 16
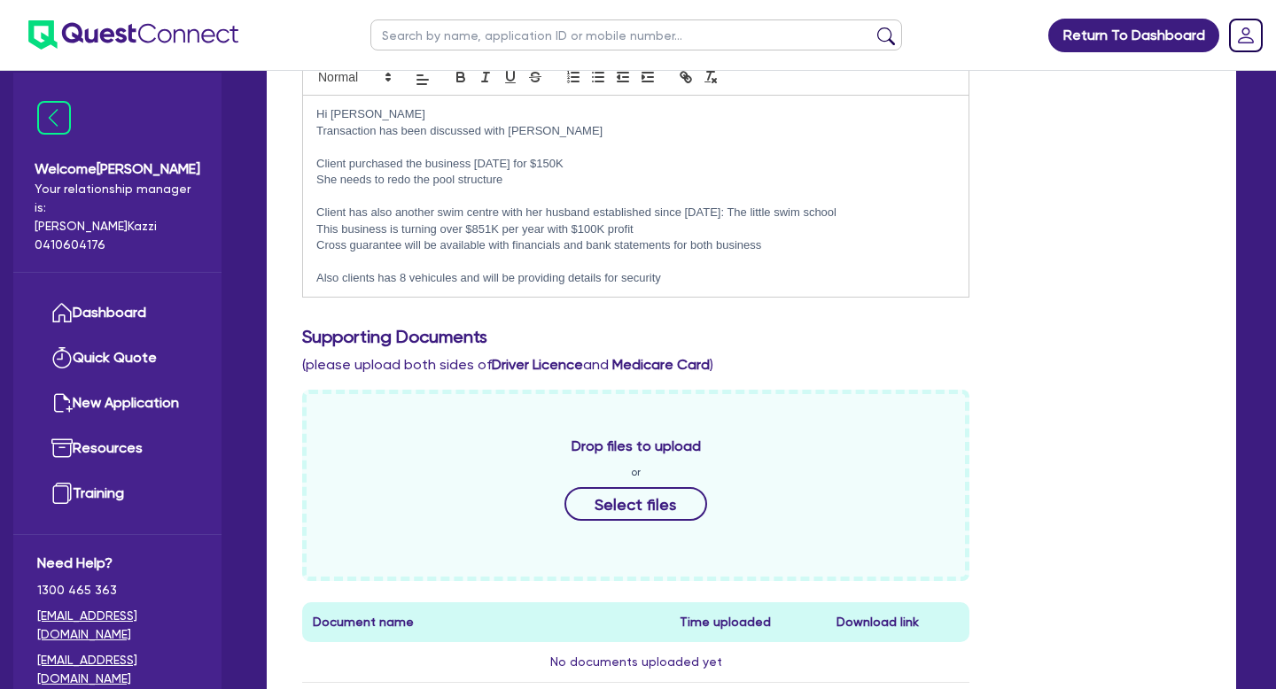
scroll to position [508, 0]
click at [633, 509] on button "Select files" at bounding box center [636, 503] width 144 height 34
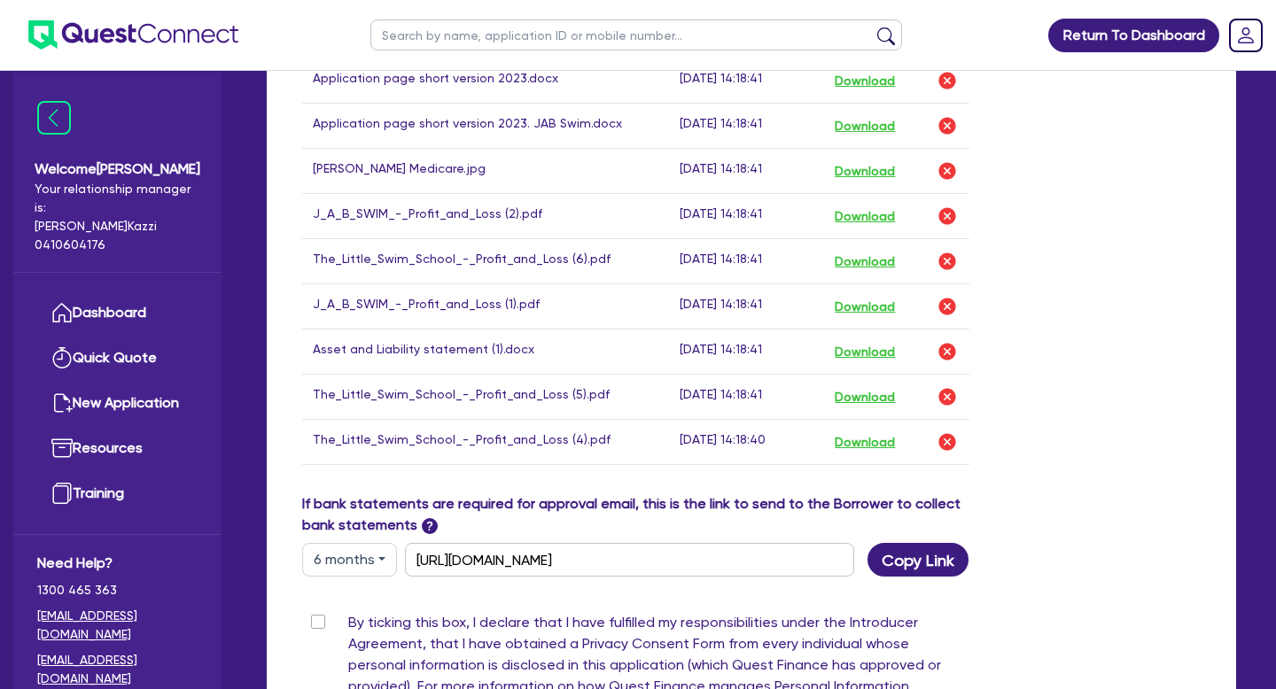
scroll to position [1553, 0]
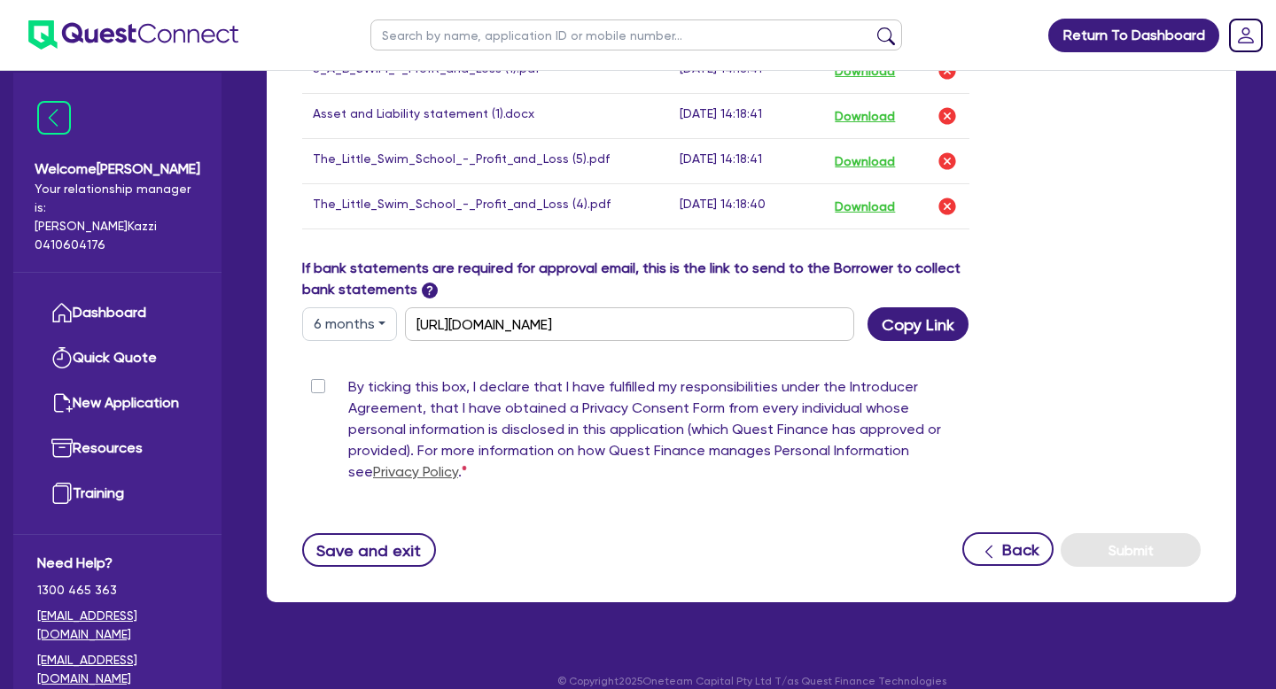
click at [348, 388] on label "By ticking this box, I declare that I have fulfilled my responsibilities under …" at bounding box center [658, 432] width 621 height 113
click at [316, 388] on input "By ticking this box, I declare that I have fulfilled my responsibilities under …" at bounding box center [309, 384] width 14 height 17
click at [1138, 533] on button "Submit" at bounding box center [1130, 550] width 140 height 34
